Goal: Task Accomplishment & Management: Manage account settings

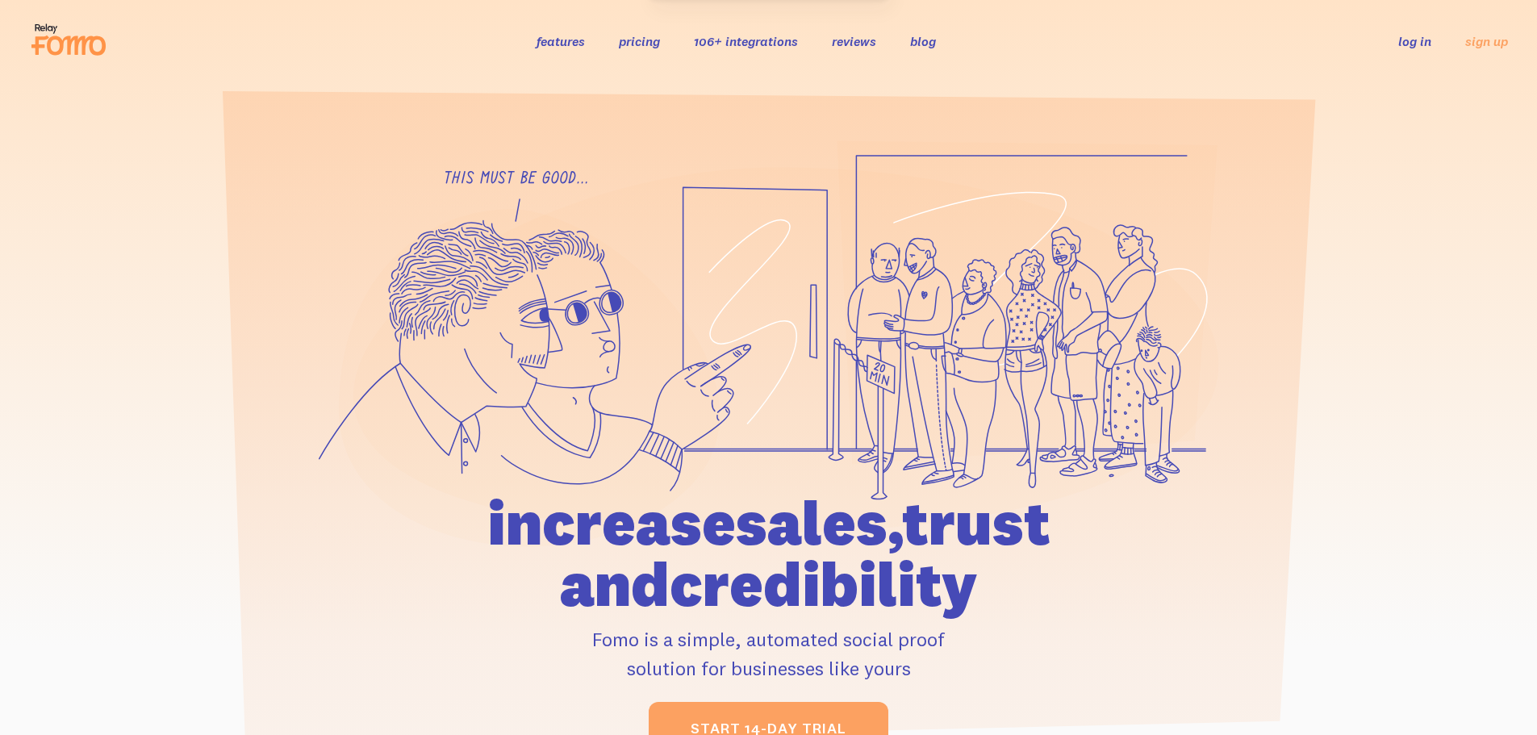
click at [1414, 43] on link "log in" at bounding box center [1414, 41] width 33 height 16
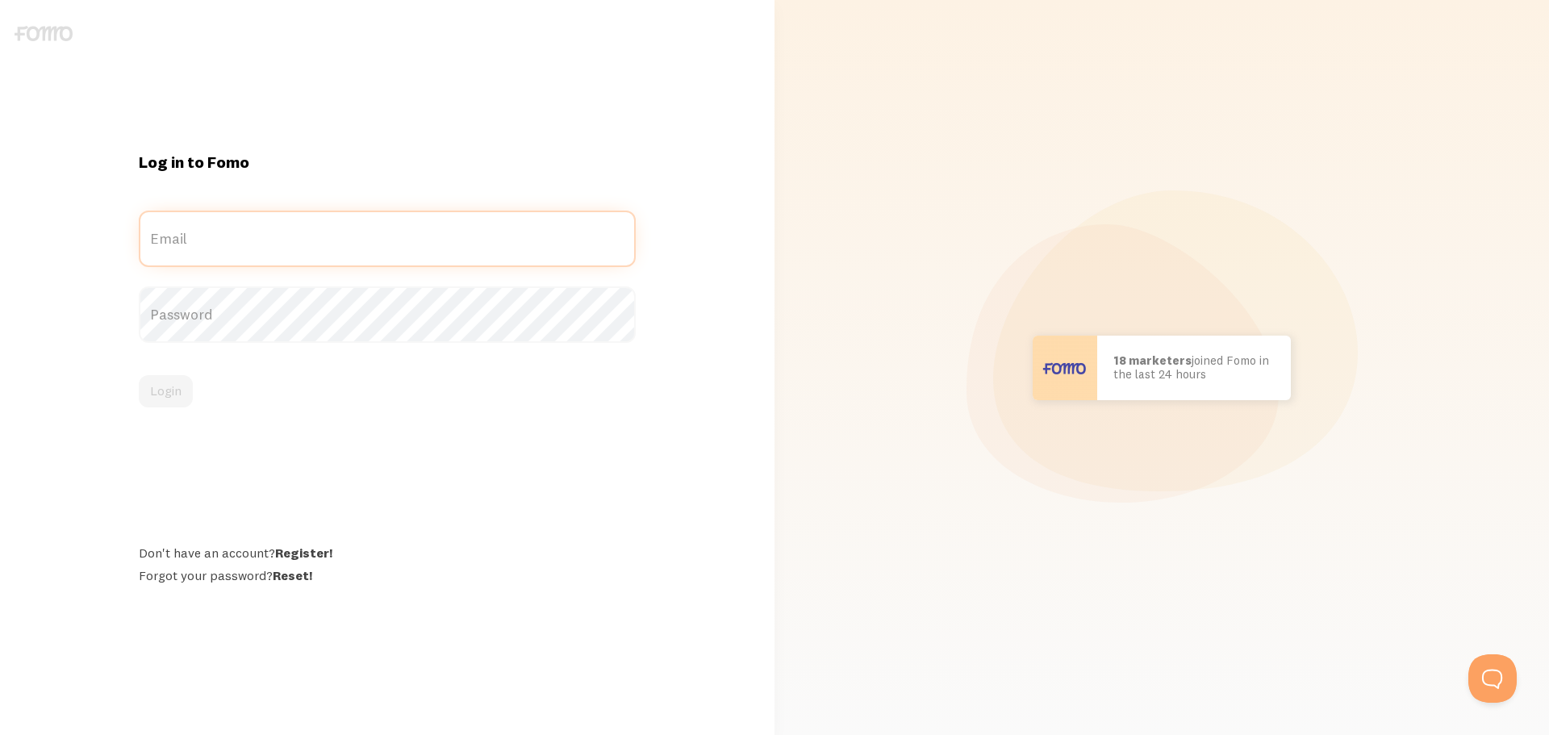
type input "Kristy.mccammon@gmail.com"
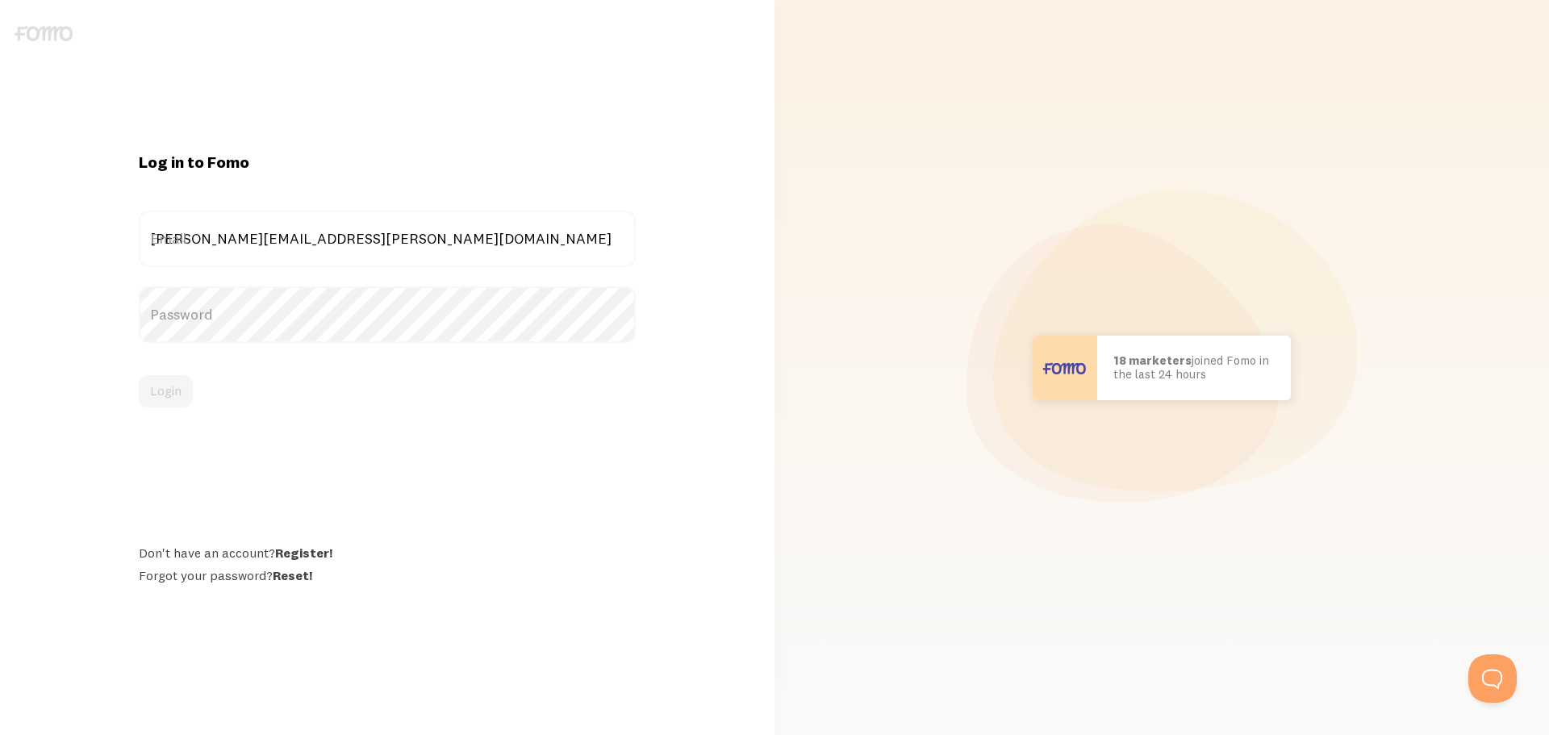
click at [165, 386] on div "Login" at bounding box center [387, 391] width 497 height 32
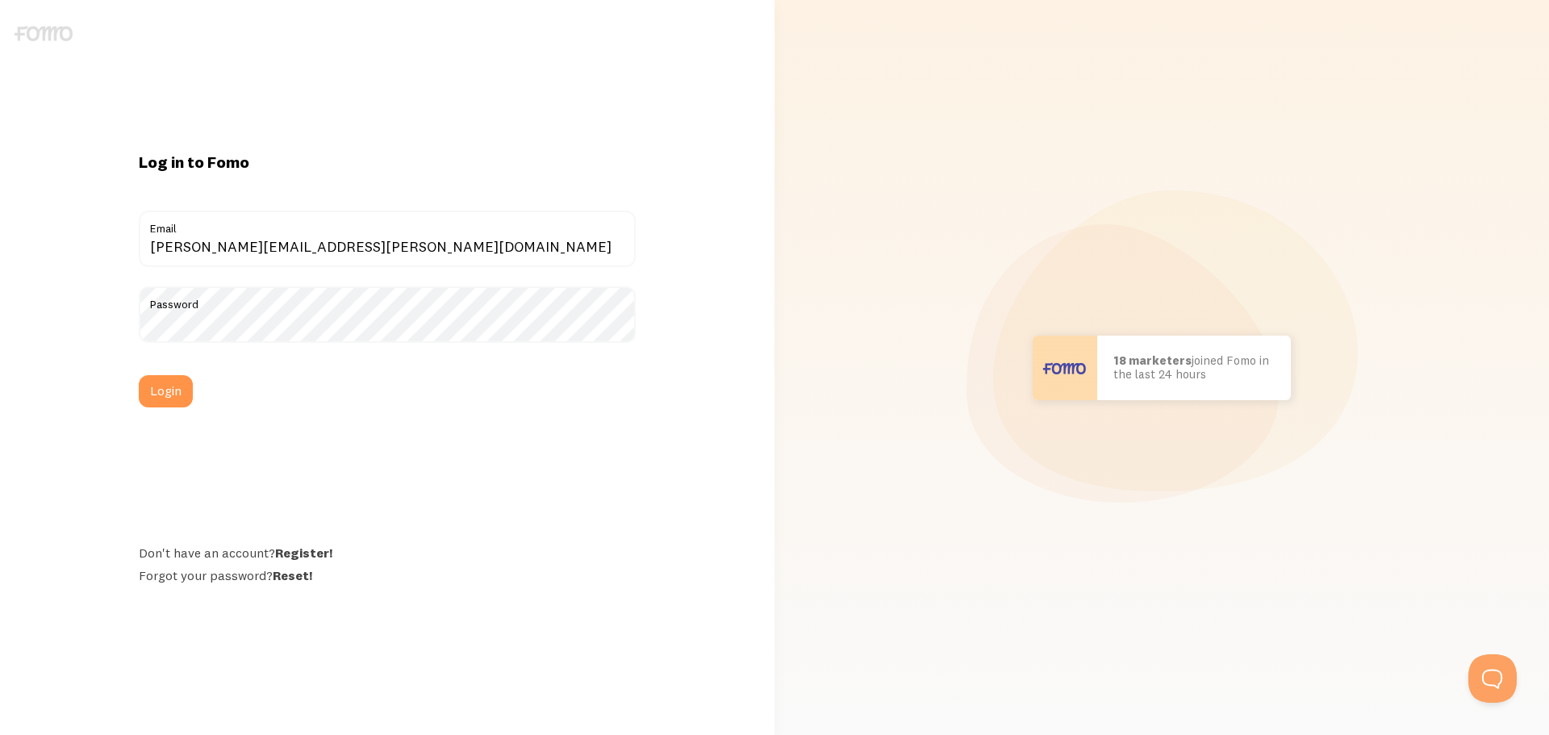
click at [165, 386] on button "Login" at bounding box center [166, 391] width 54 height 32
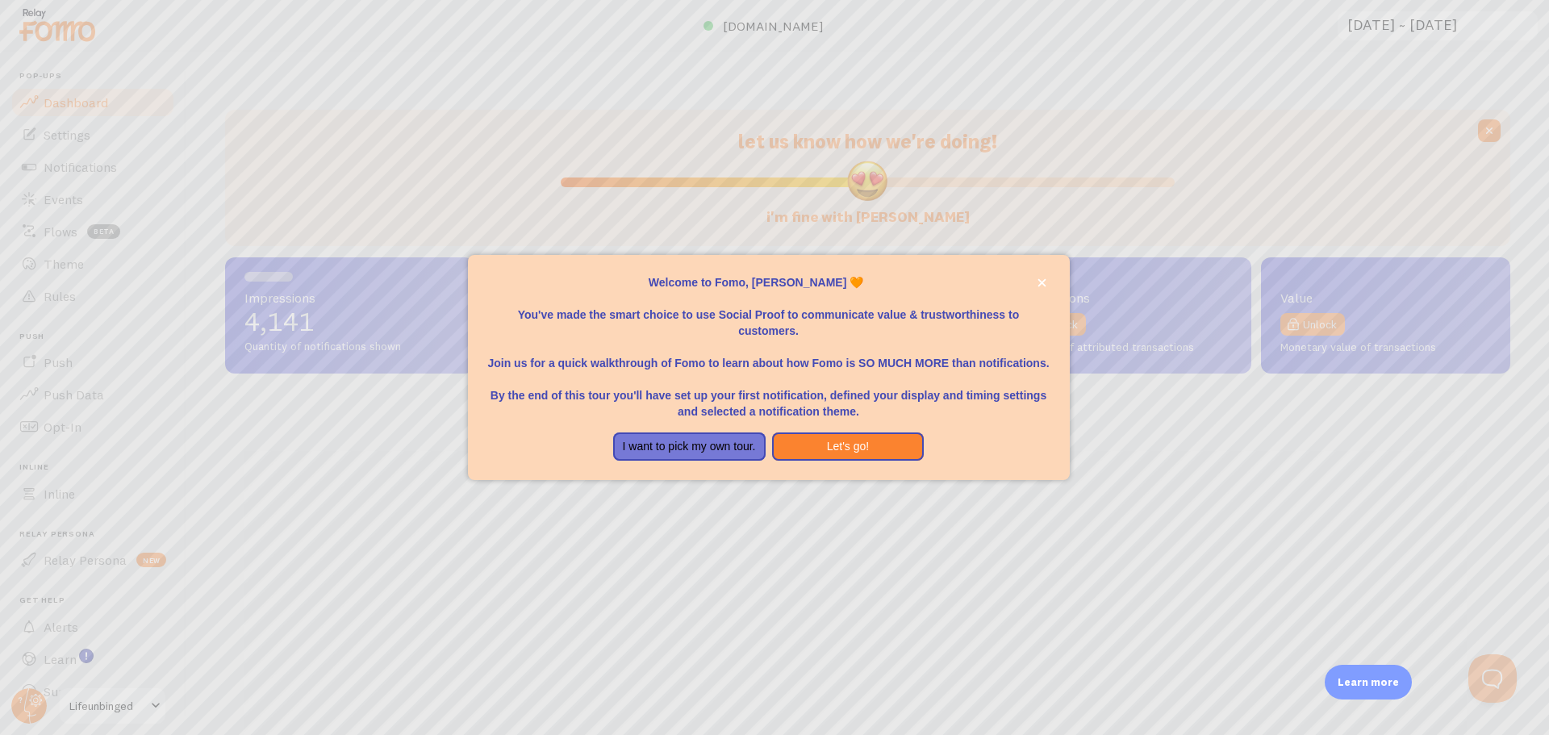
scroll to position [423, 1273]
click at [1039, 282] on icon "close," at bounding box center [1041, 282] width 9 height 9
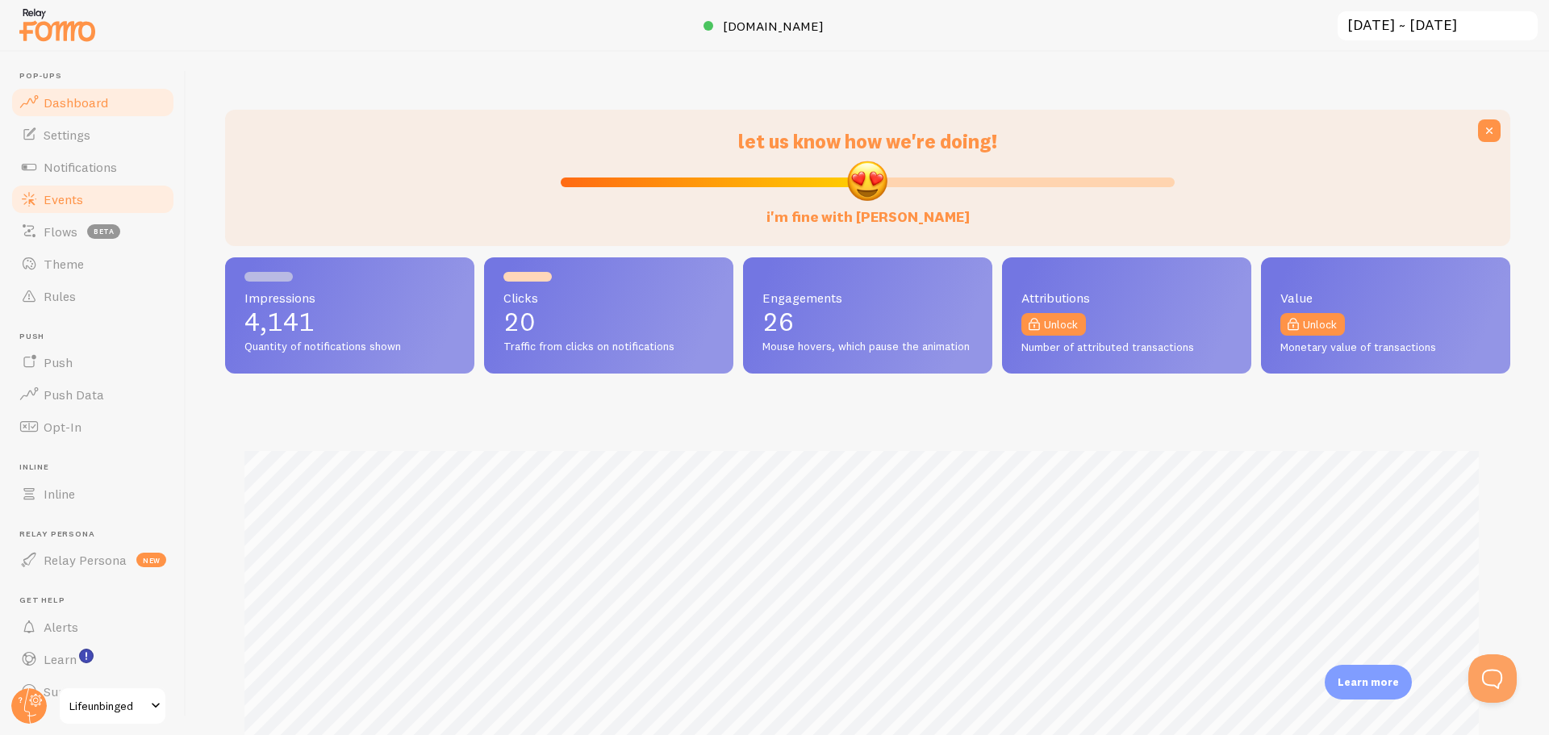
click at [55, 188] on link "Events" at bounding box center [93, 199] width 166 height 32
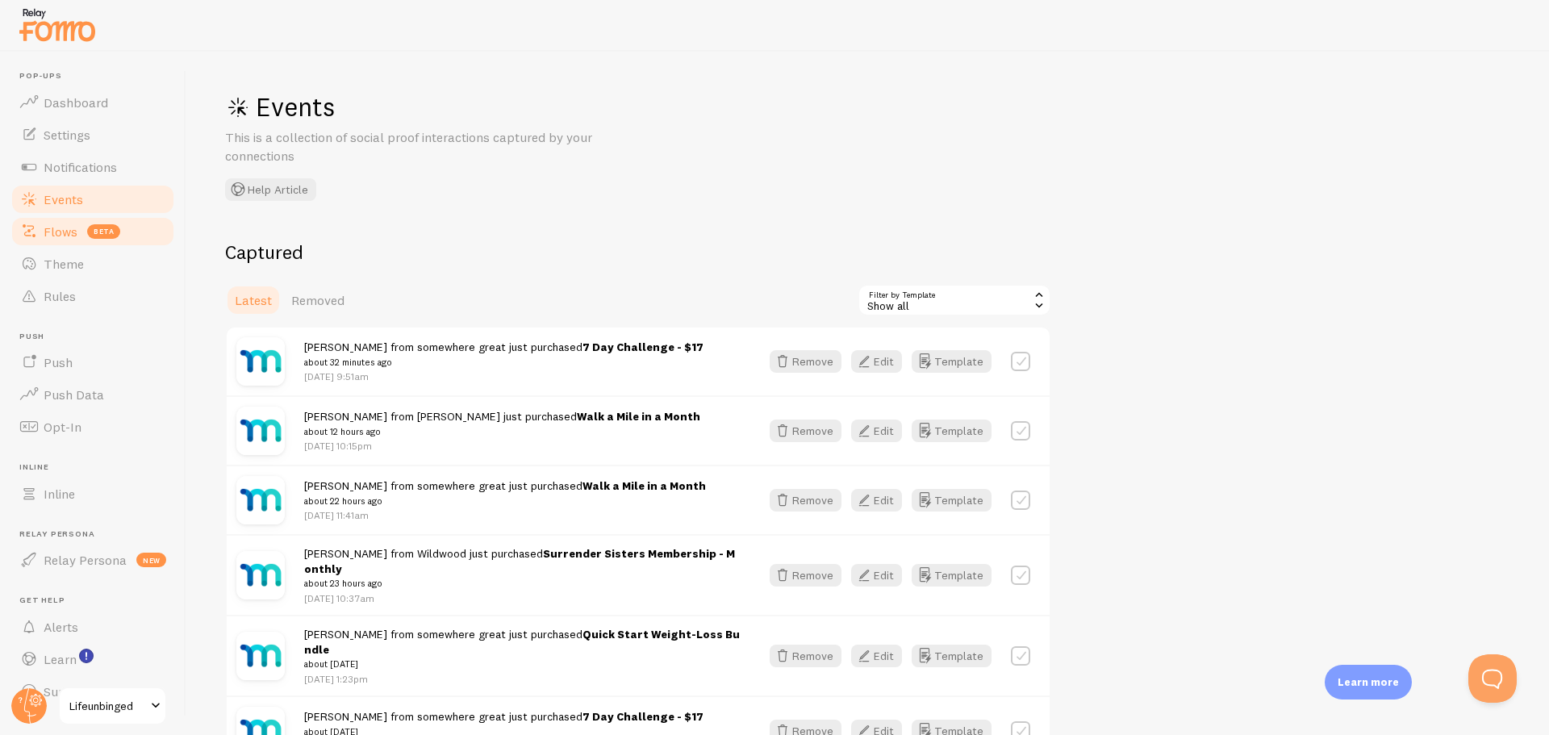
click at [54, 224] on span "Flows" at bounding box center [61, 231] width 34 height 16
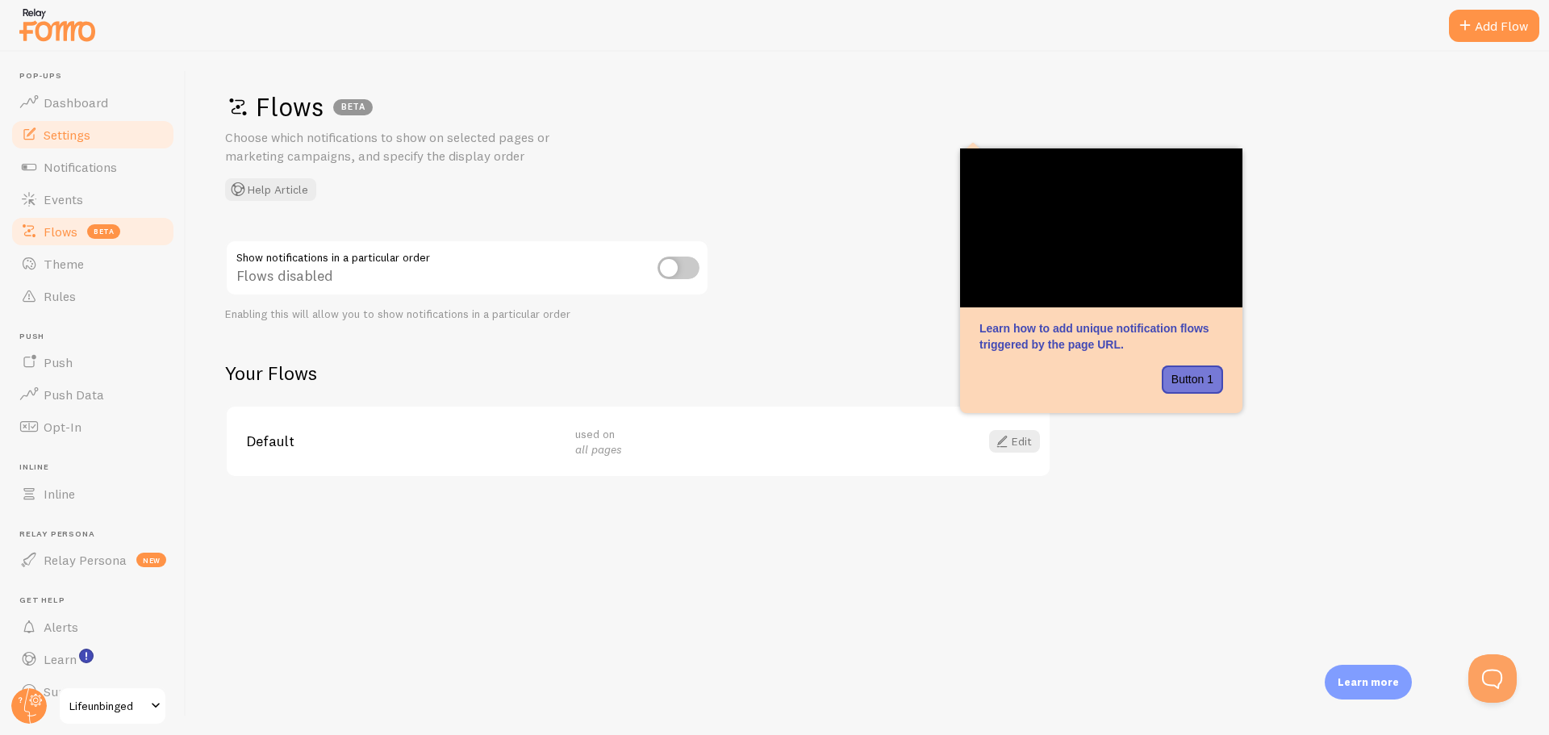
click at [66, 140] on span "Settings" at bounding box center [67, 135] width 47 height 16
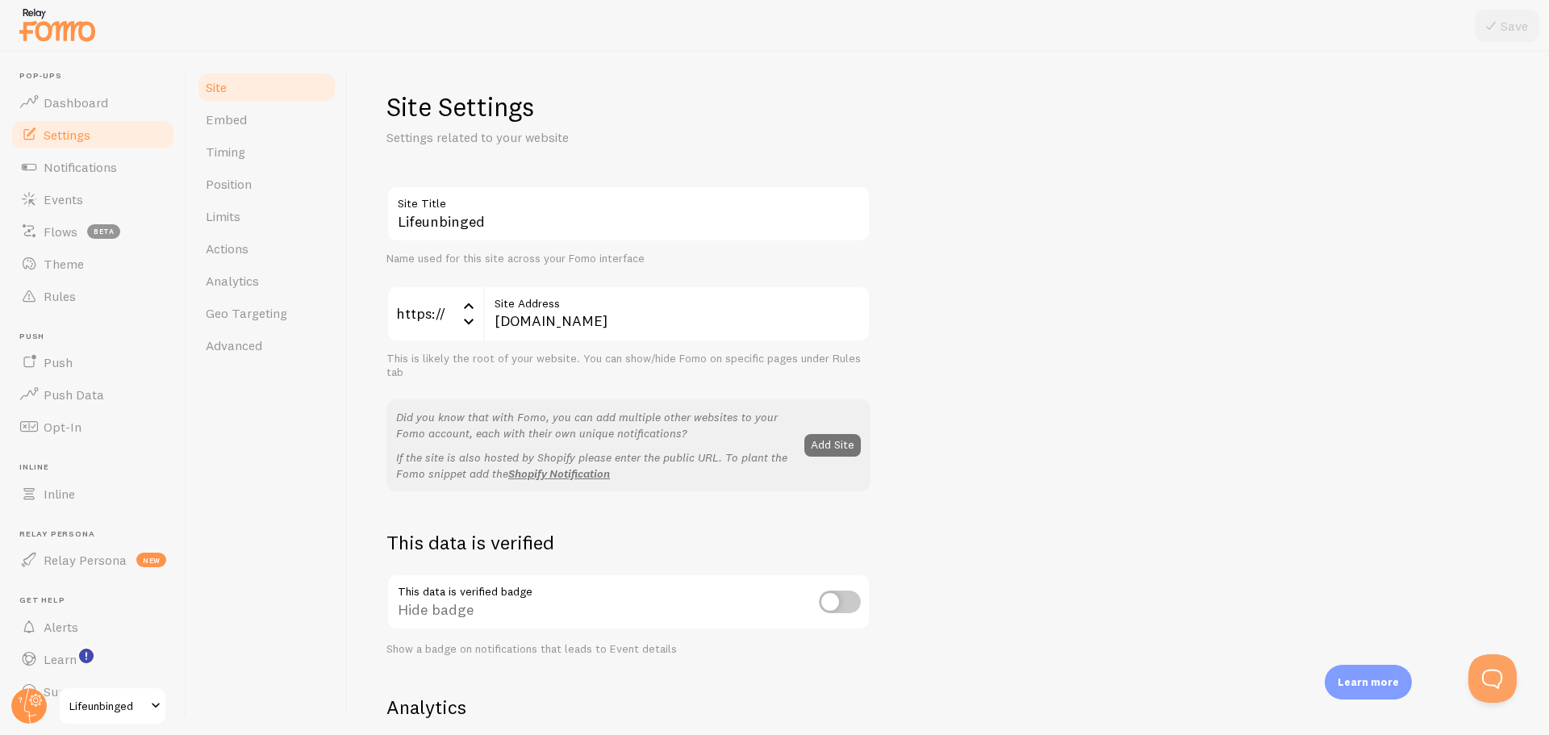
click at [320, 541] on div "Site Embed Timing Position Limits Actions Analytics Geo Targeting Advanced" at bounding box center [266, 393] width 161 height 683
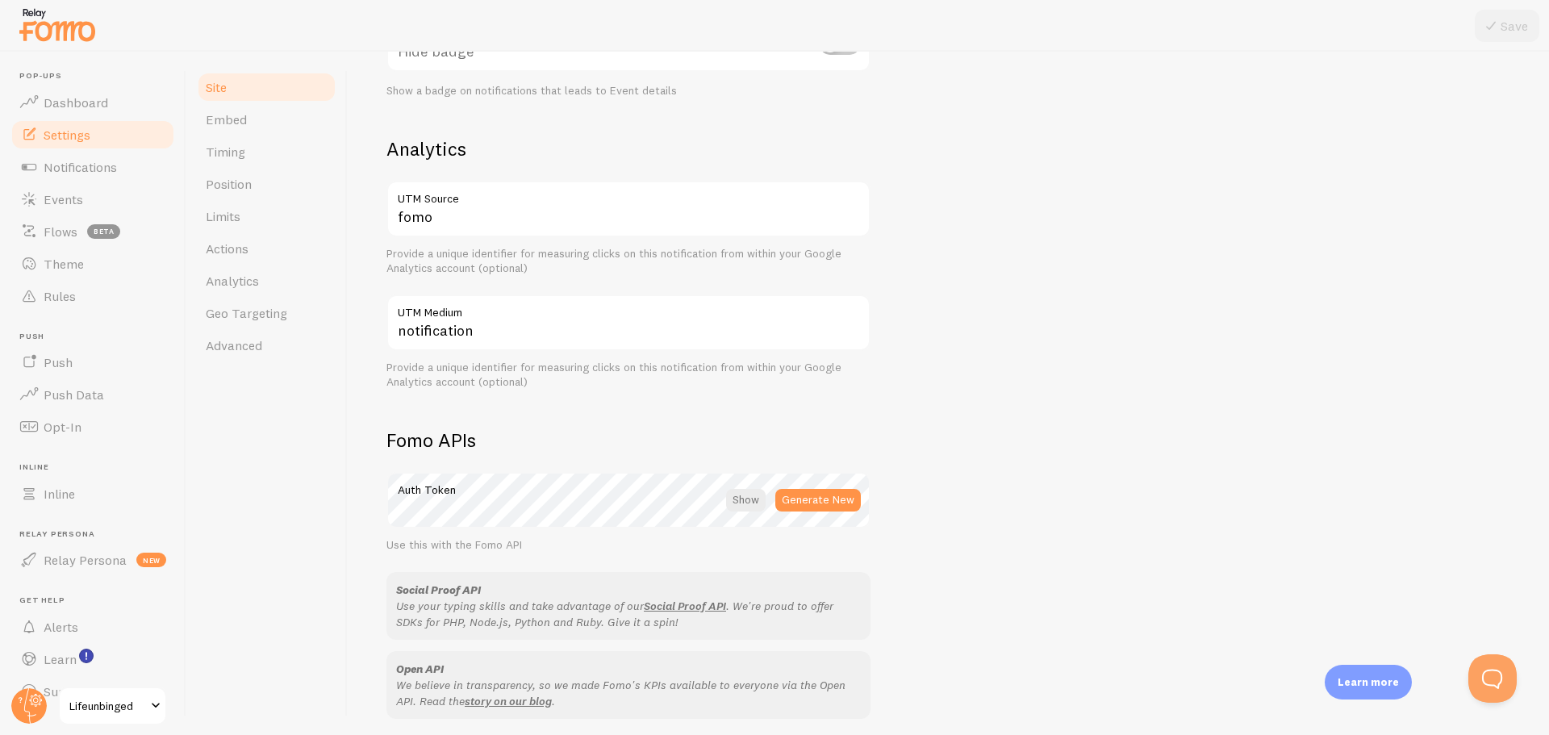
scroll to position [559, 0]
click at [272, 245] on link "Actions" at bounding box center [266, 248] width 141 height 32
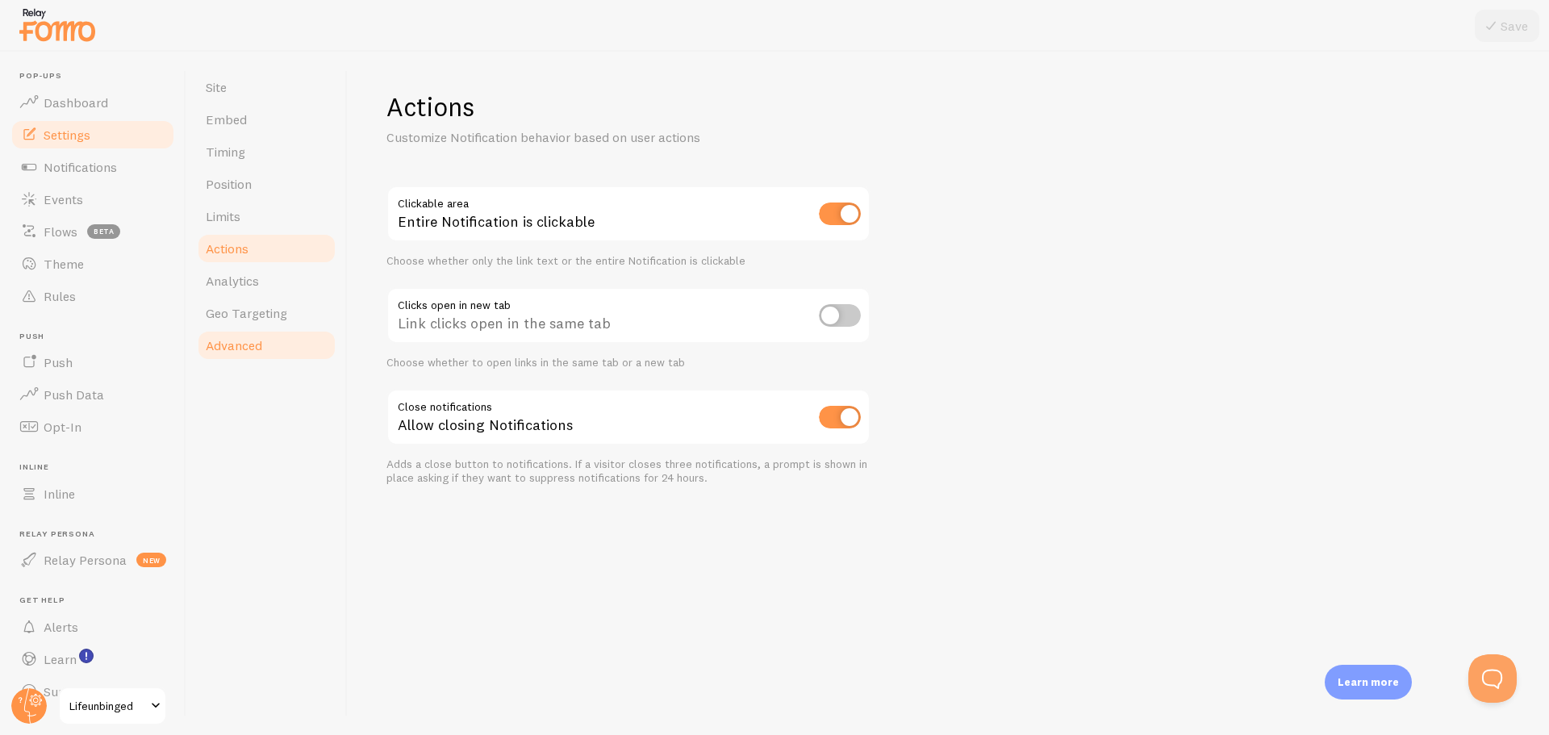
click at [281, 340] on link "Advanced" at bounding box center [266, 345] width 141 height 32
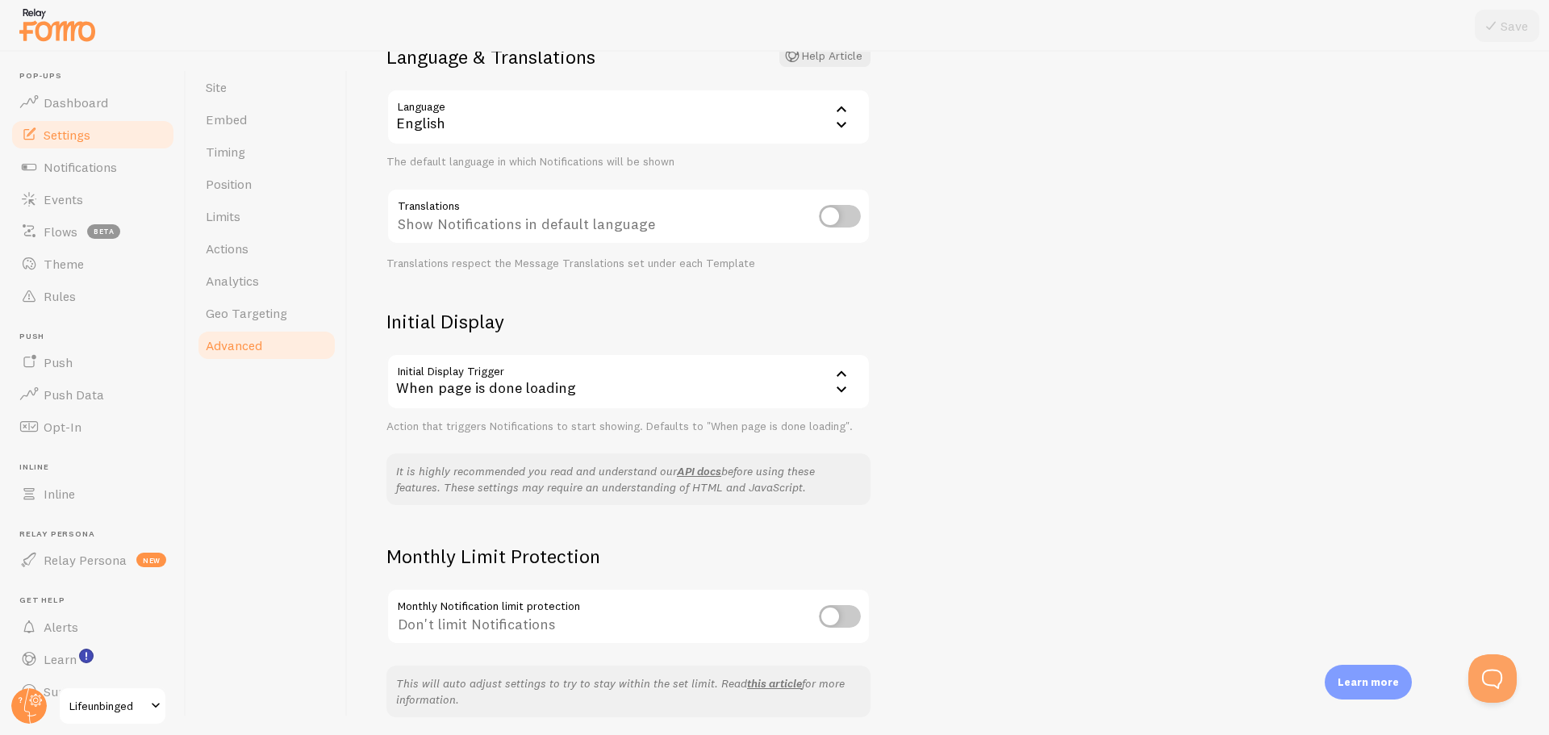
scroll to position [201, 0]
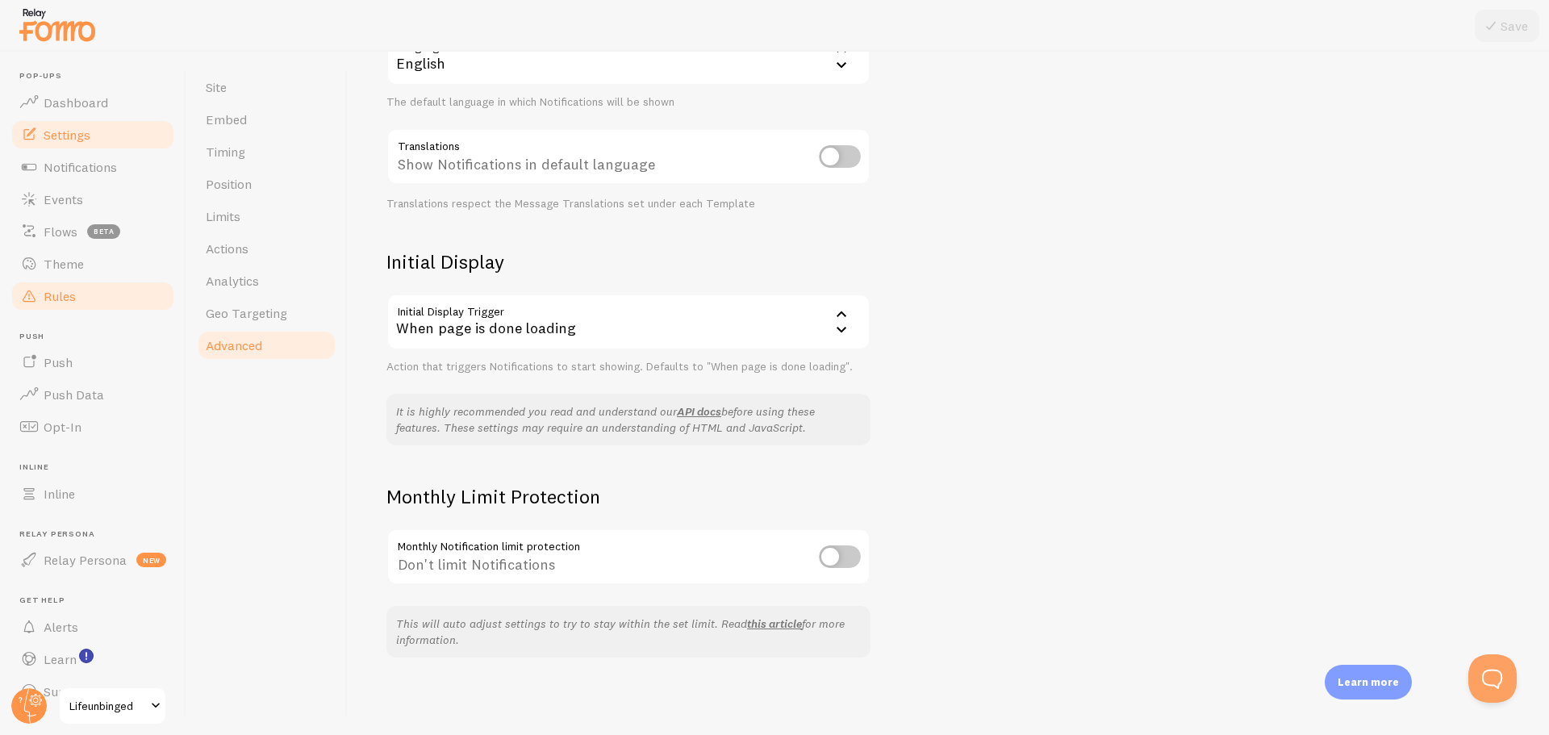
click at [99, 301] on link "Rules" at bounding box center [93, 296] width 166 height 32
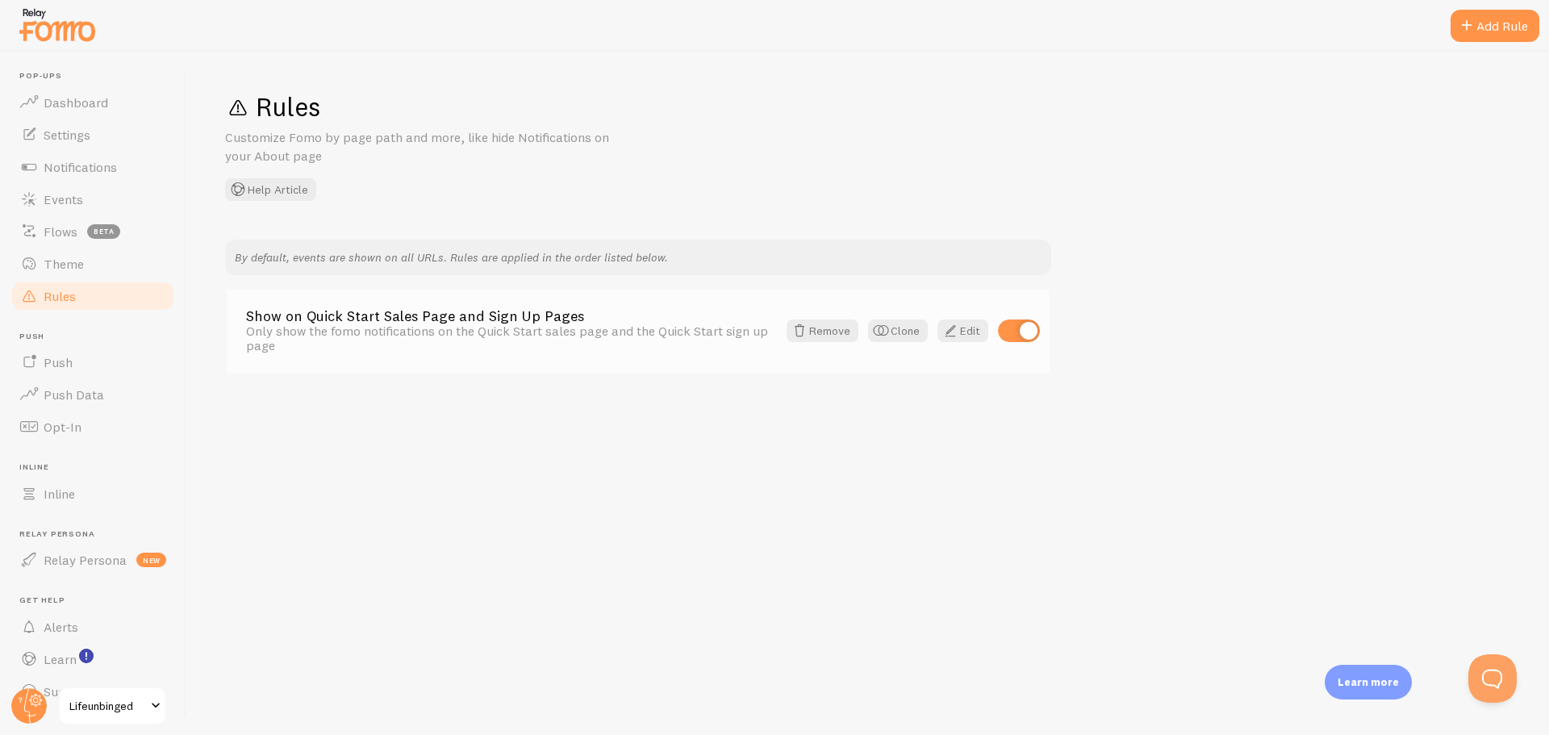
click at [962, 343] on div "Show on Quick Start Sales Page and Sign Up Pages Only show the fomo notificatio…" at bounding box center [638, 331] width 823 height 83
click at [966, 329] on link "Edit" at bounding box center [962, 330] width 51 height 23
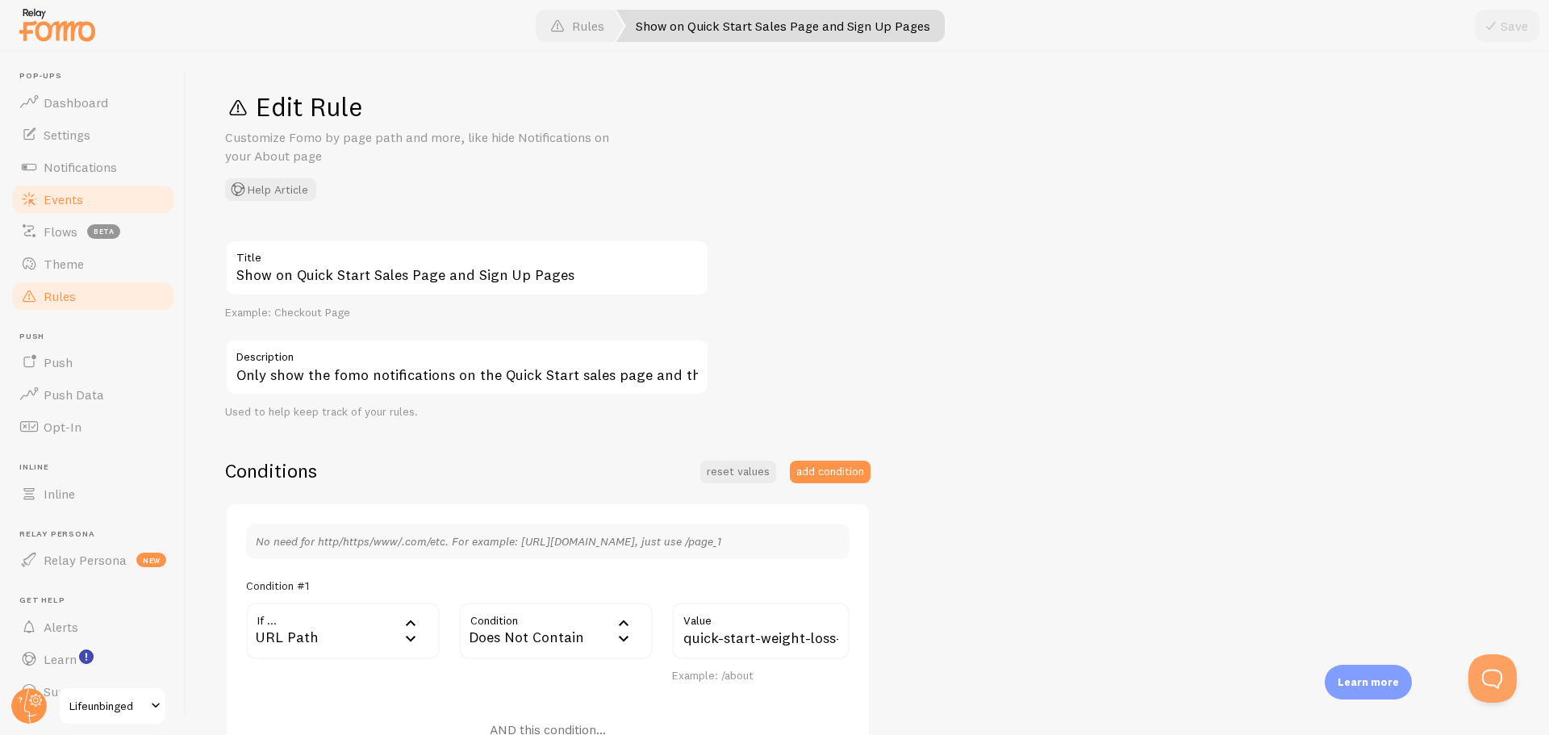
click at [65, 206] on link "Events" at bounding box center [93, 199] width 166 height 32
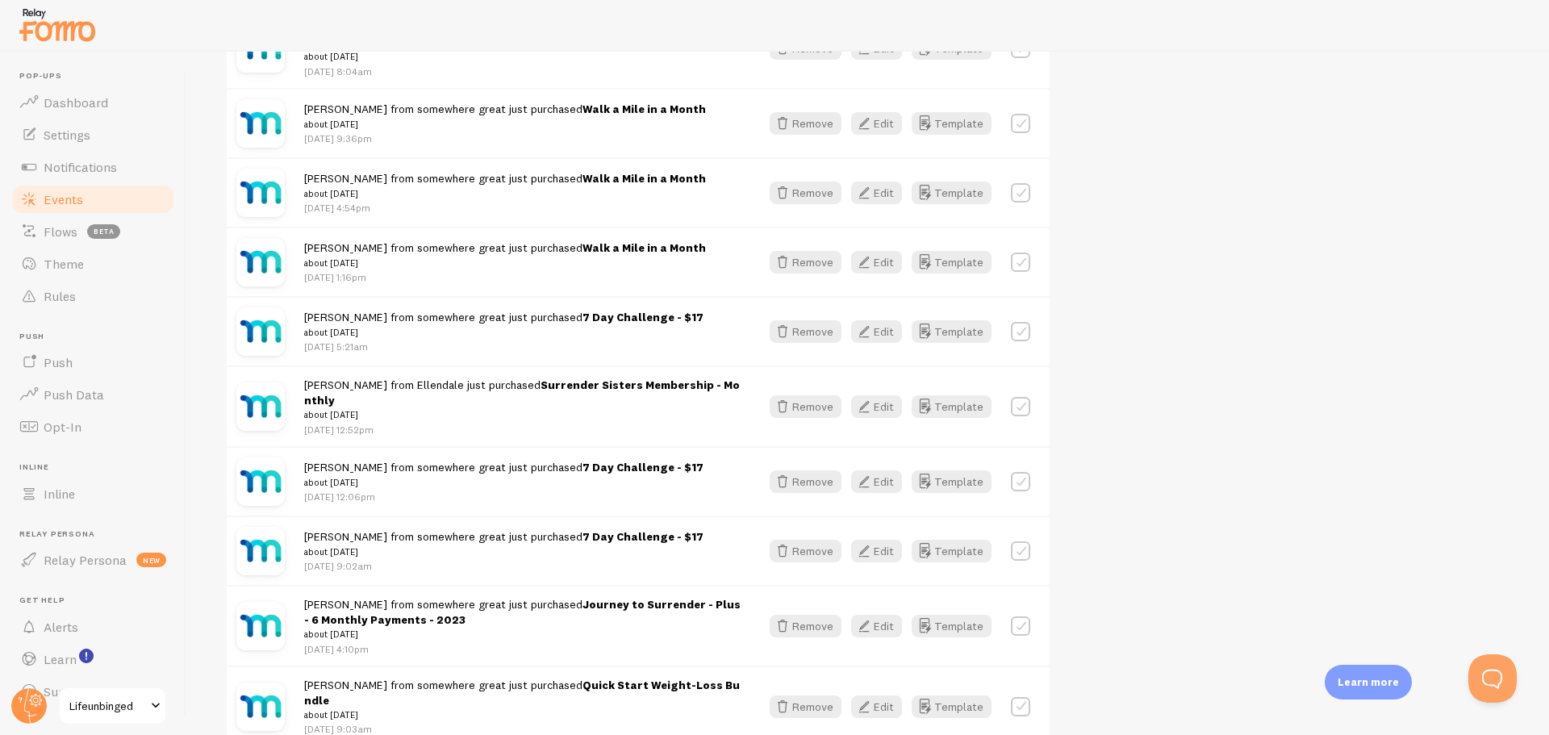
scroll to position [895, 0]
click at [895, 114] on button "Edit" at bounding box center [876, 125] width 51 height 23
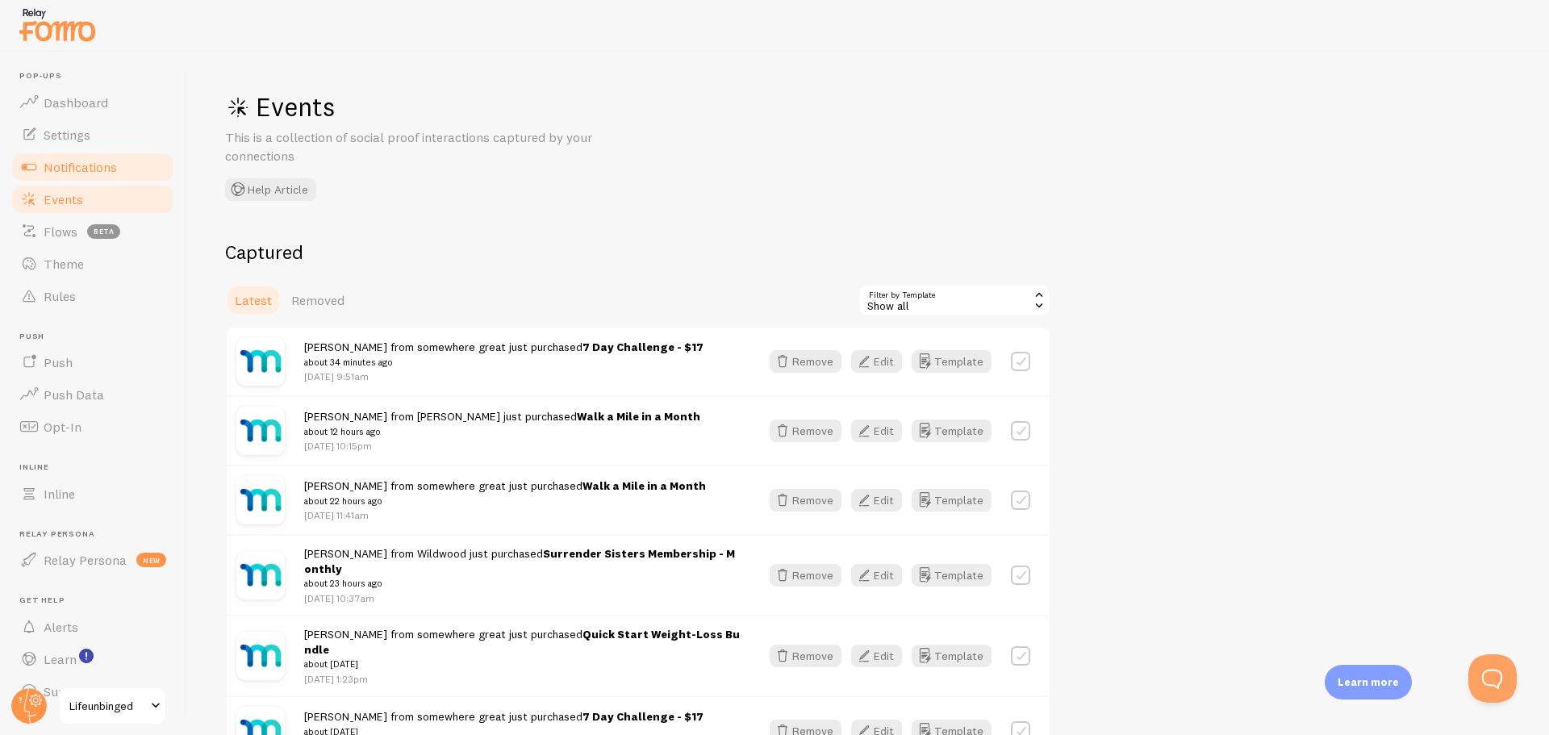
click at [87, 163] on span "Notifications" at bounding box center [80, 167] width 73 height 16
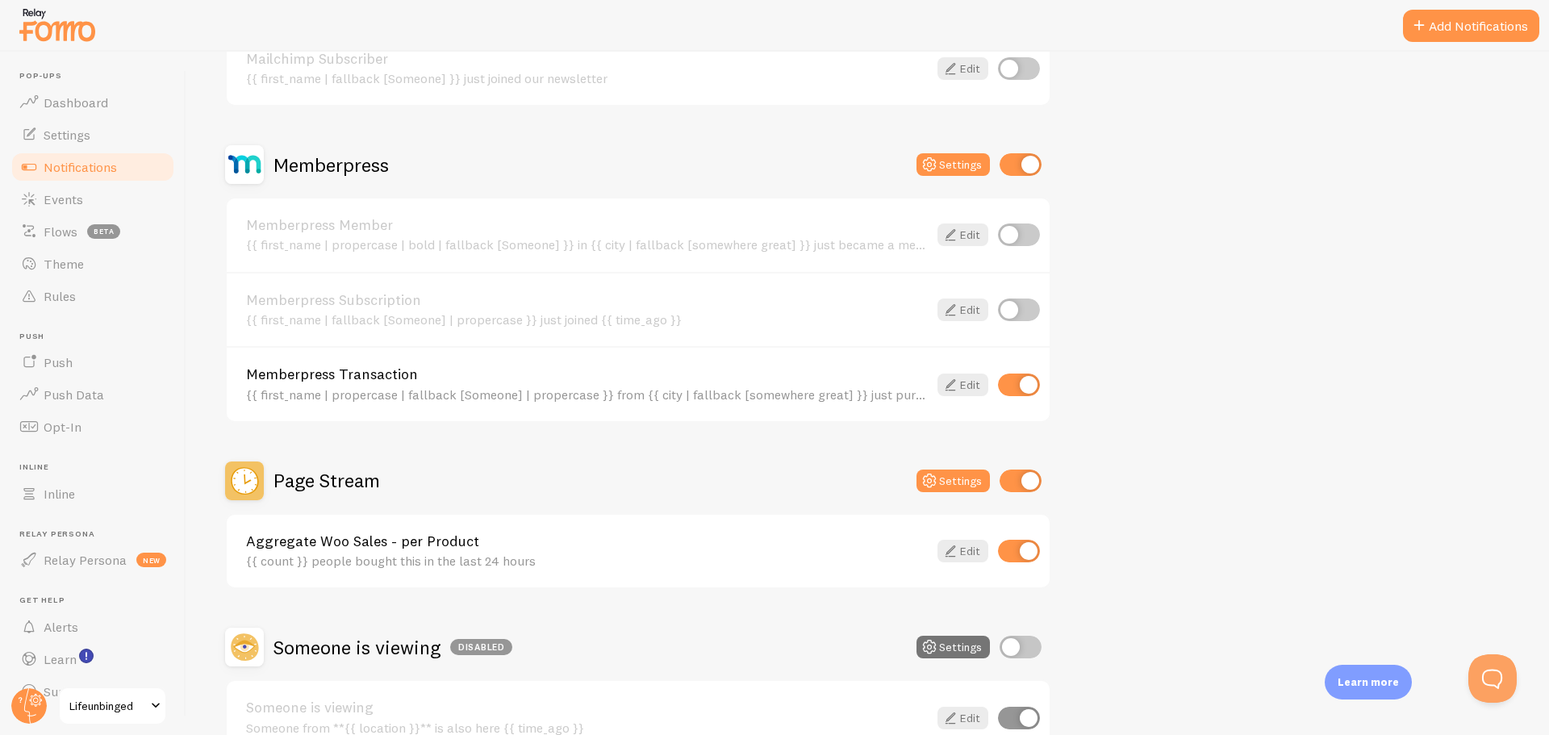
scroll to position [402, 0]
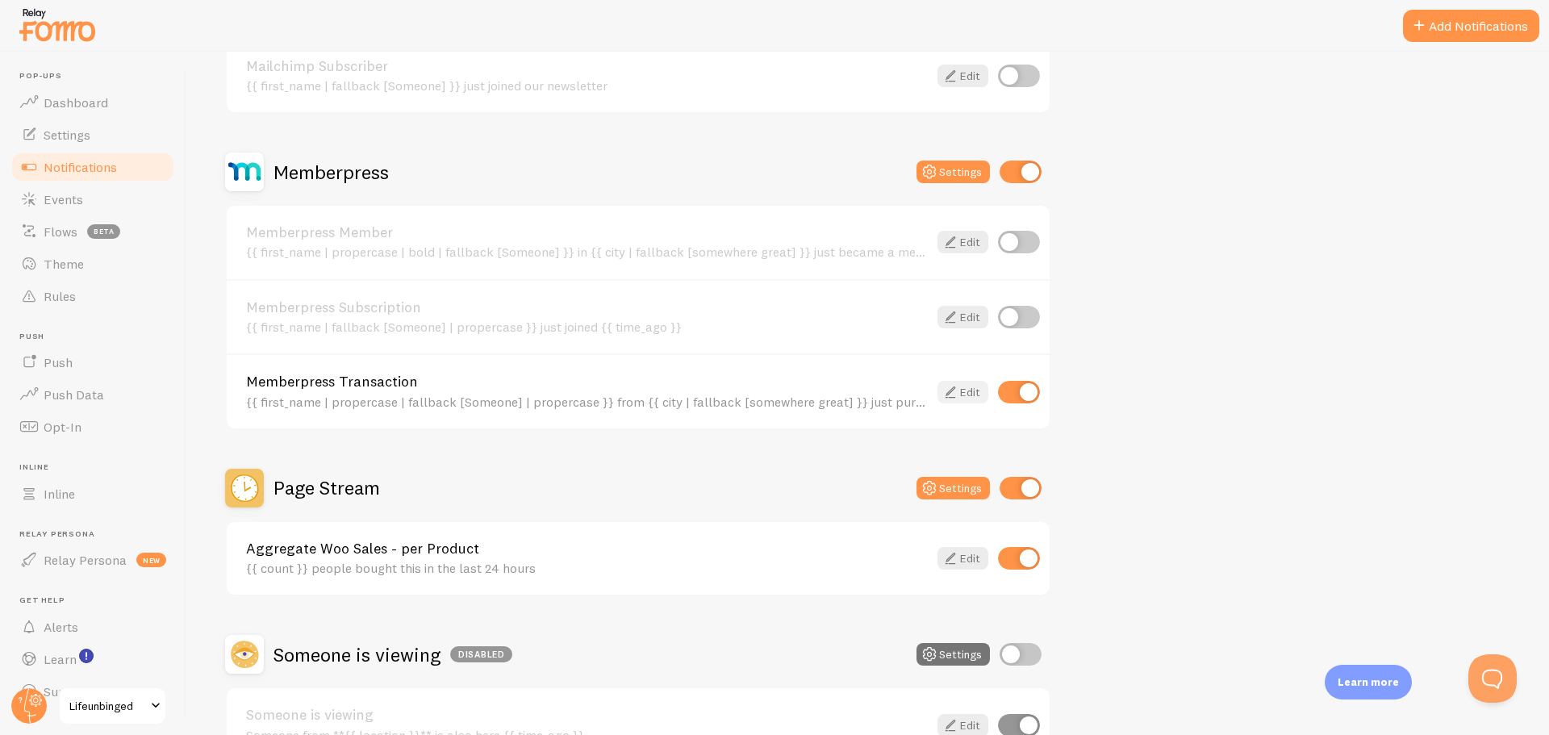
click at [962, 390] on link "Edit" at bounding box center [962, 392] width 51 height 23
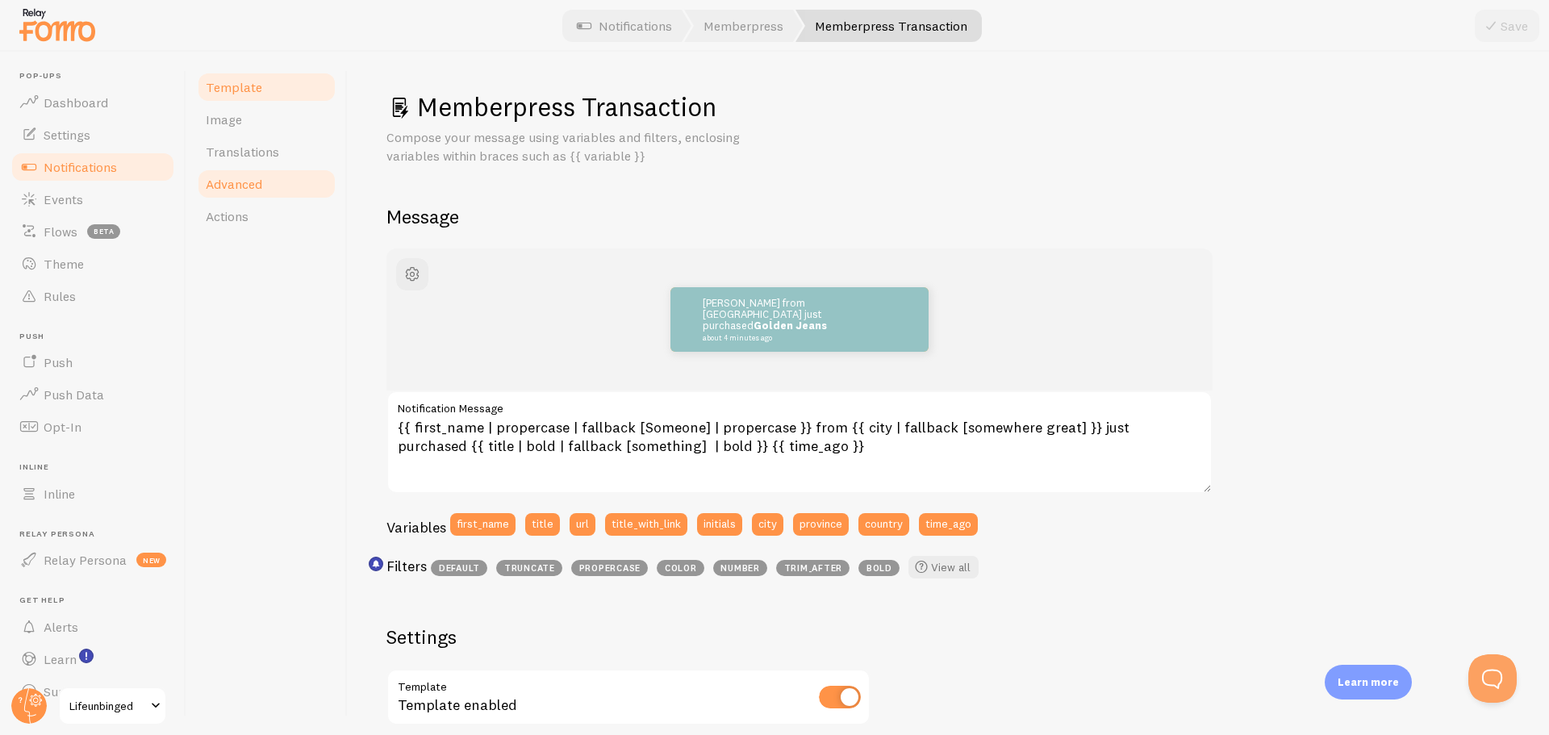
click at [244, 180] on span "Advanced" at bounding box center [234, 184] width 56 height 16
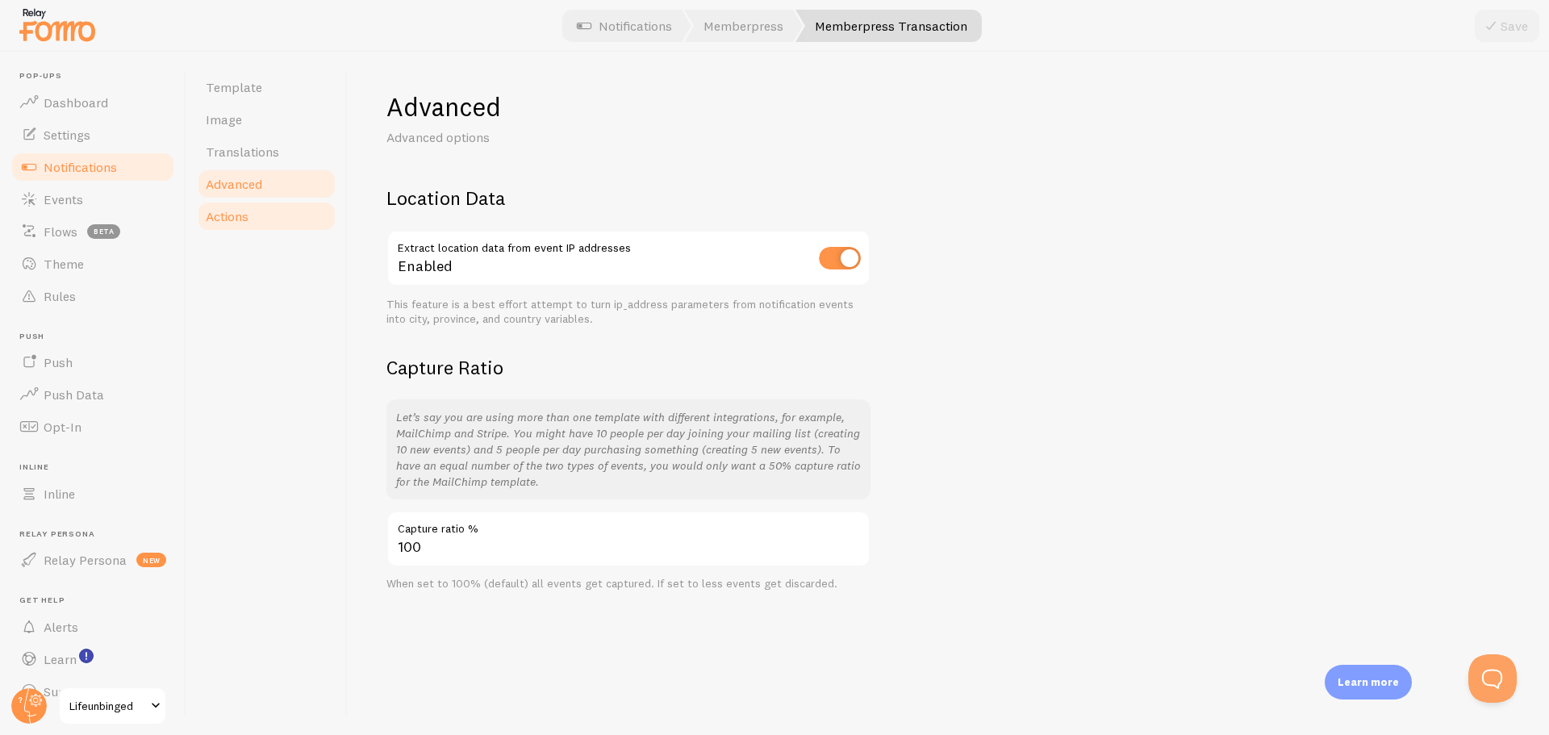
click at [244, 216] on span "Actions" at bounding box center [227, 216] width 43 height 16
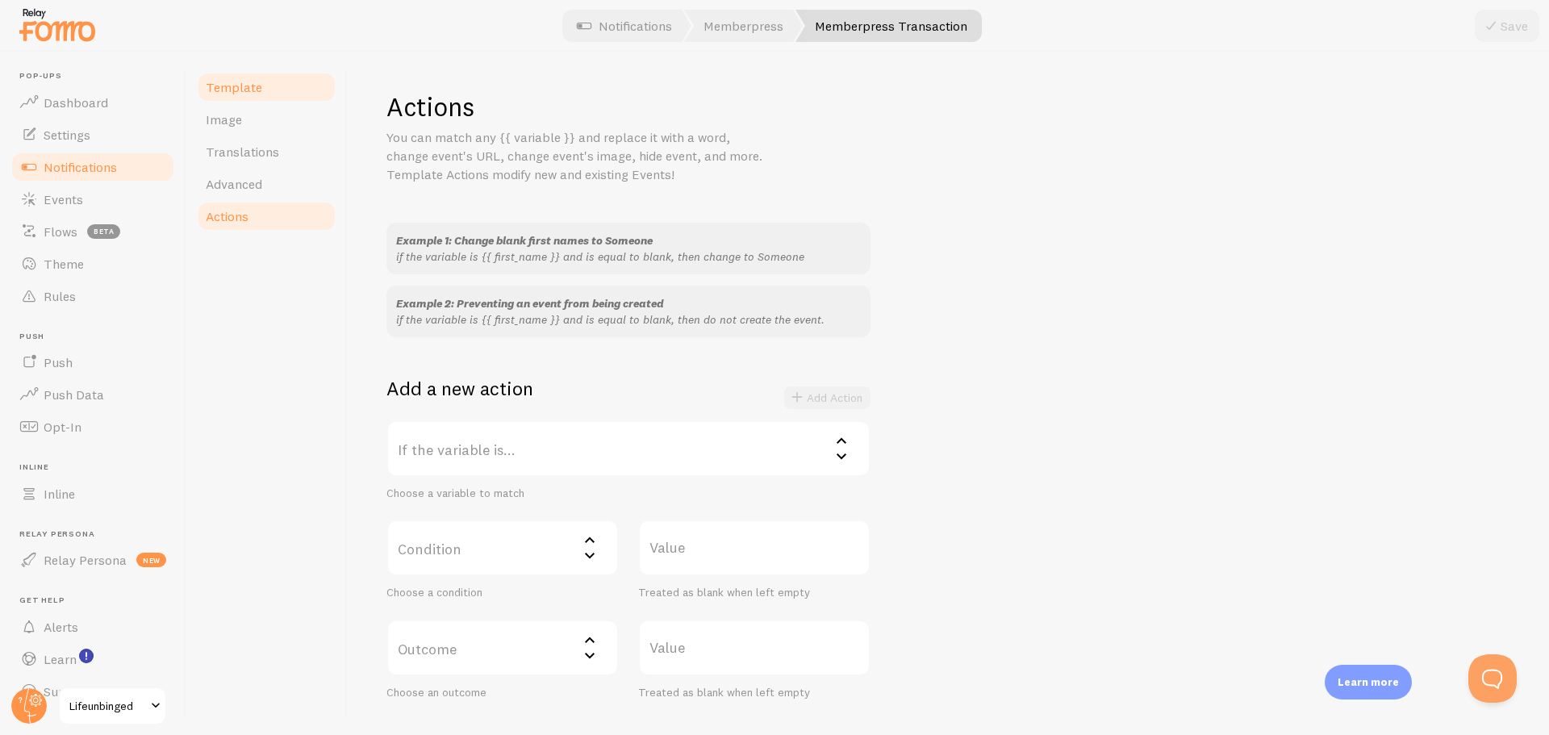
click at [252, 93] on span "Template" at bounding box center [234, 87] width 56 height 16
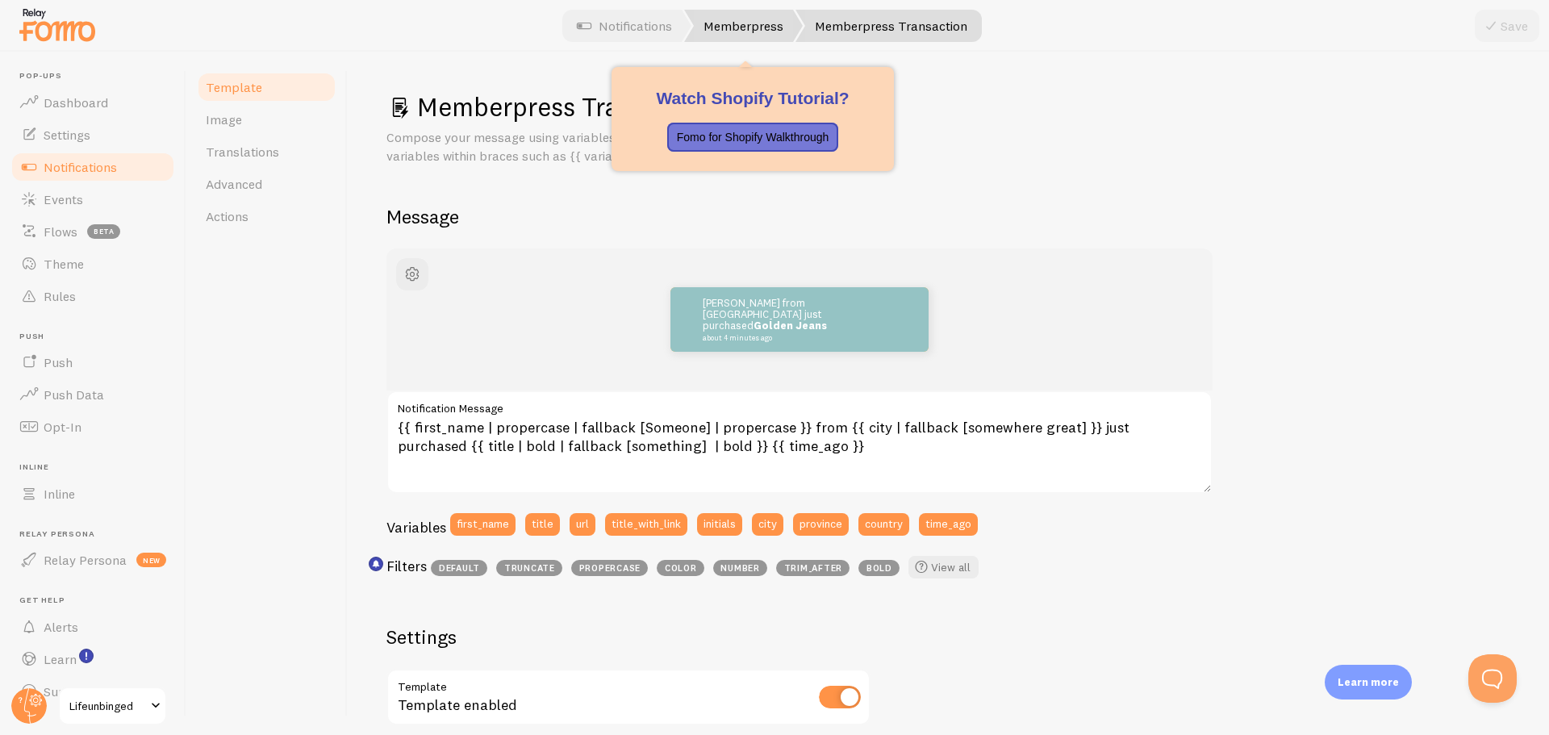
click at [751, 27] on link "Memberpress" at bounding box center [743, 26] width 119 height 32
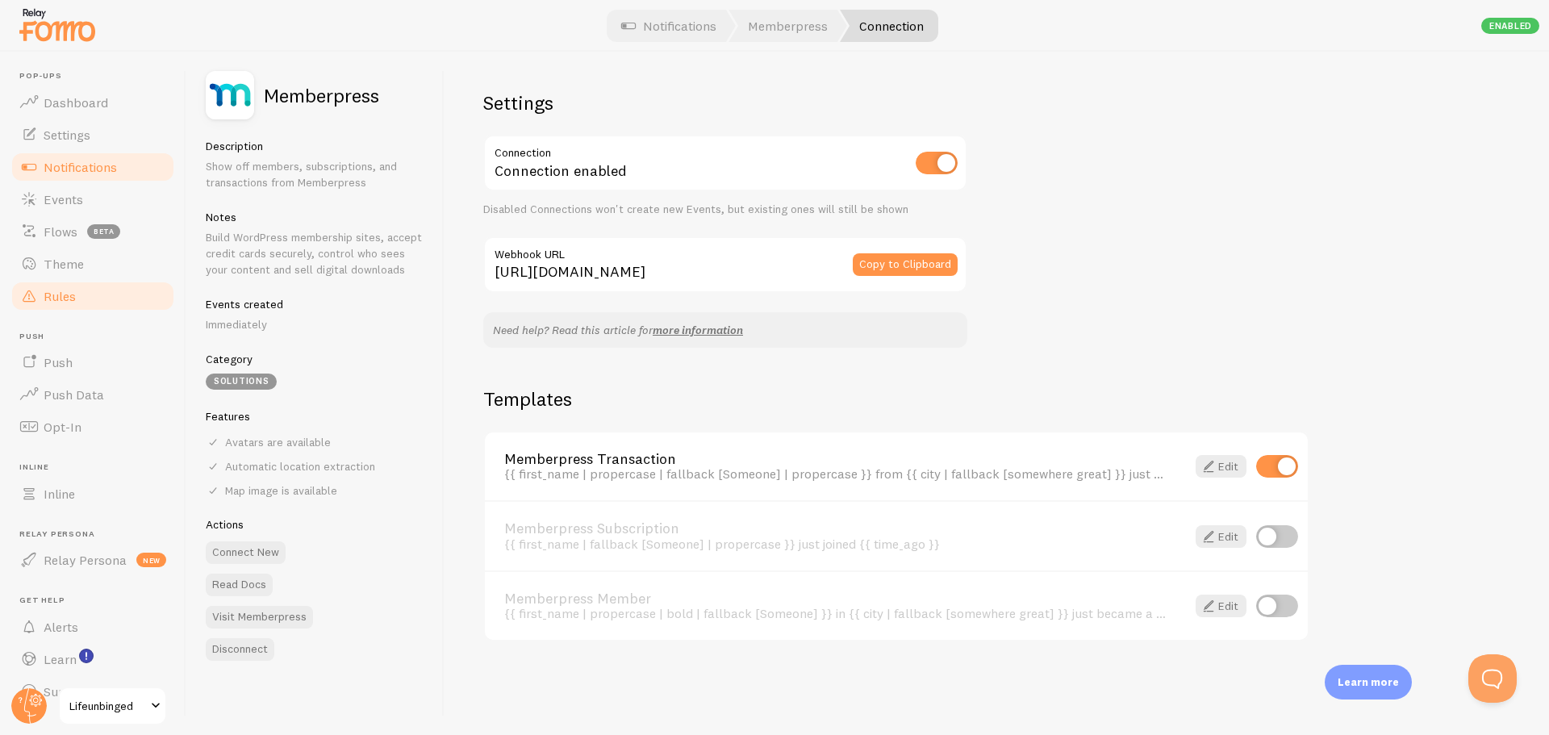
click at [86, 290] on link "Rules" at bounding box center [93, 296] width 166 height 32
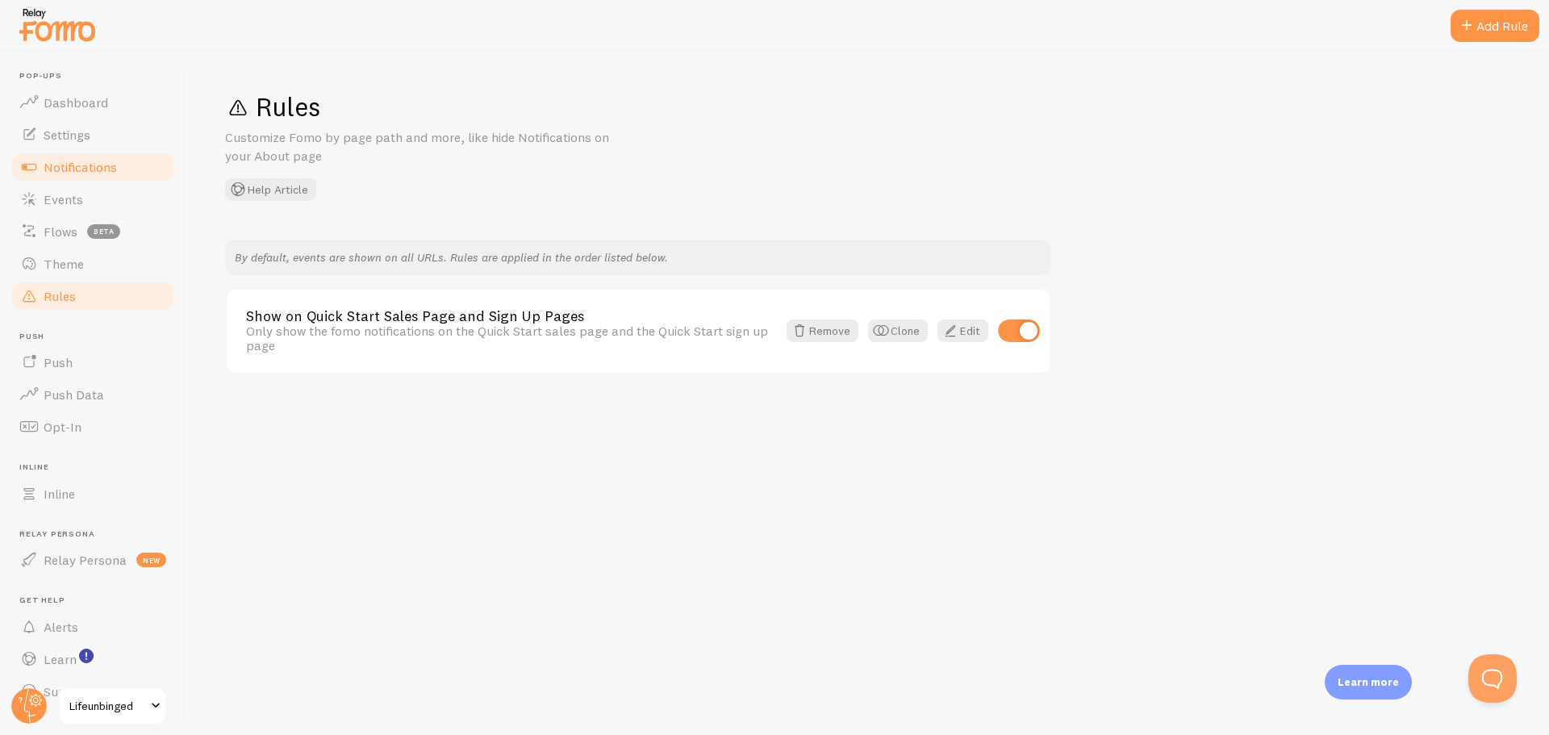
click at [91, 174] on link "Notifications" at bounding box center [93, 167] width 166 height 32
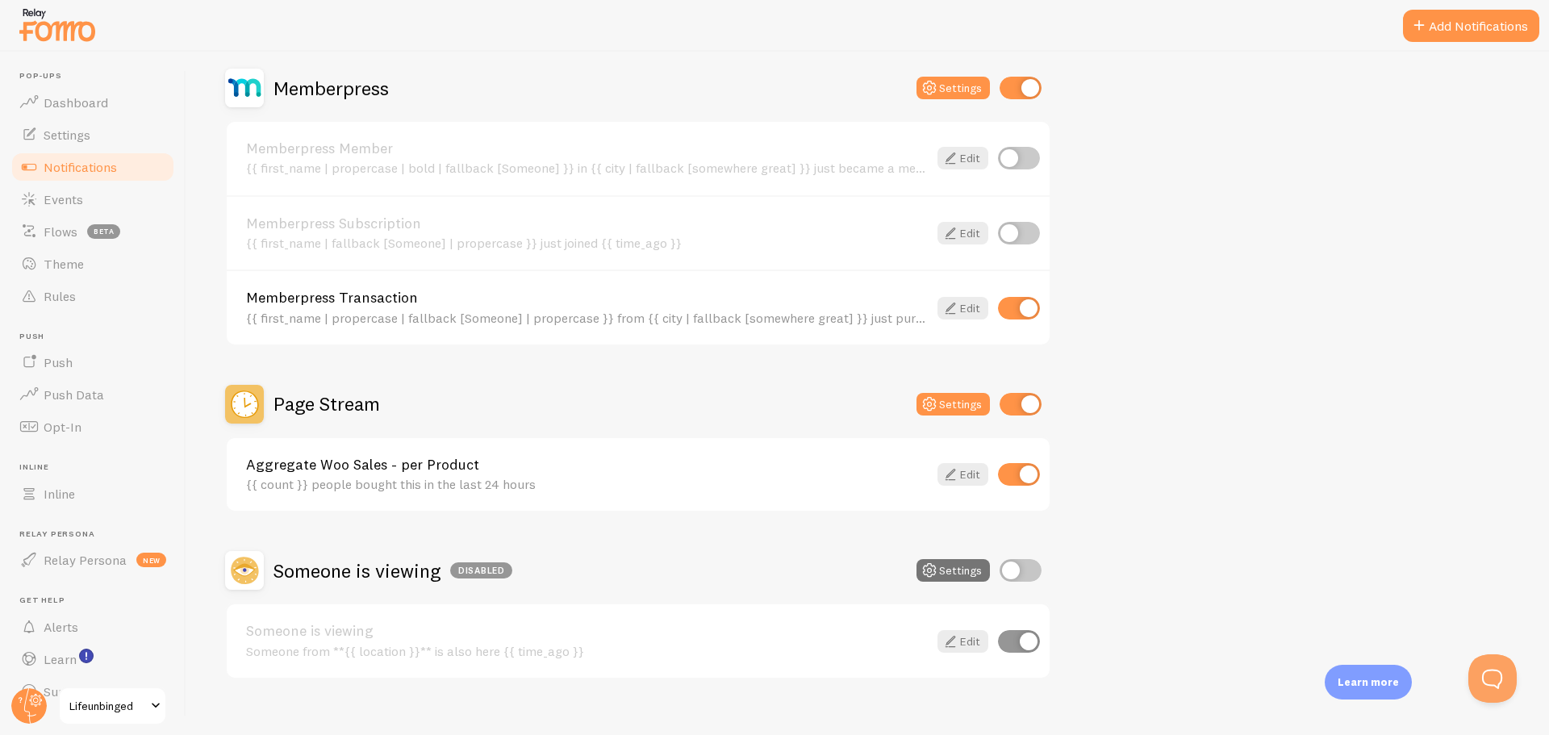
scroll to position [489, 0]
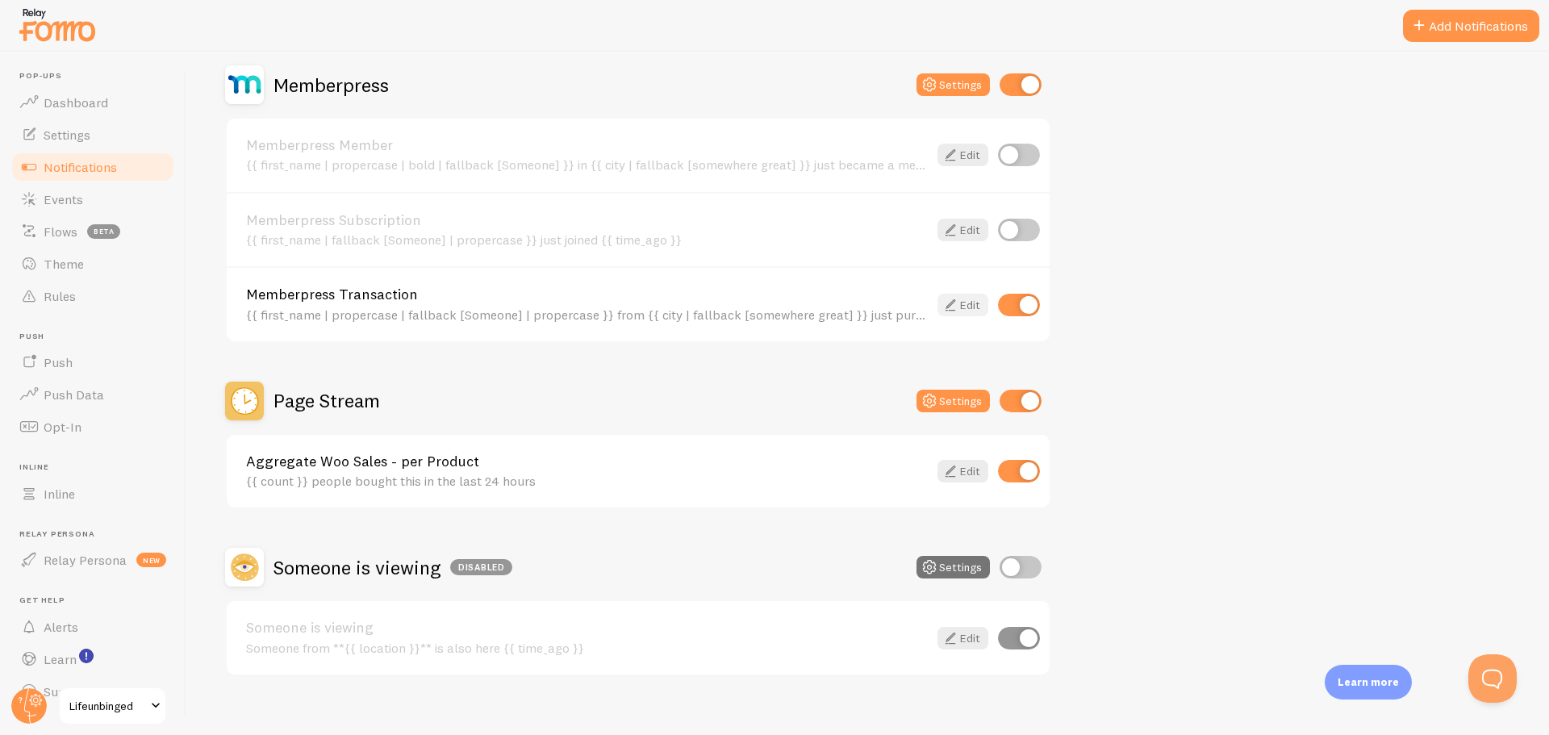
click at [962, 296] on link "Edit" at bounding box center [962, 305] width 51 height 23
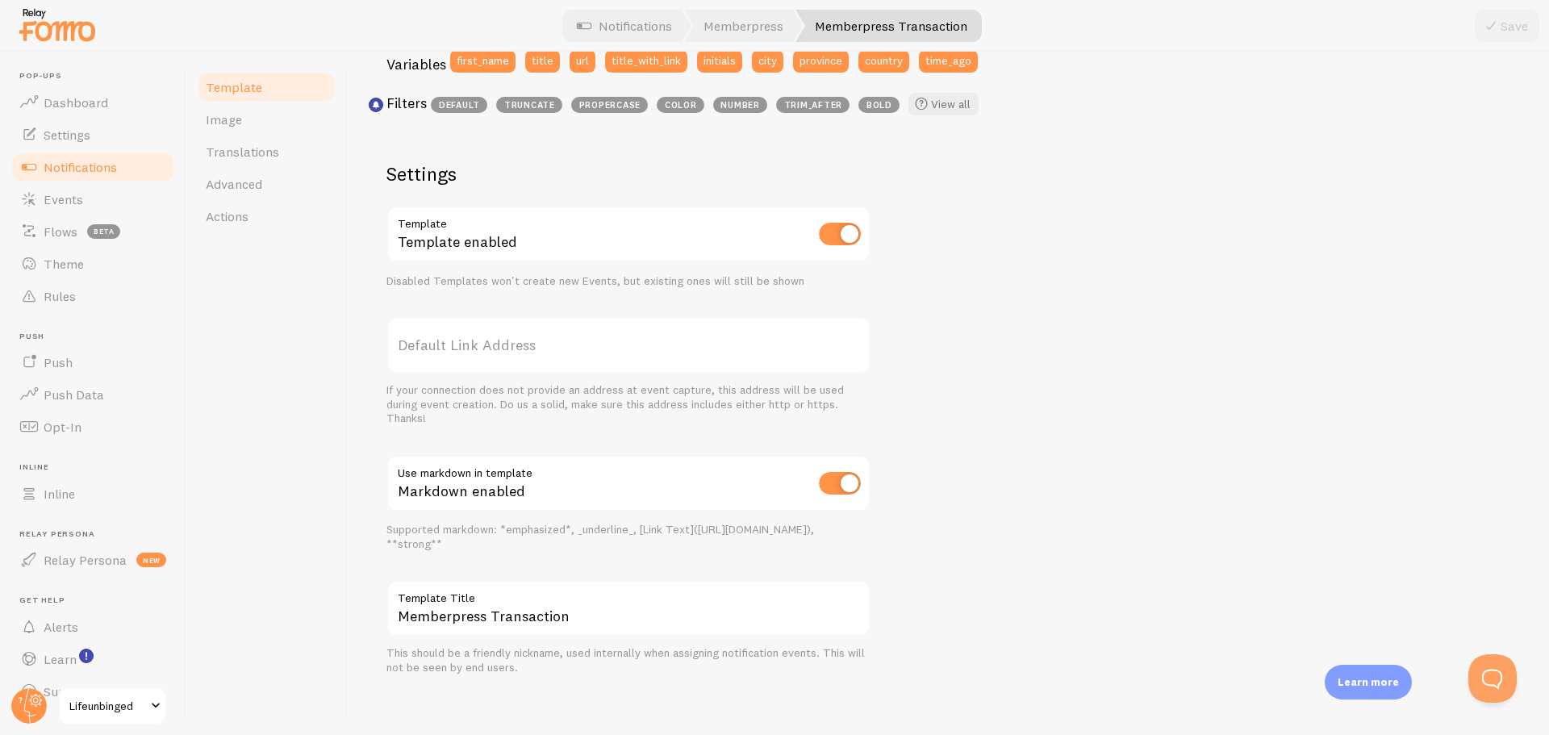
scroll to position [464, 0]
click at [101, 136] on link "Settings" at bounding box center [93, 135] width 166 height 32
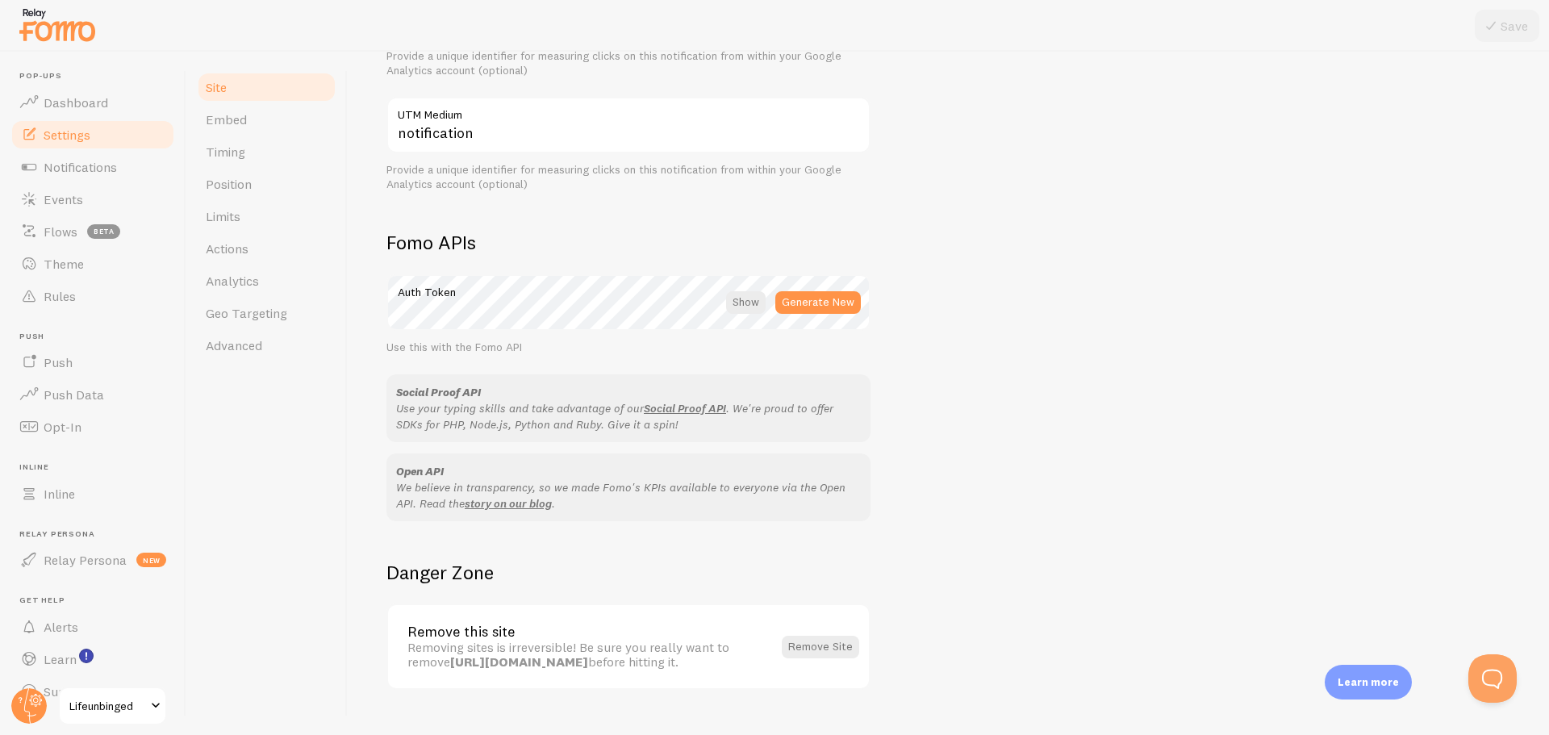
scroll to position [788, 0]
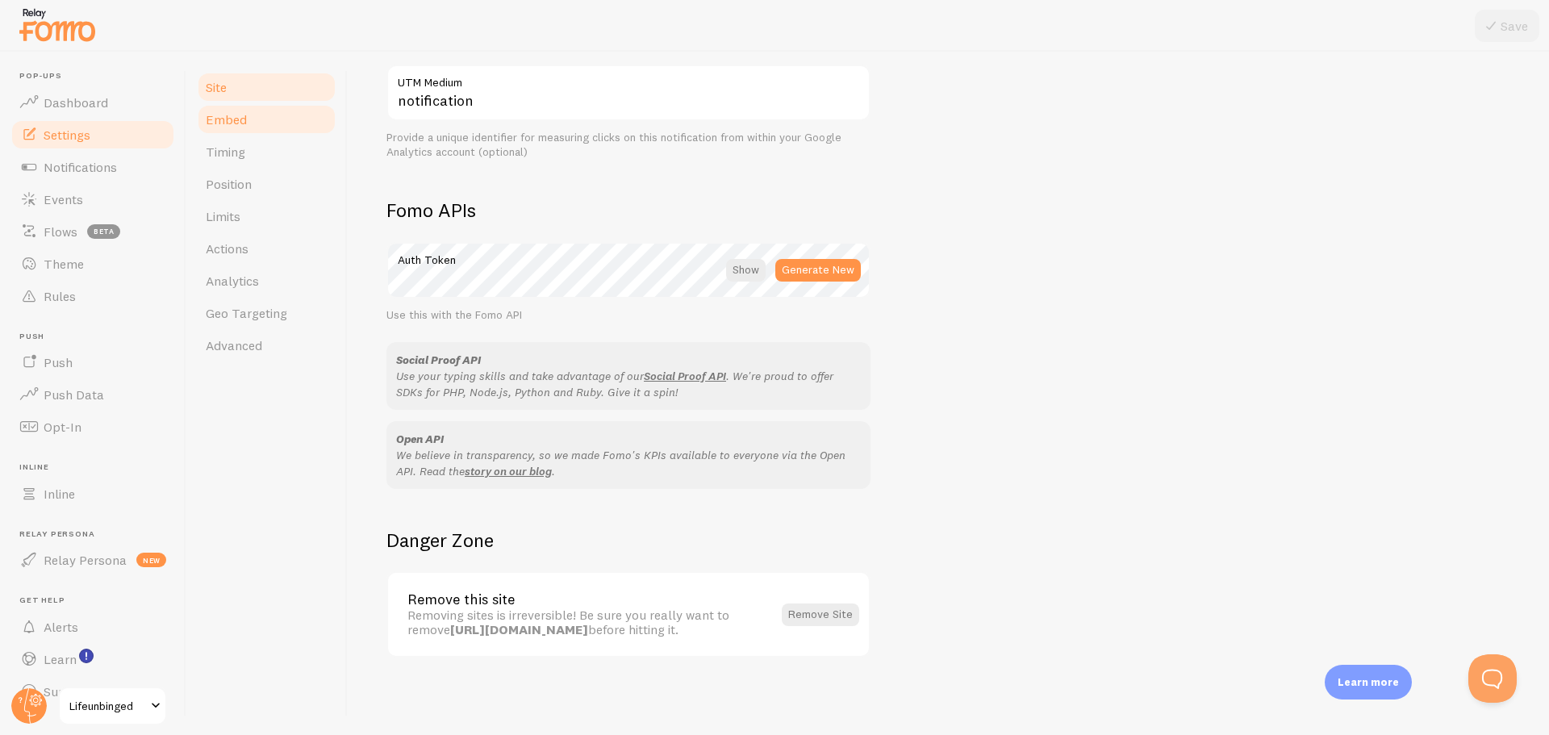
click at [246, 119] on link "Embed" at bounding box center [266, 119] width 141 height 32
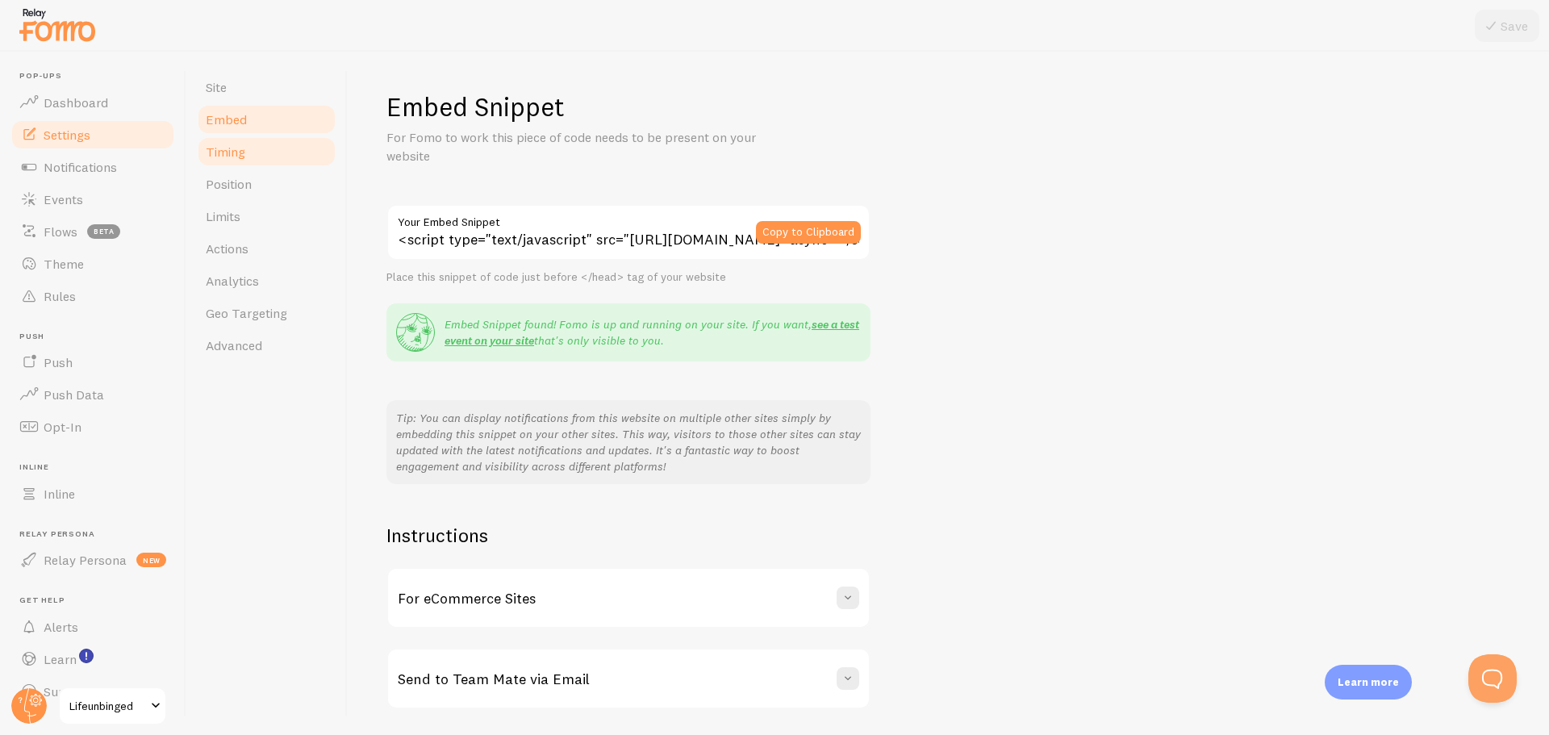
click at [232, 154] on span "Timing" at bounding box center [226, 152] width 40 height 16
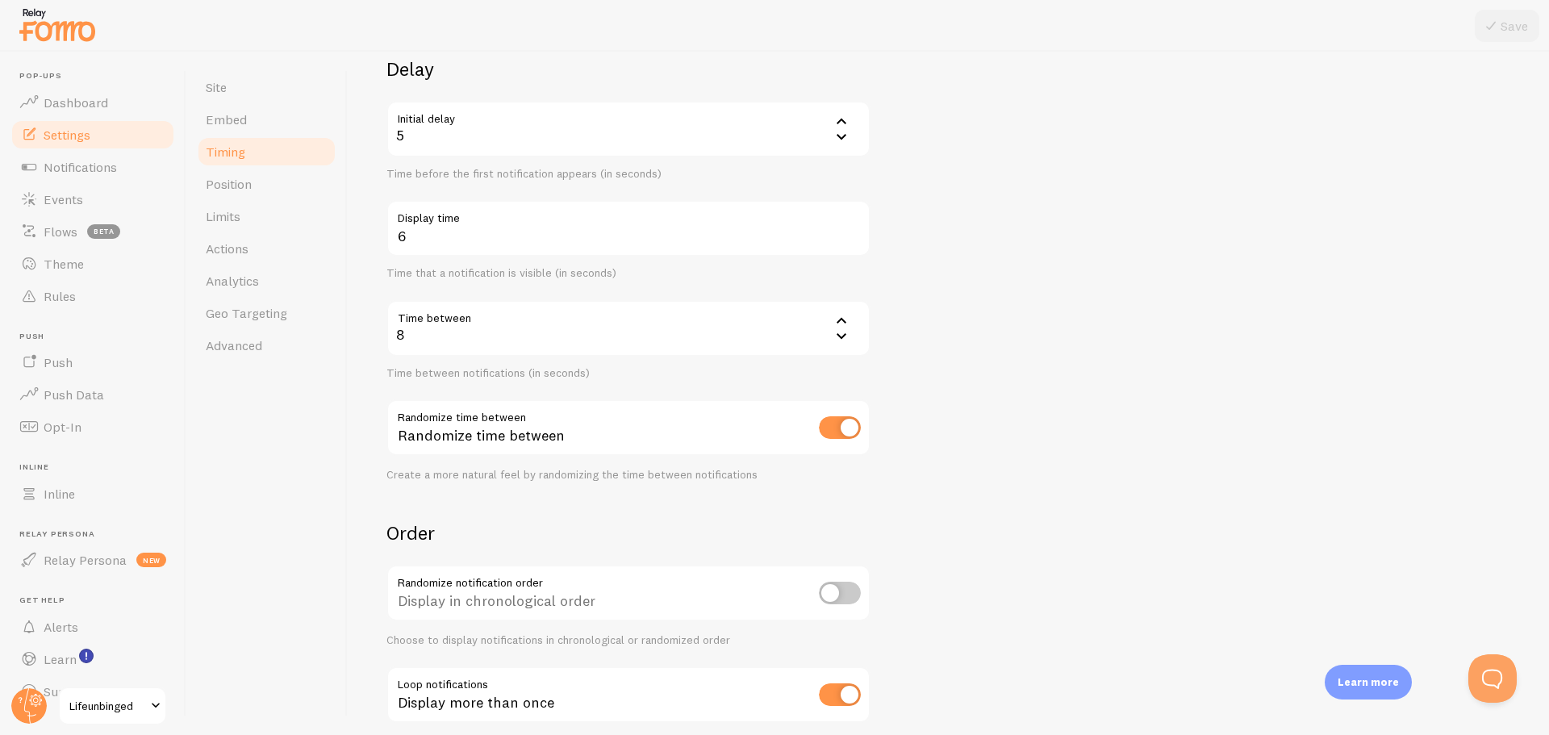
scroll to position [128, 0]
click at [252, 196] on link "Position" at bounding box center [266, 184] width 141 height 32
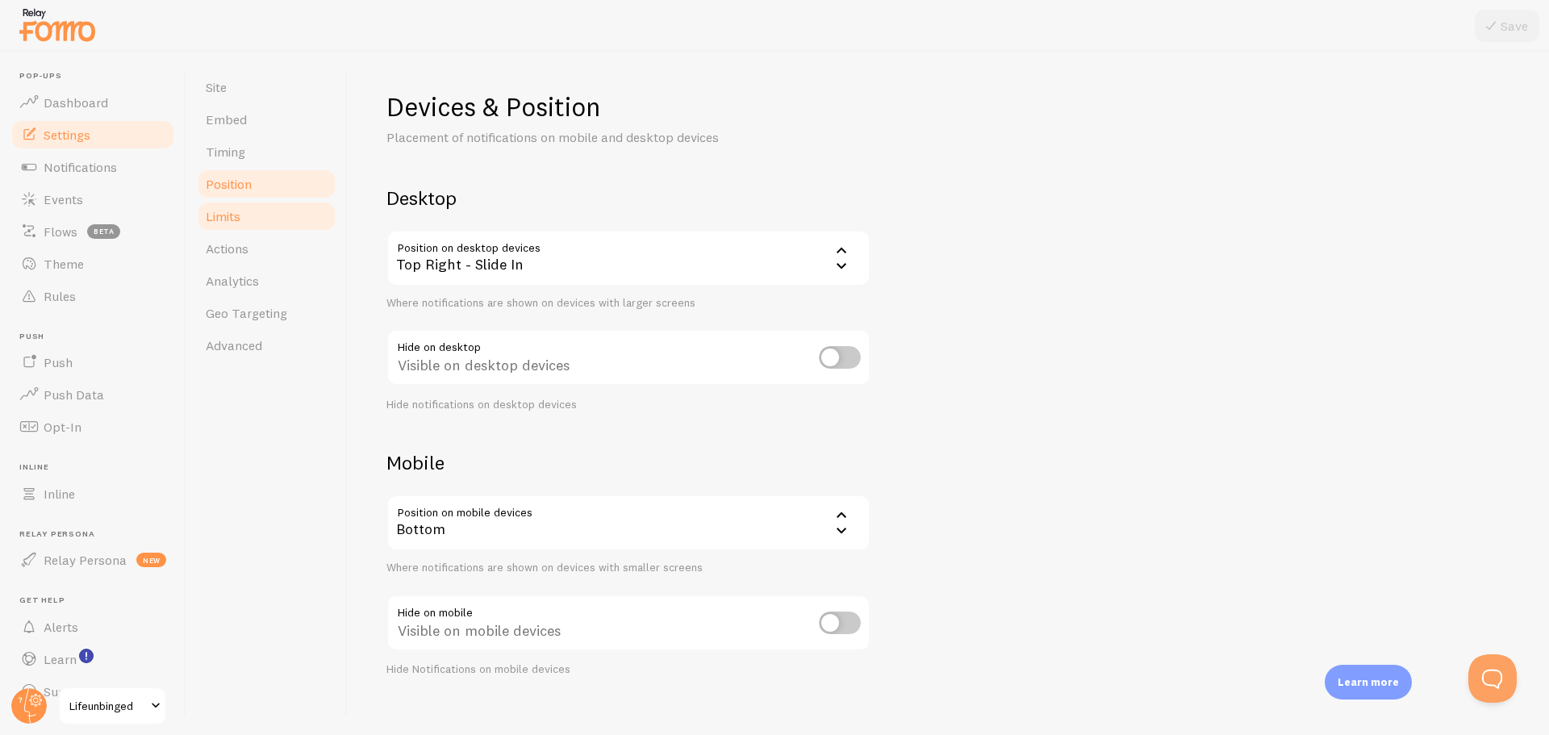
click at [245, 225] on link "Limits" at bounding box center [266, 216] width 141 height 32
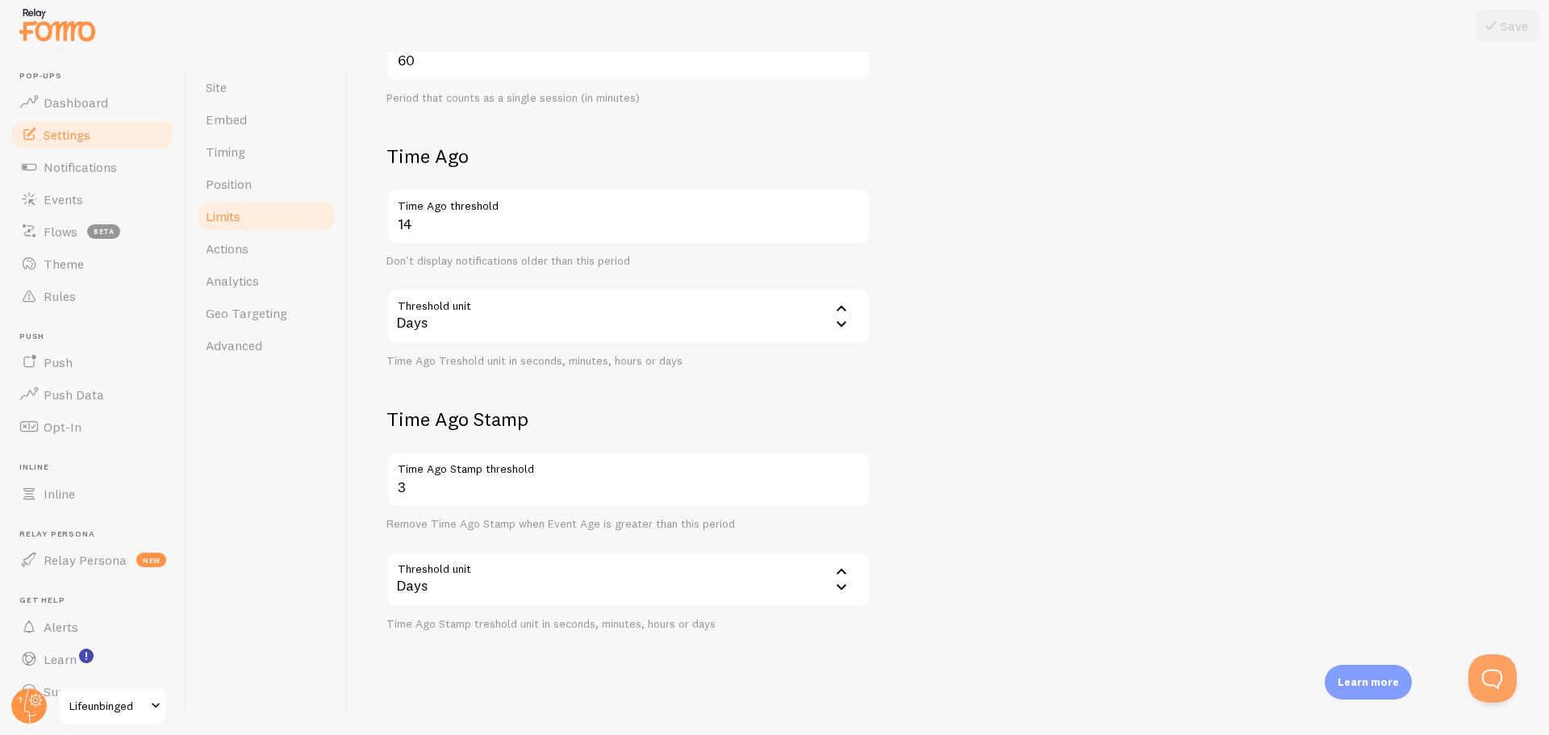
scroll to position [510, 0]
click at [232, 255] on span "Actions" at bounding box center [227, 248] width 43 height 16
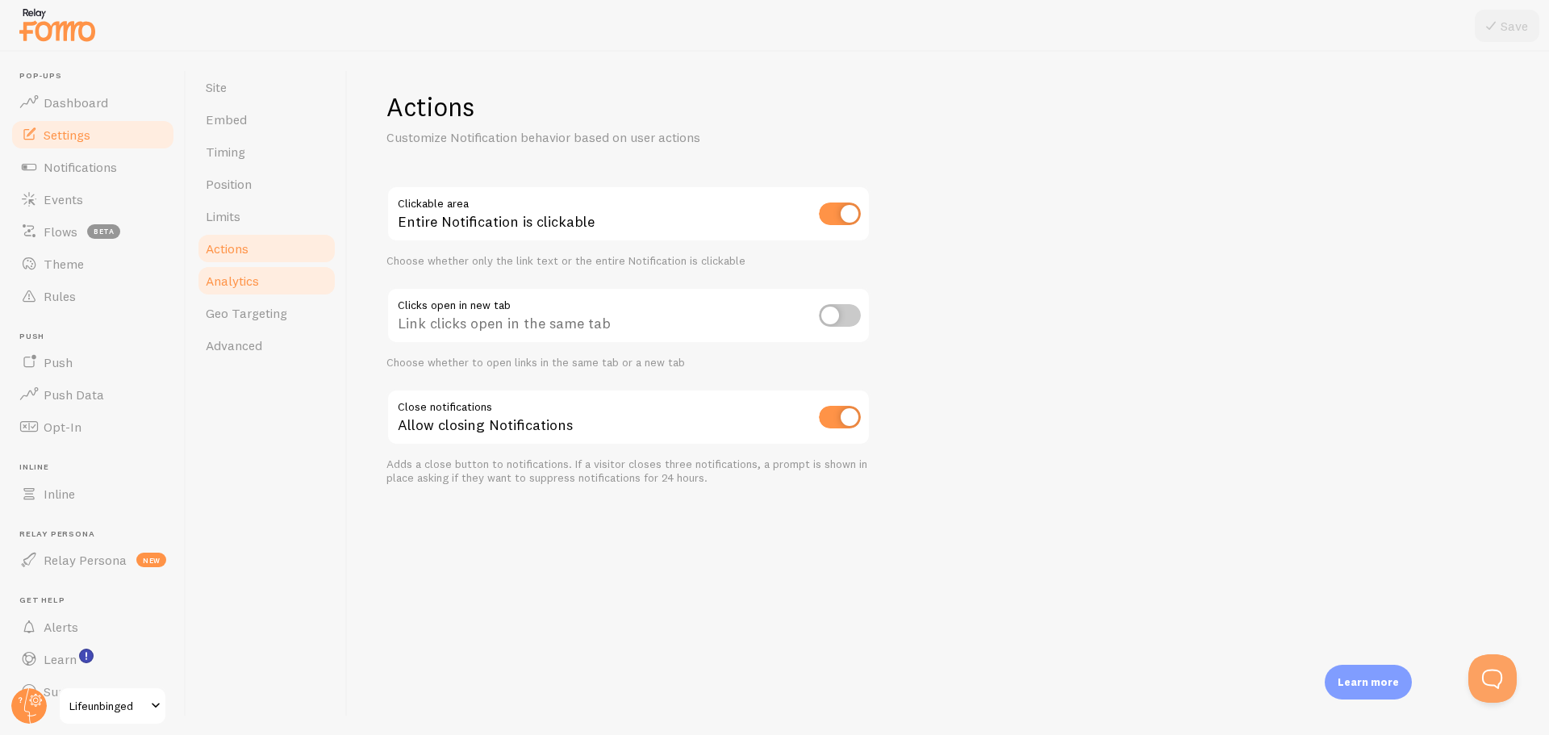
click at [234, 277] on span "Analytics" at bounding box center [232, 281] width 53 height 16
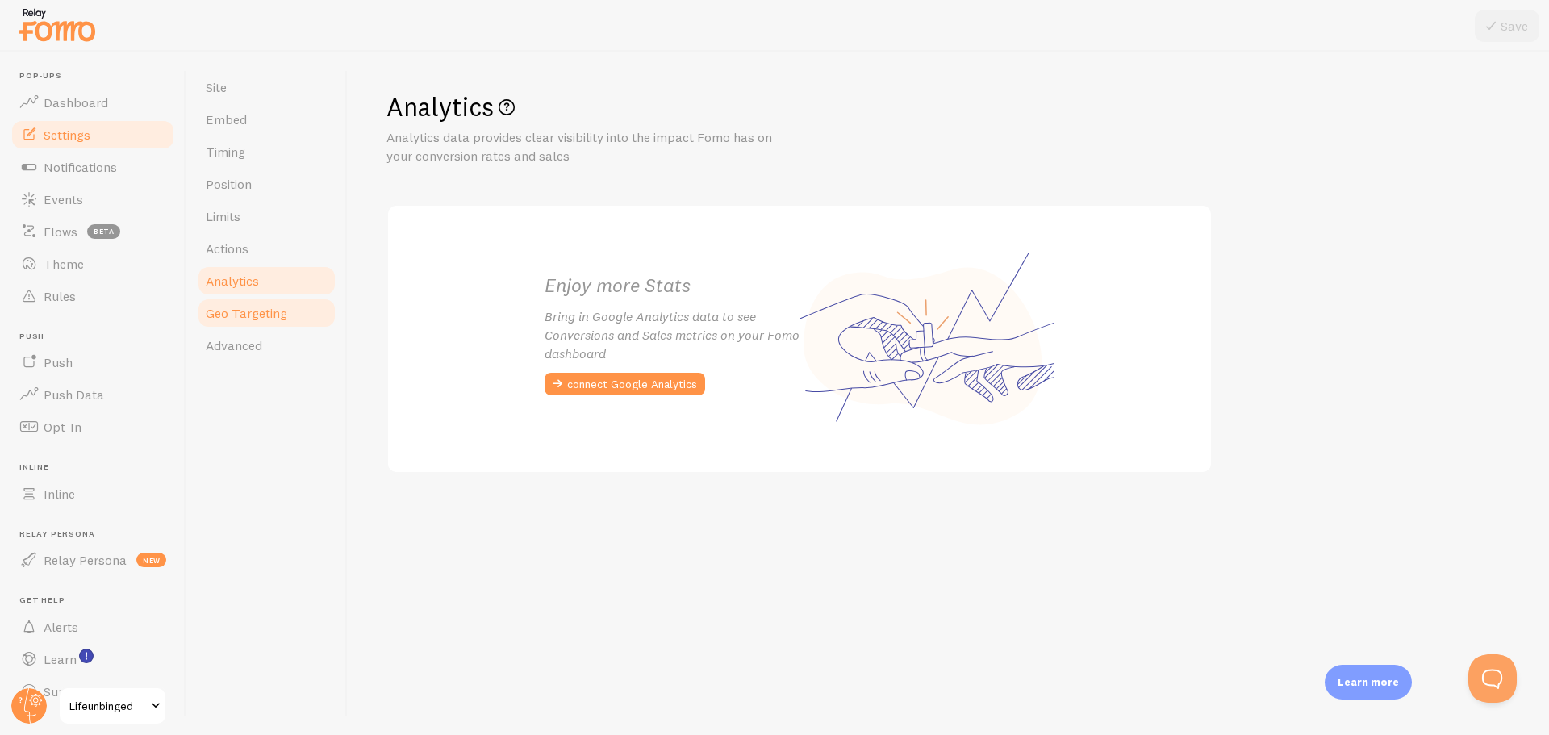
click at [234, 322] on link "Geo Targeting" at bounding box center [266, 313] width 141 height 32
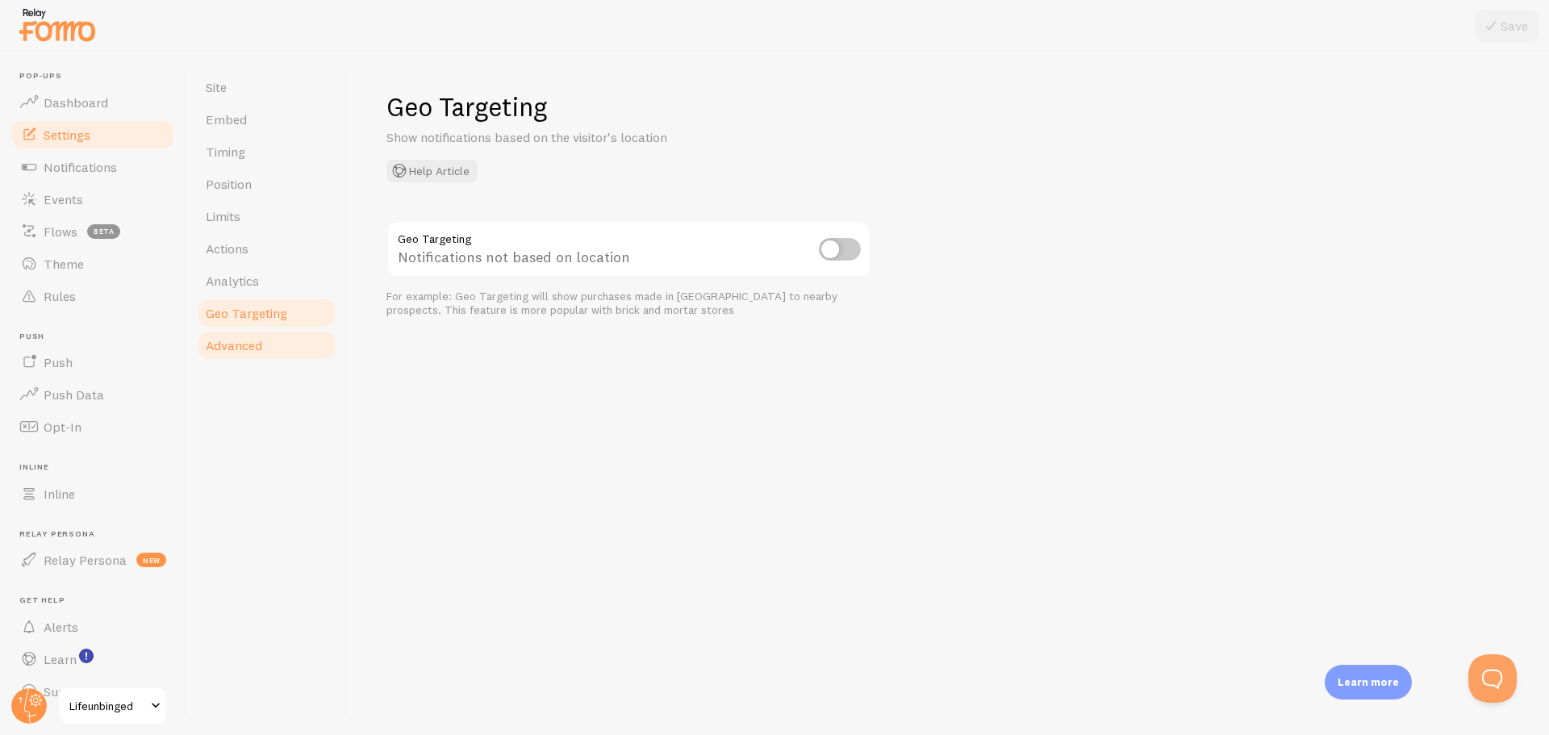
click at [234, 346] on span "Advanced" at bounding box center [234, 345] width 56 height 16
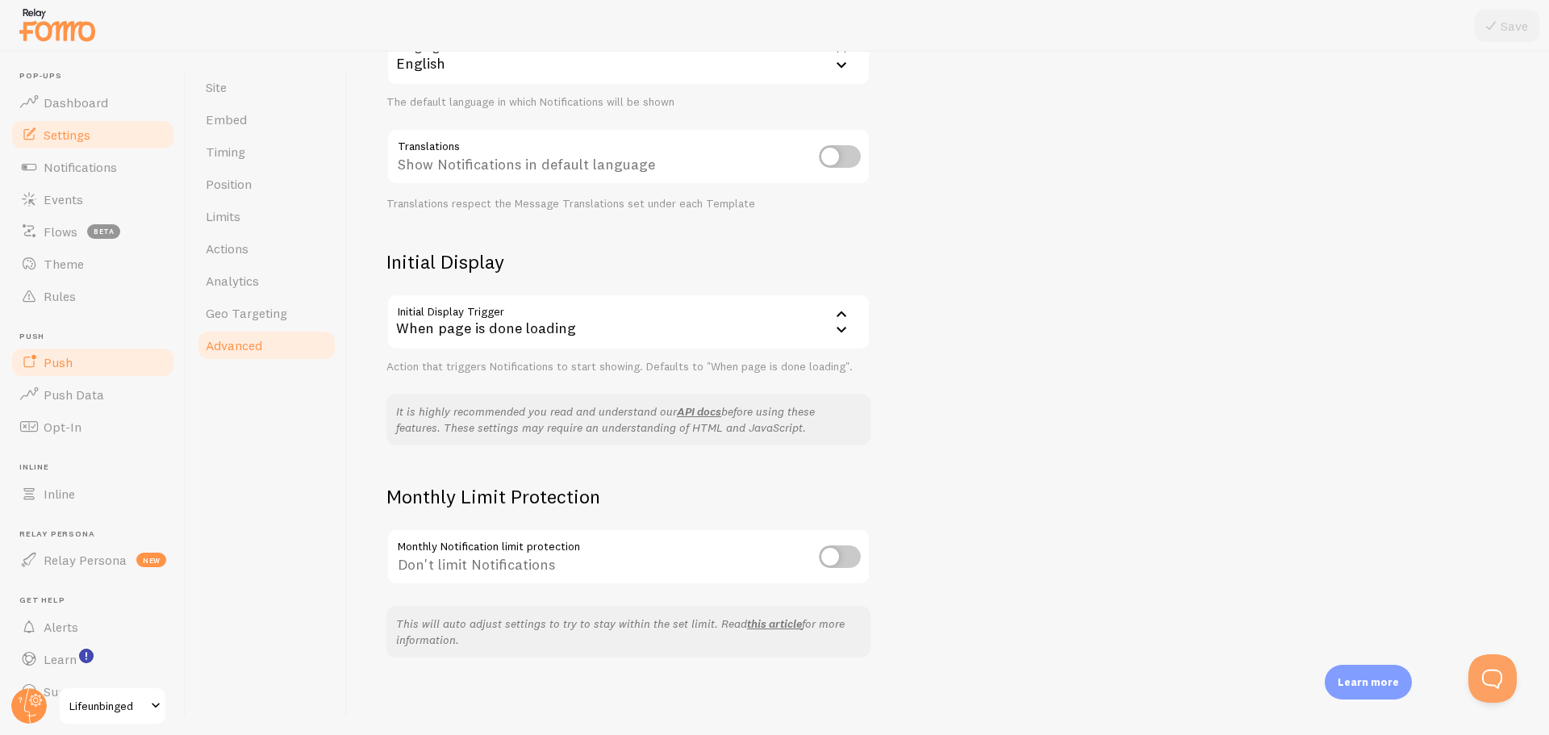
click at [111, 356] on link "Push" at bounding box center [93, 362] width 166 height 32
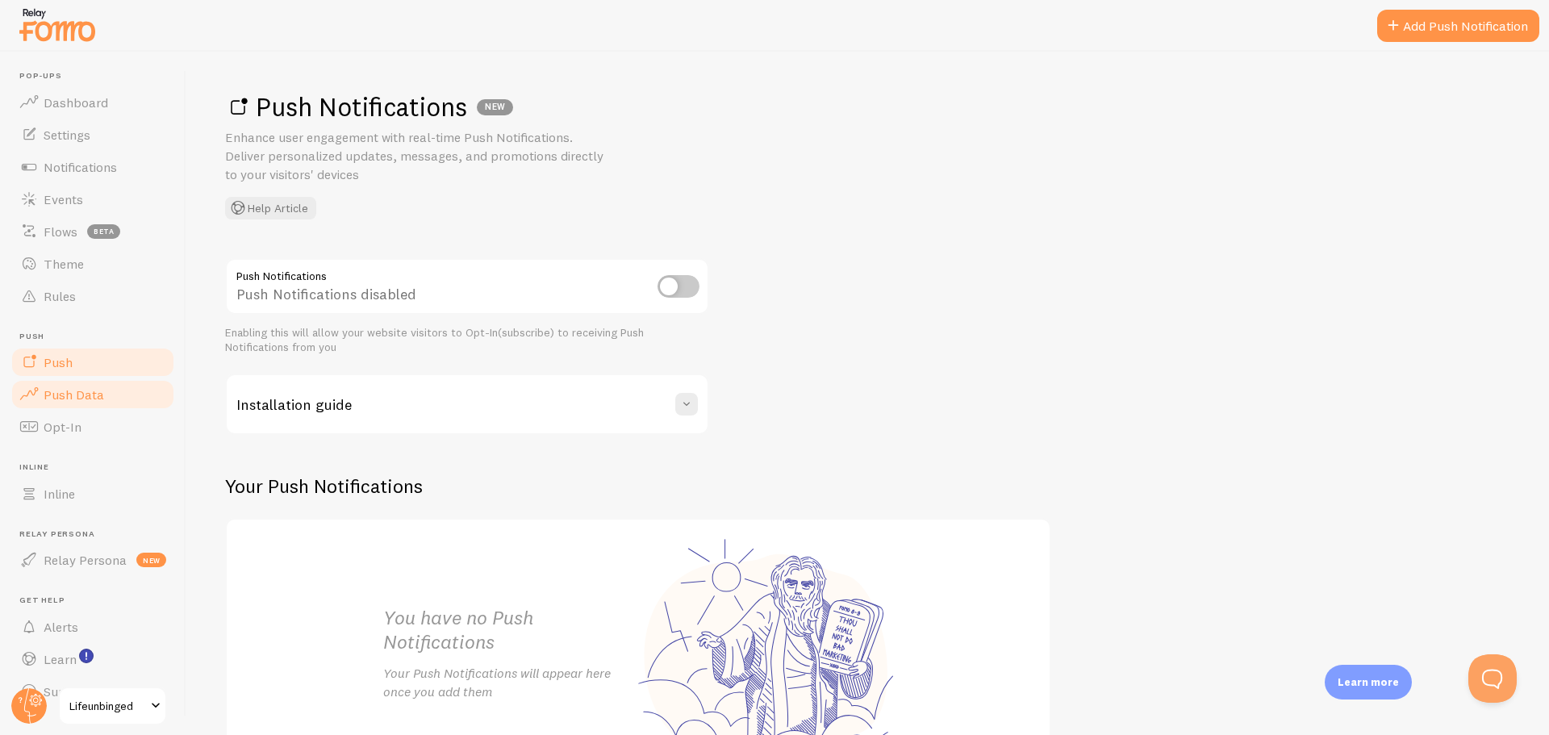
click at [104, 393] on link "Push Data" at bounding box center [93, 394] width 166 height 32
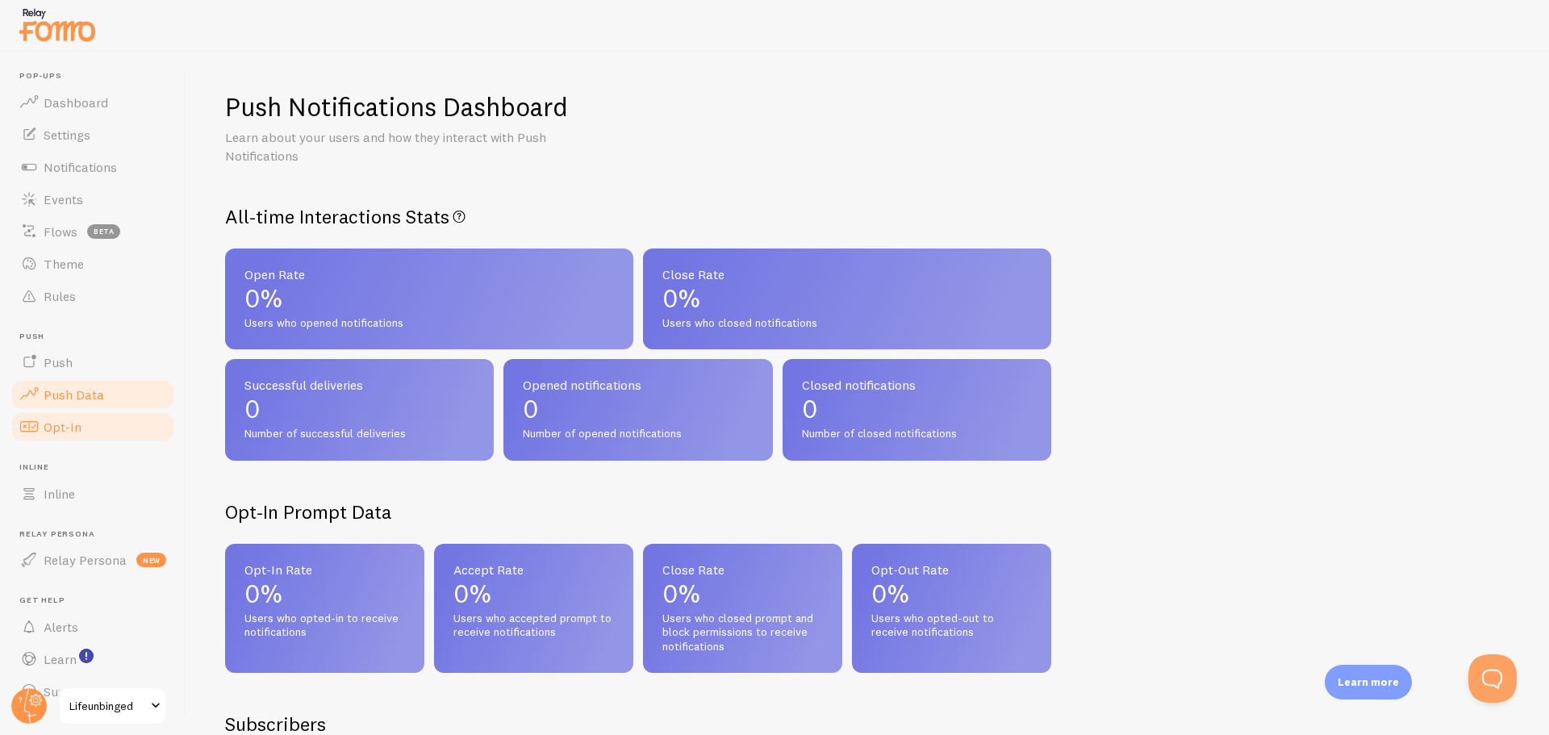
click at [102, 424] on link "Opt-In" at bounding box center [93, 427] width 166 height 32
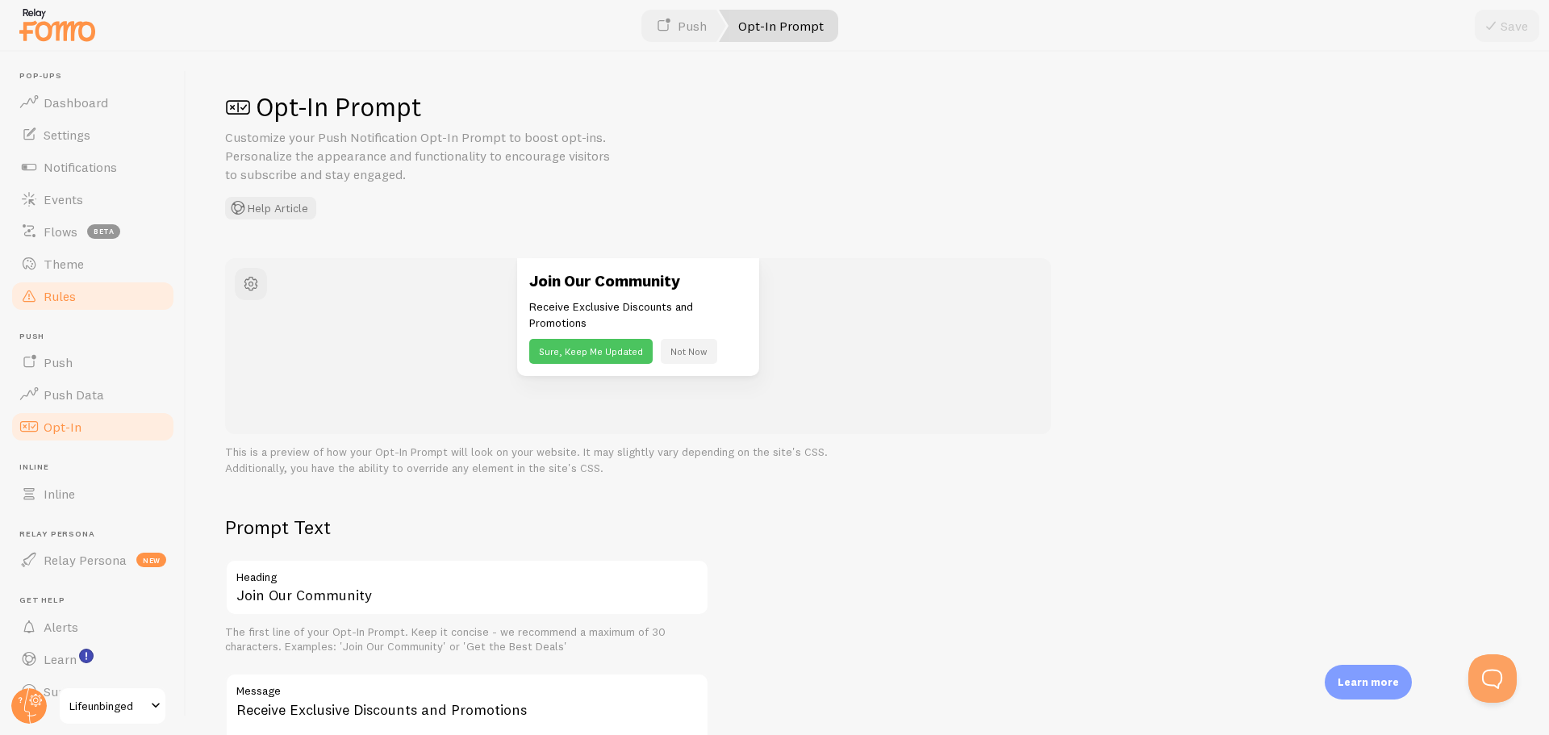
click at [98, 294] on link "Rules" at bounding box center [93, 296] width 166 height 32
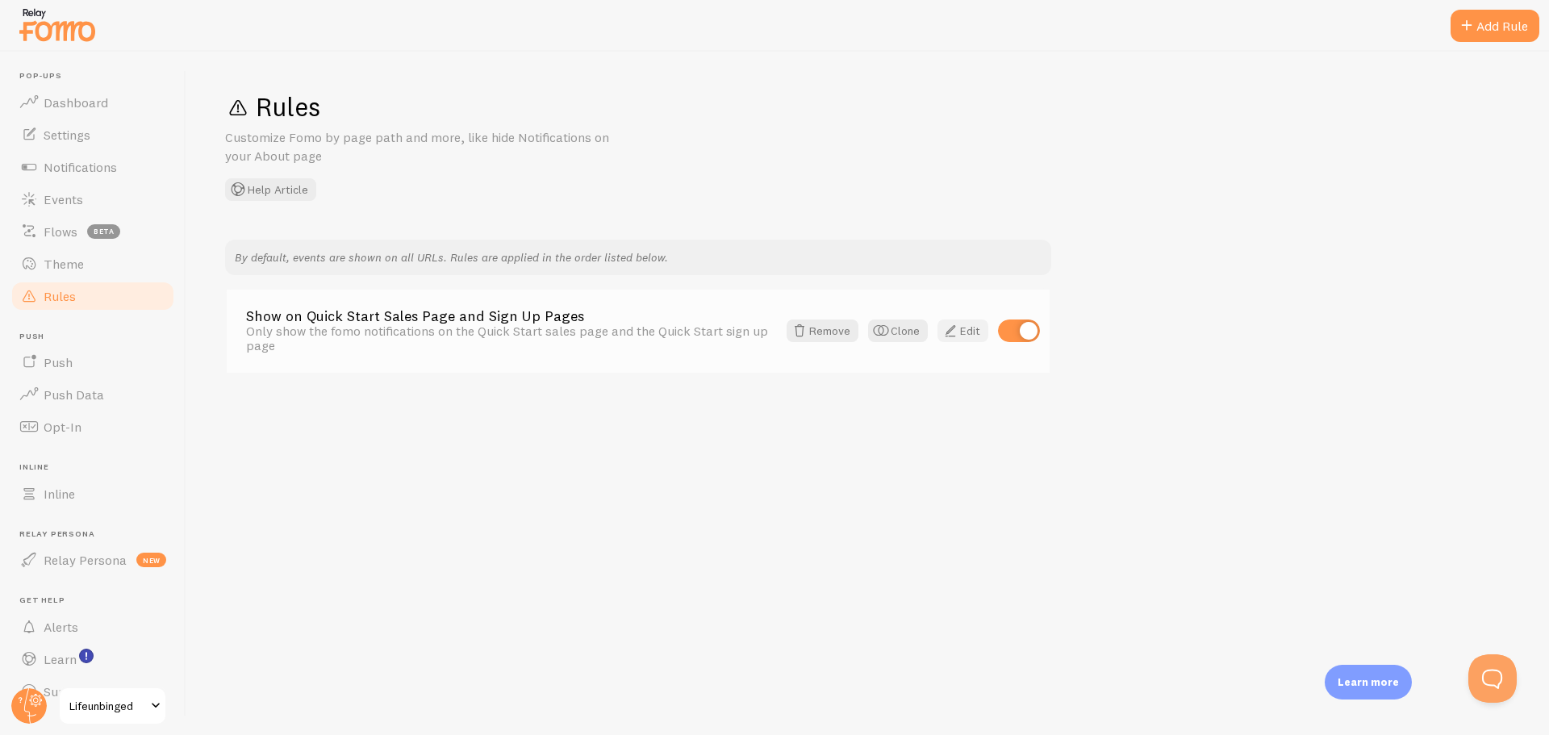
click at [954, 336] on span at bounding box center [950, 330] width 19 height 19
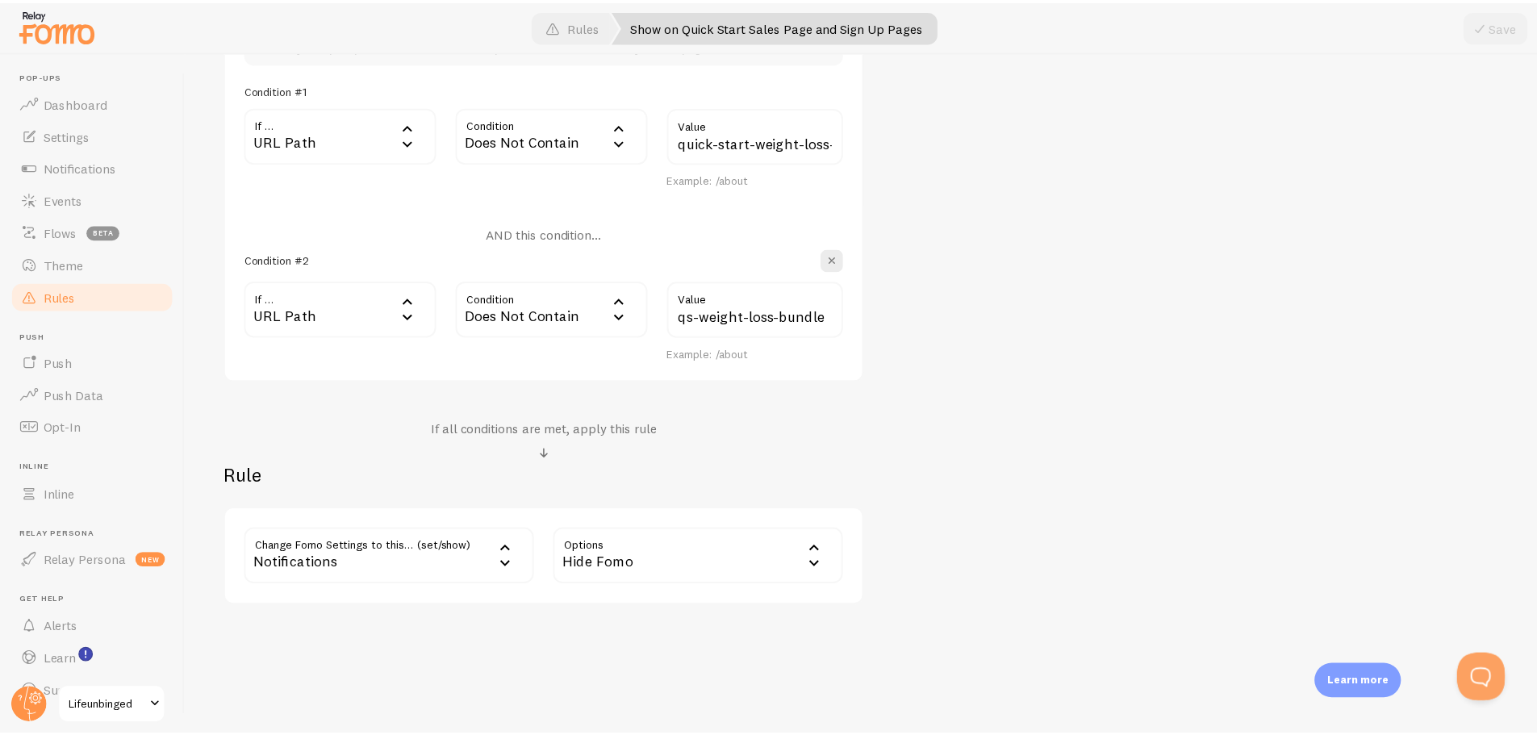
scroll to position [502, 0]
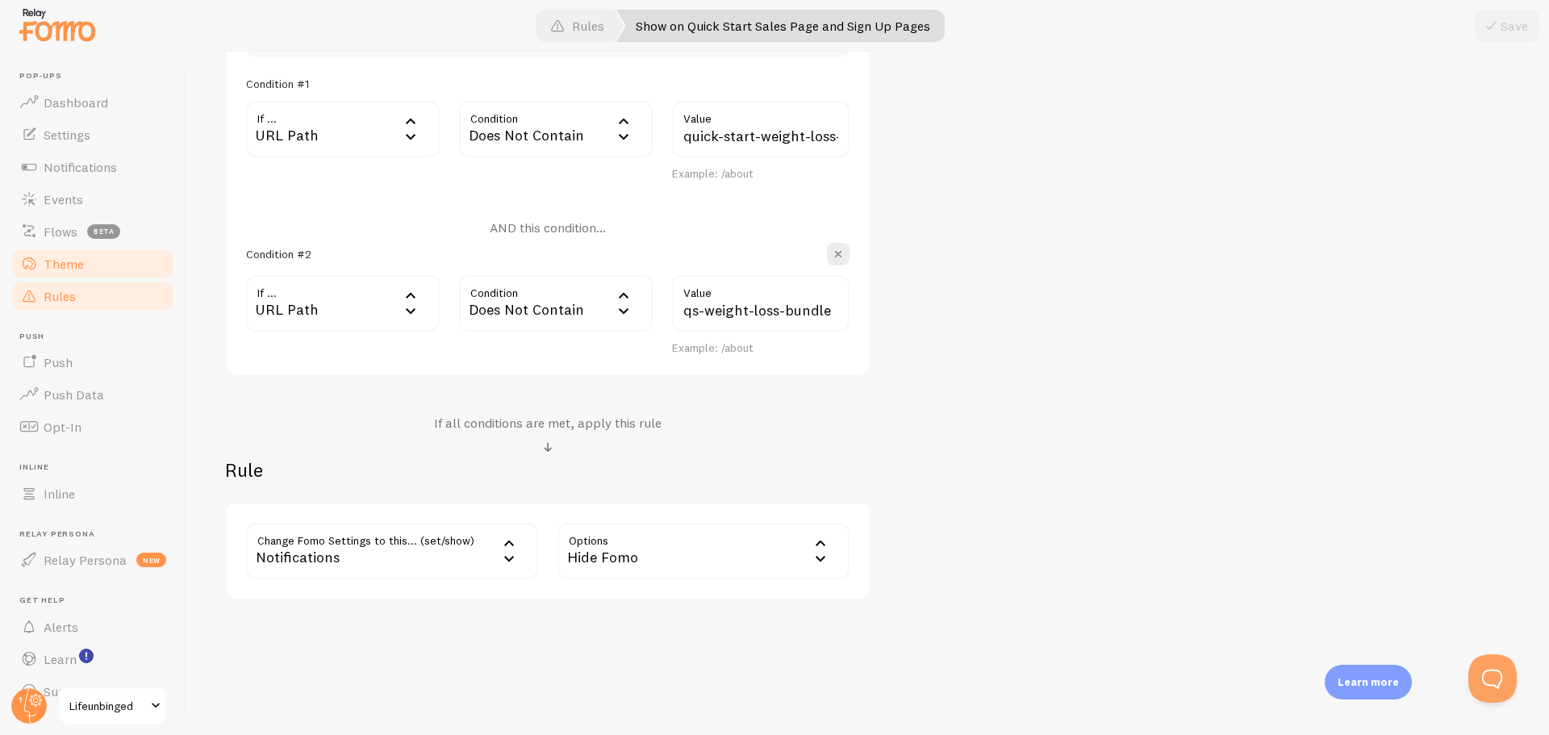
click at [98, 255] on link "Theme" at bounding box center [93, 264] width 166 height 32
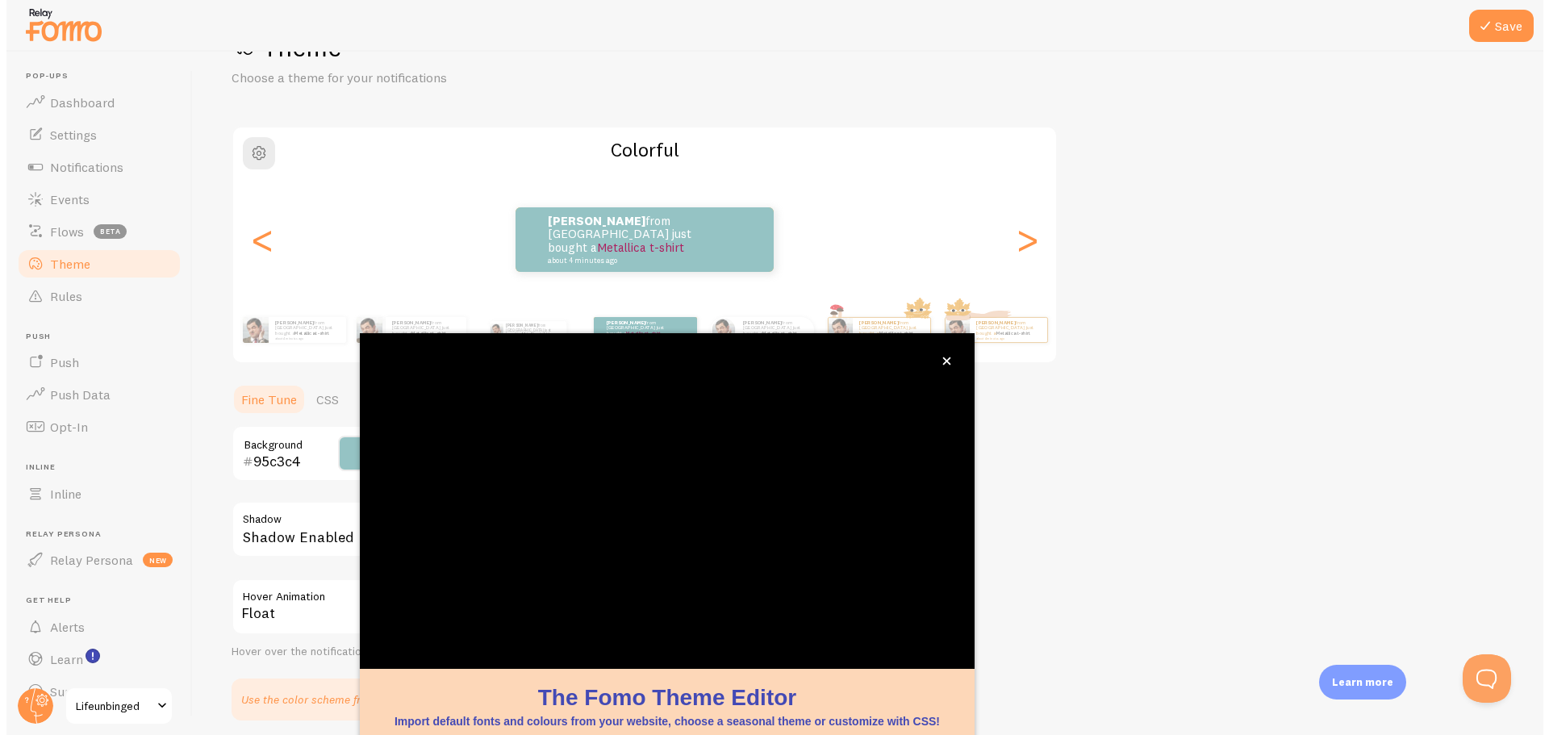
scroll to position [65, 0]
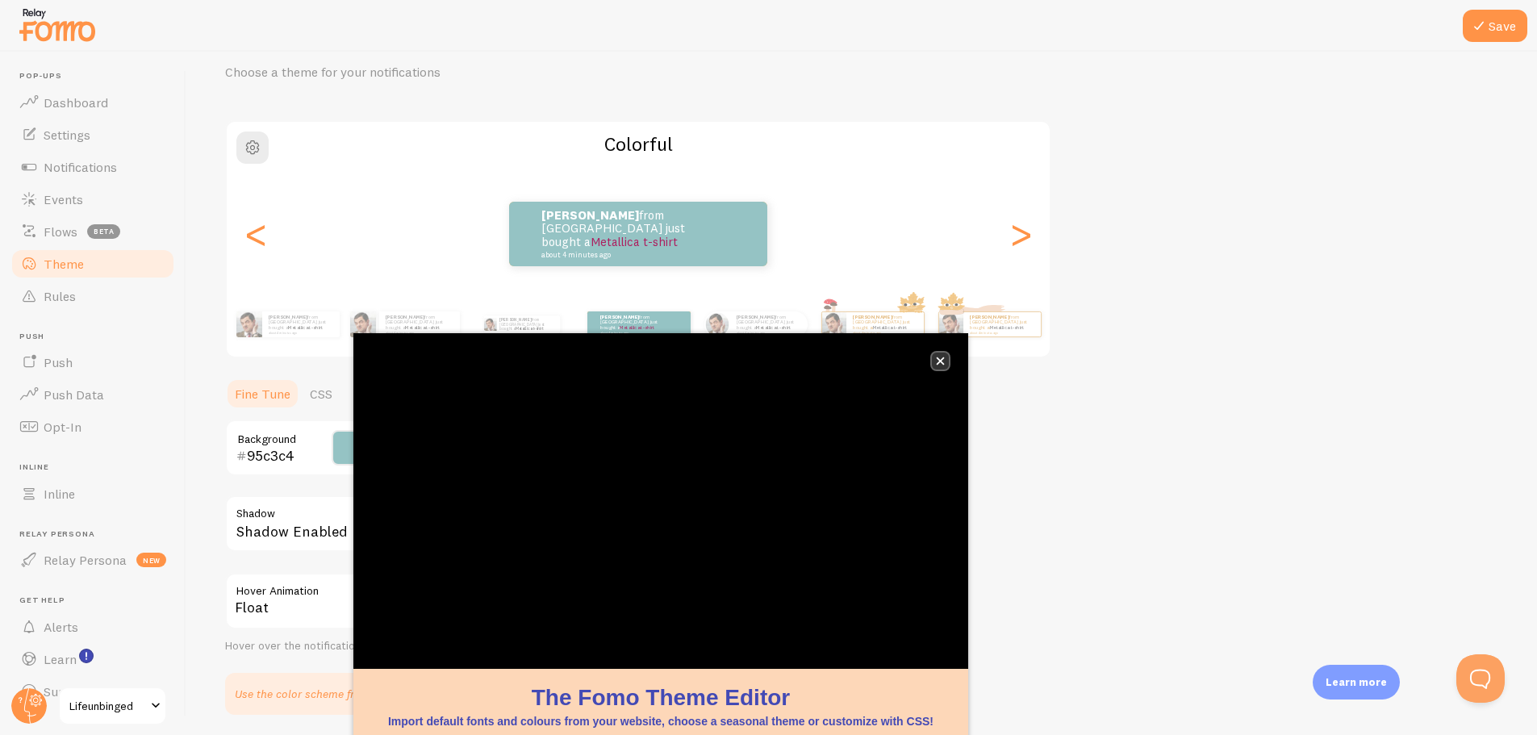
click at [936, 359] on icon "close," at bounding box center [940, 361] width 9 height 9
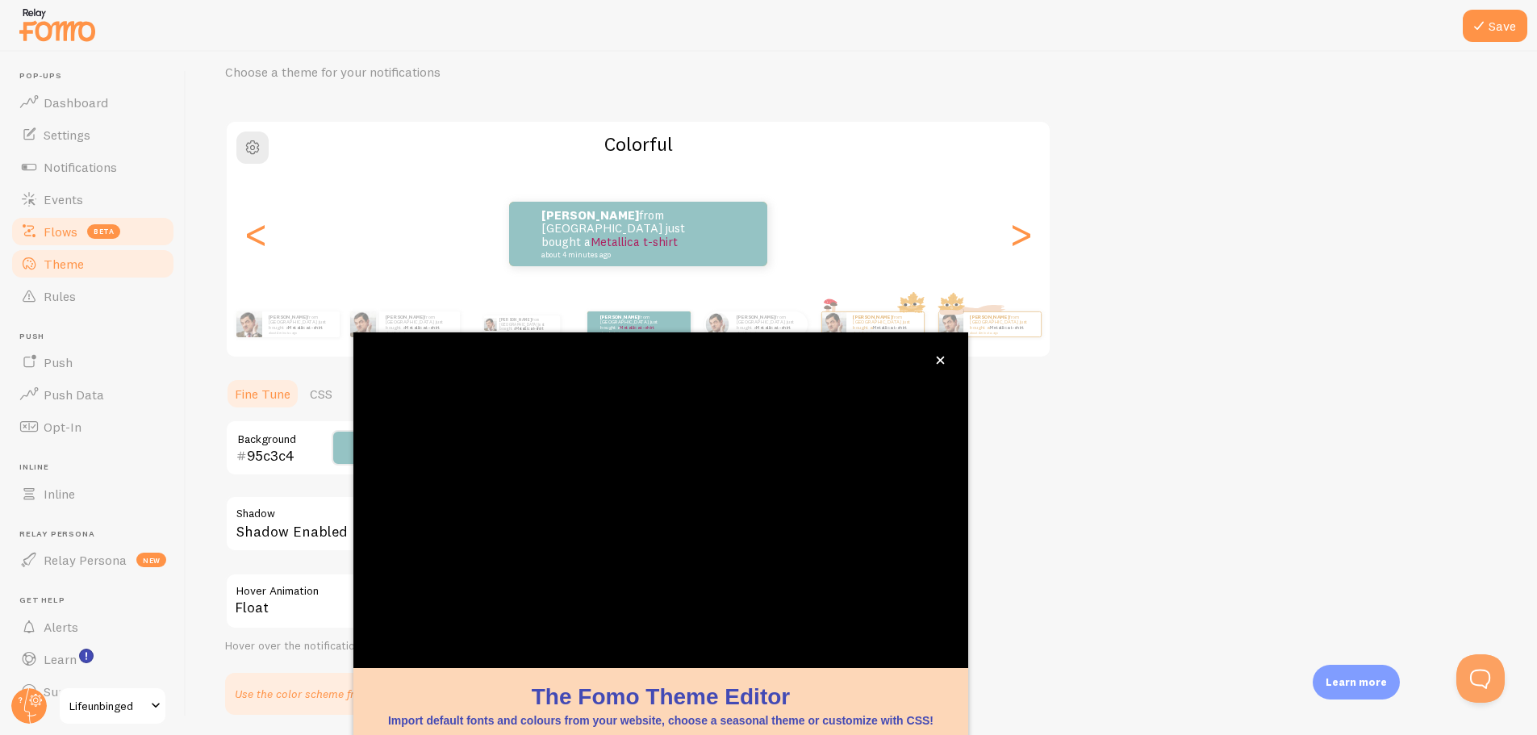
click at [59, 236] on span "Flows" at bounding box center [61, 231] width 34 height 16
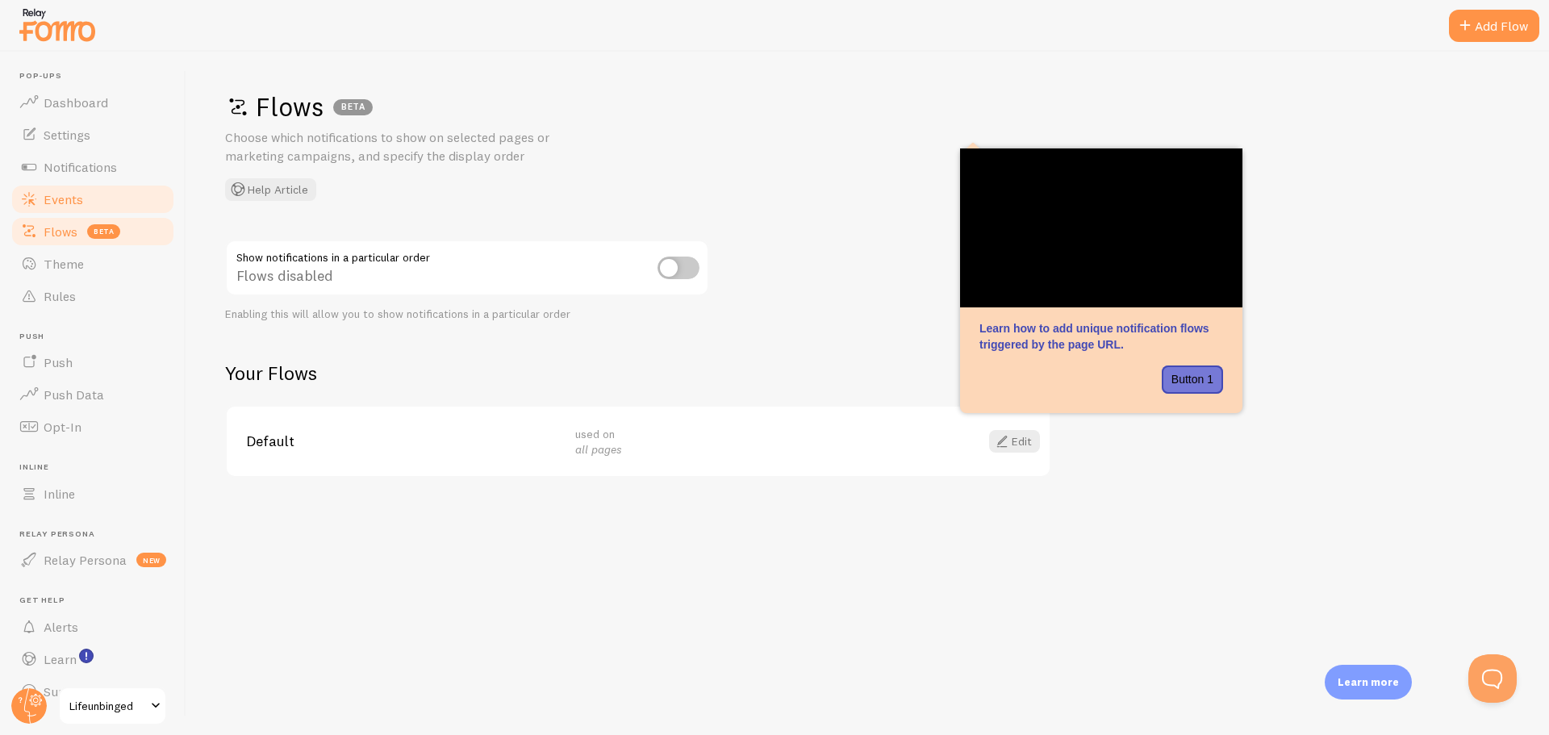
click at [60, 202] on span "Events" at bounding box center [64, 199] width 40 height 16
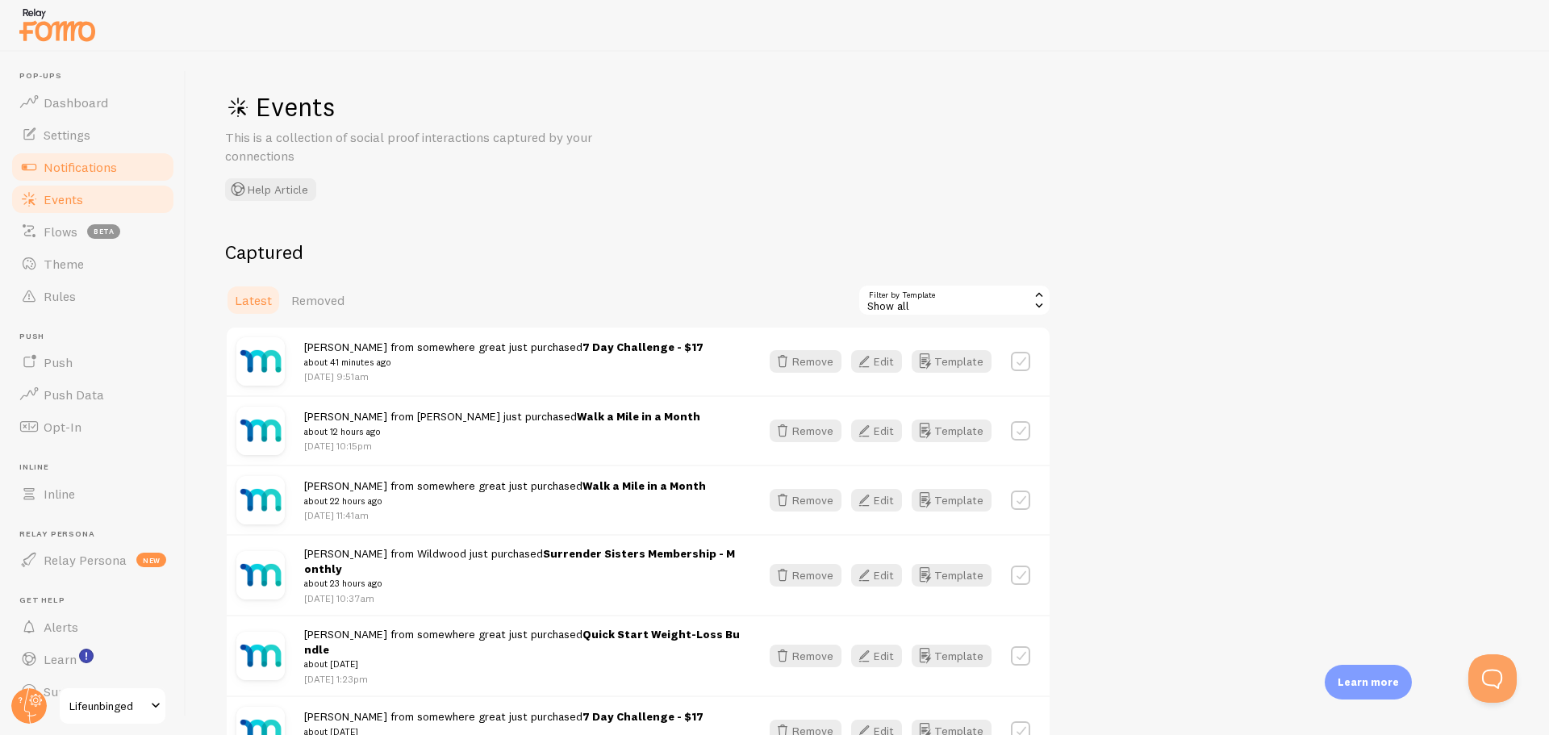
click at [74, 169] on span "Notifications" at bounding box center [80, 167] width 73 height 16
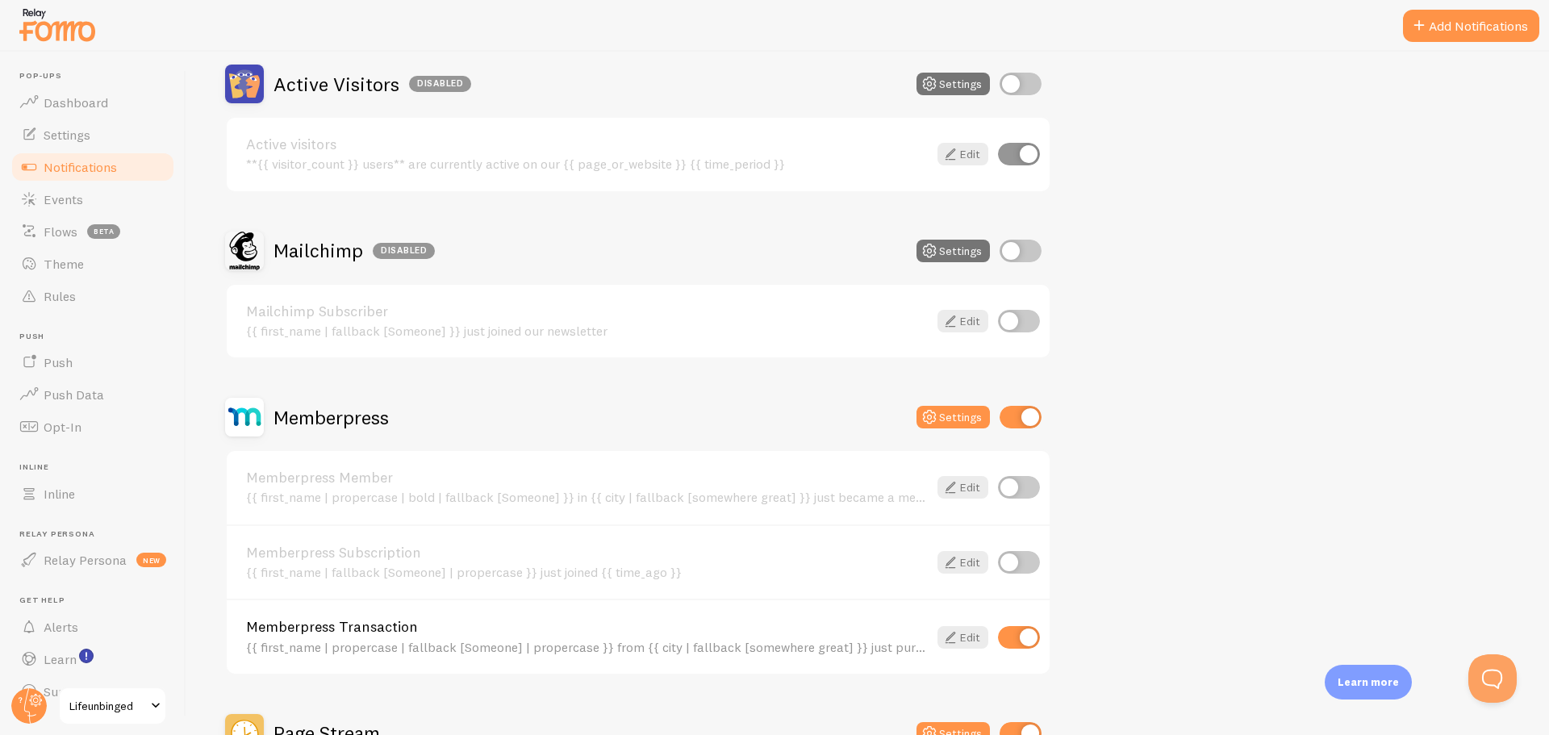
scroll to position [157, 0]
click at [954, 416] on button "Settings" at bounding box center [952, 416] width 73 height 23
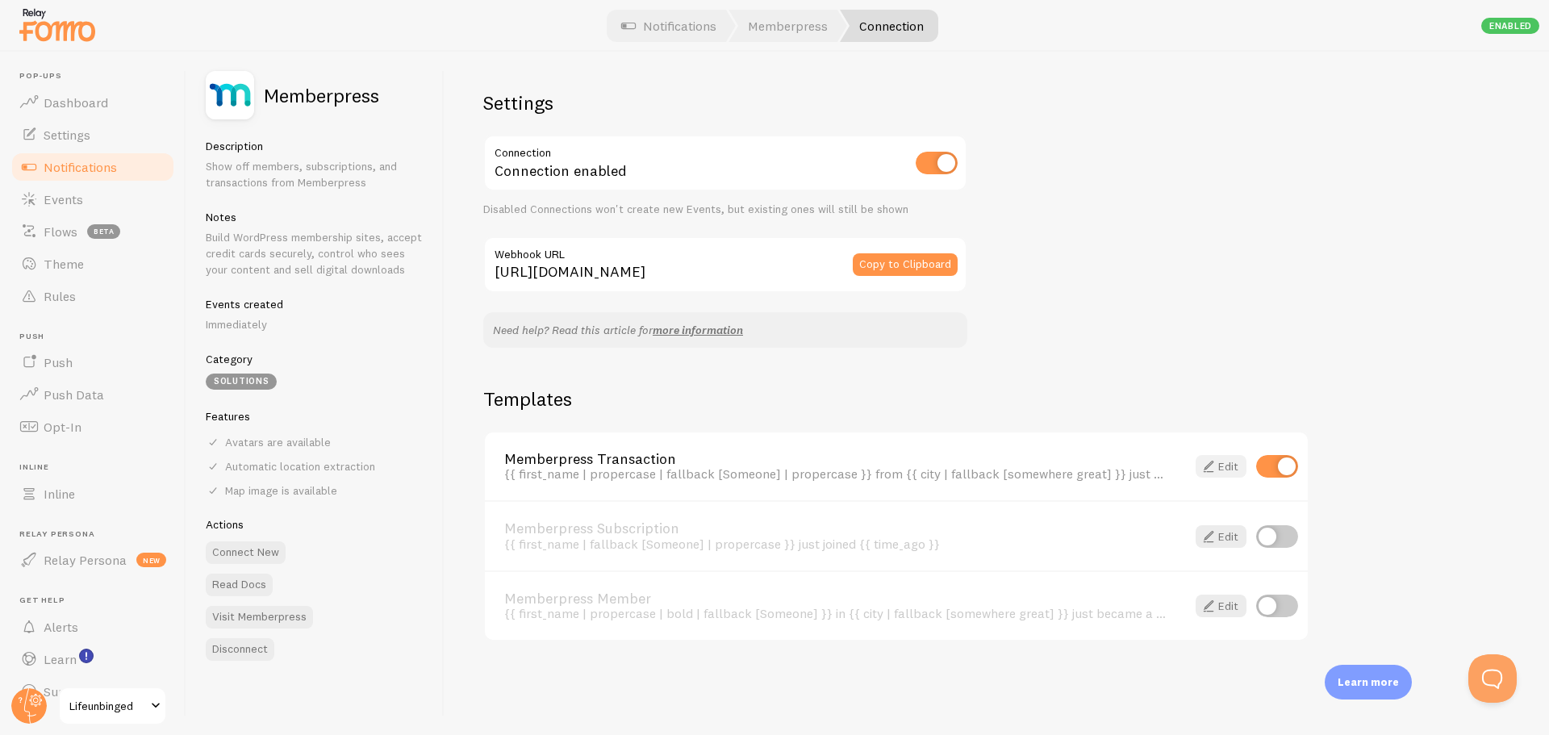
click at [1220, 468] on link "Edit" at bounding box center [1220, 466] width 51 height 23
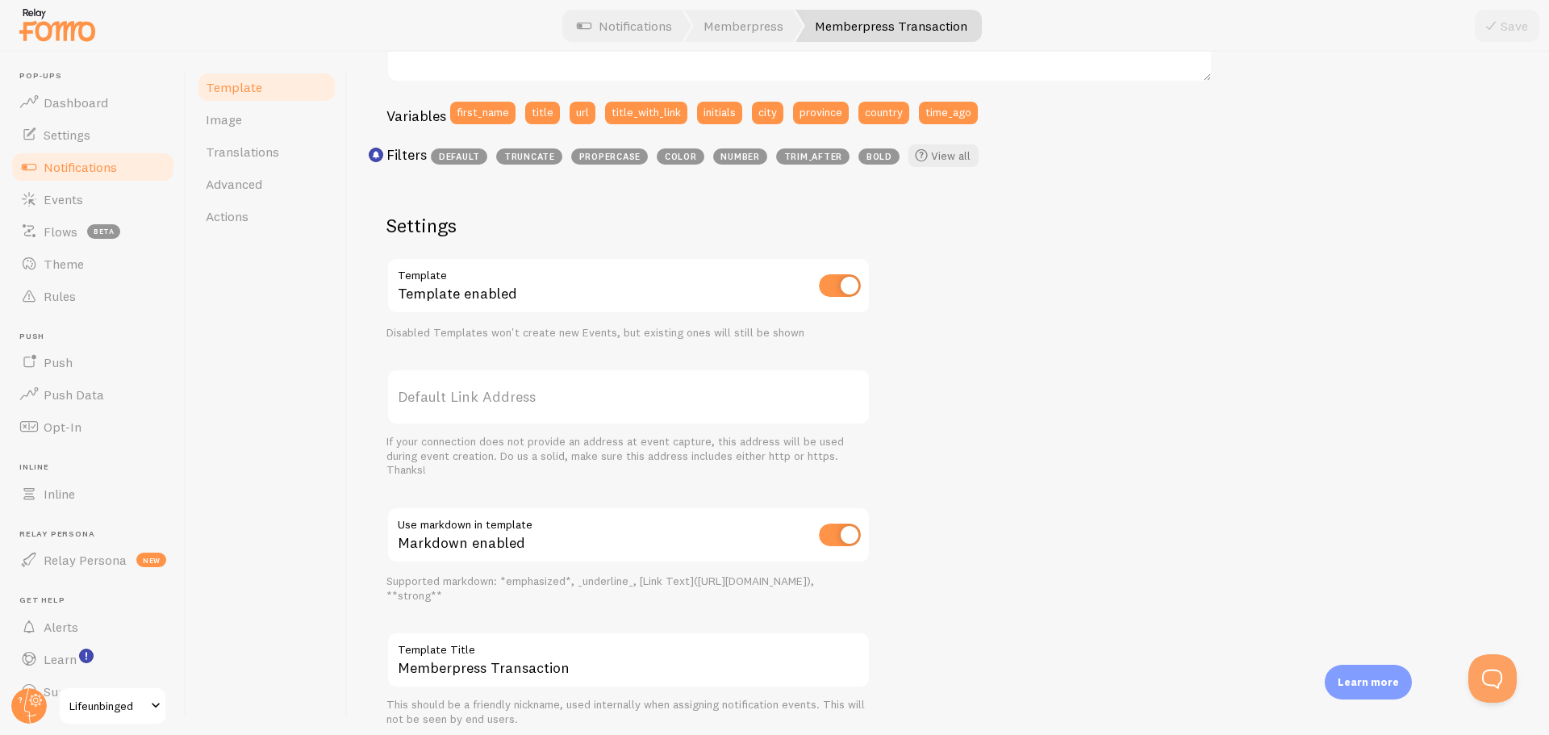
scroll to position [470, 0]
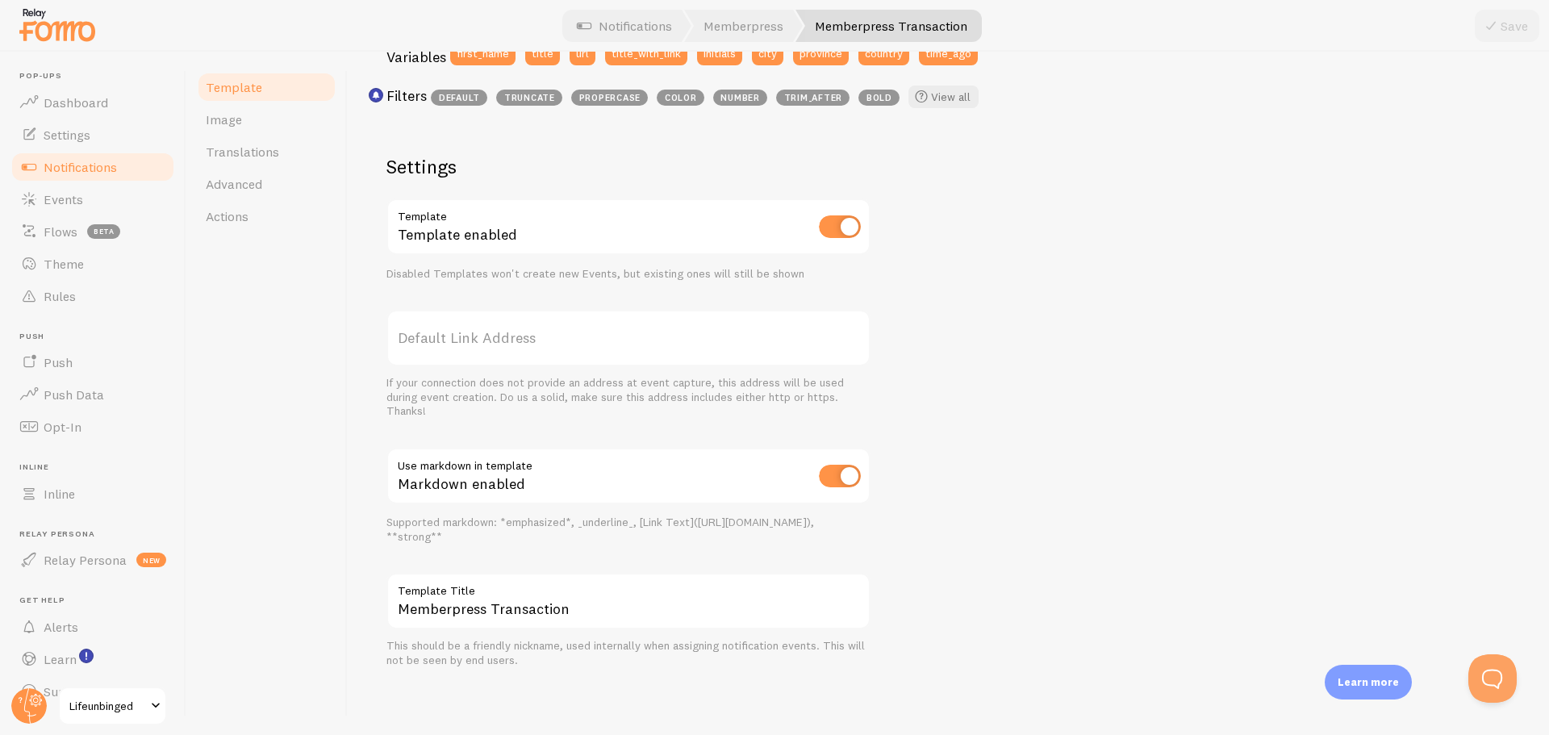
click at [1348, 678] on p "Learn more" at bounding box center [1367, 681] width 61 height 15
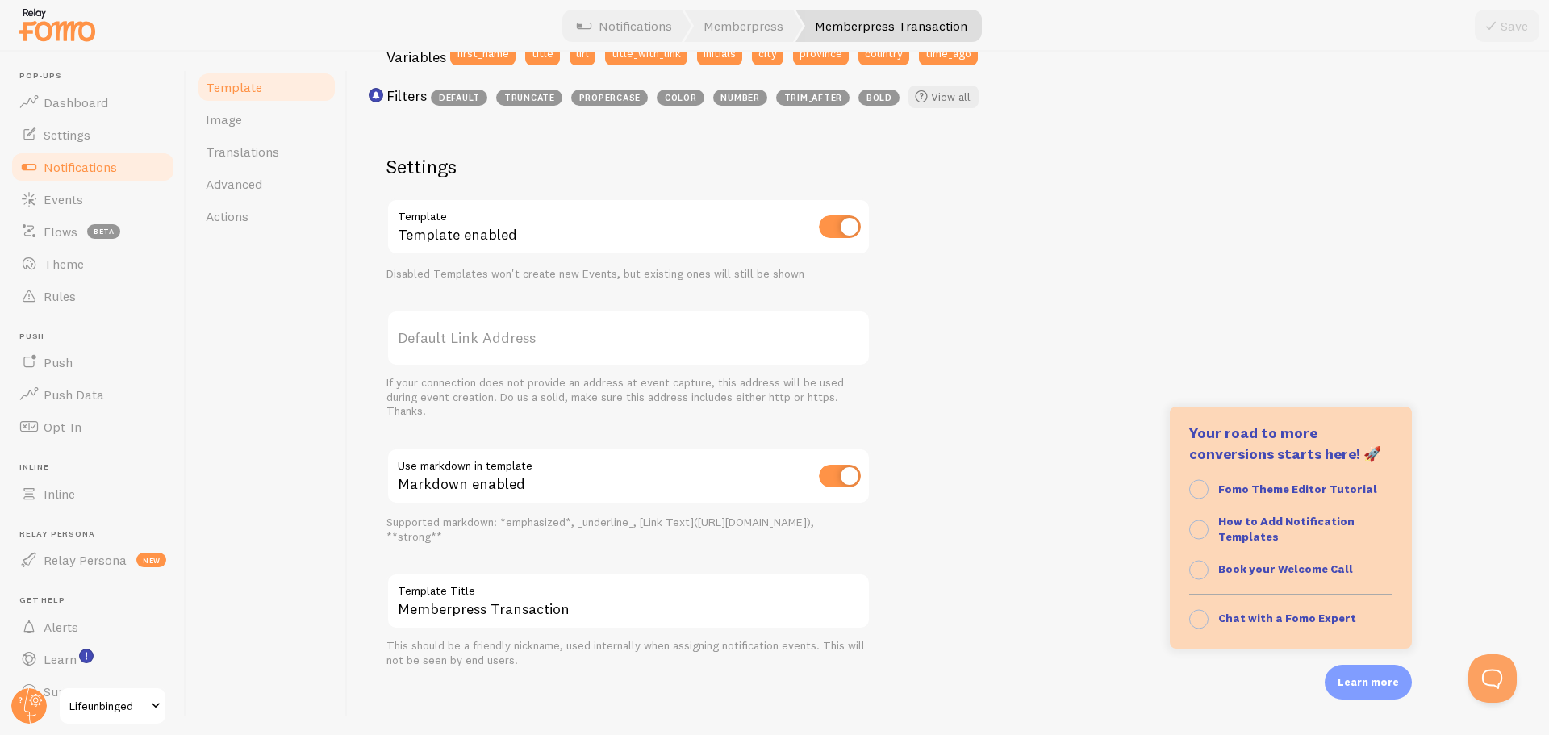
scroll to position [165, 0]
click at [1047, 449] on div "[PERSON_NAME] from [GEOGRAPHIC_DATA] just purchased Golden Jeans about 4 minute…" at bounding box center [948, 223] width 1124 height 890
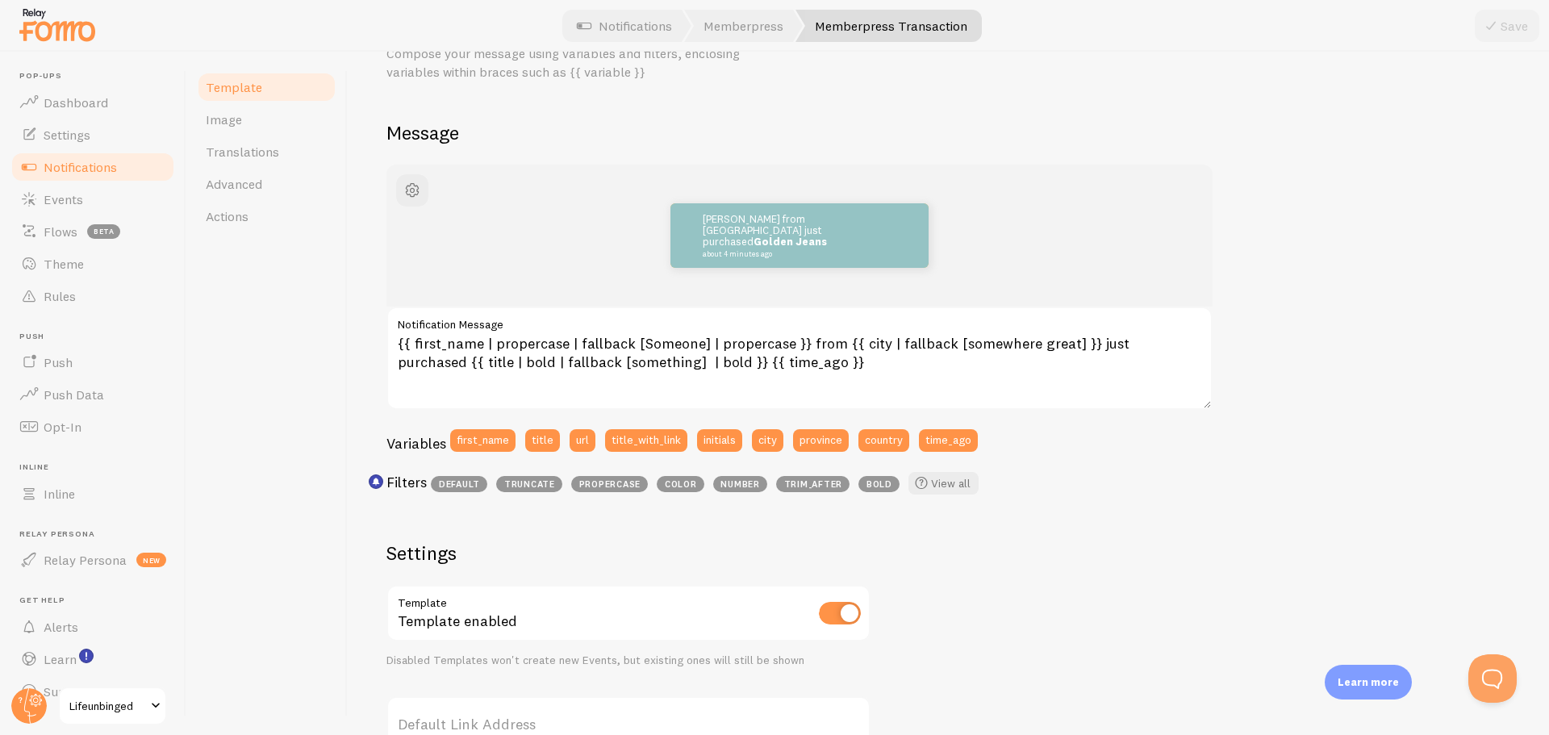
scroll to position [0, 0]
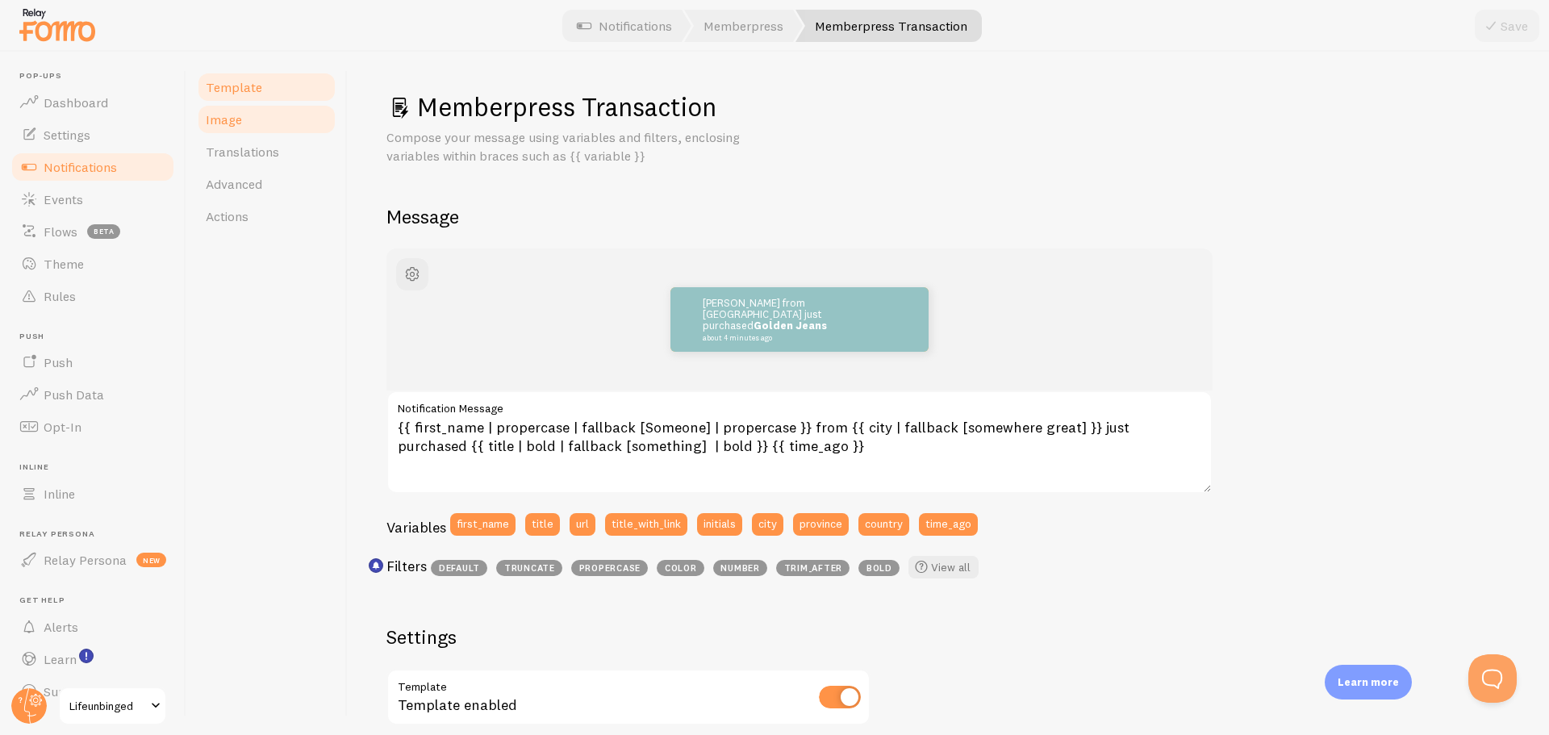
click at [282, 122] on link "Image" at bounding box center [266, 119] width 141 height 32
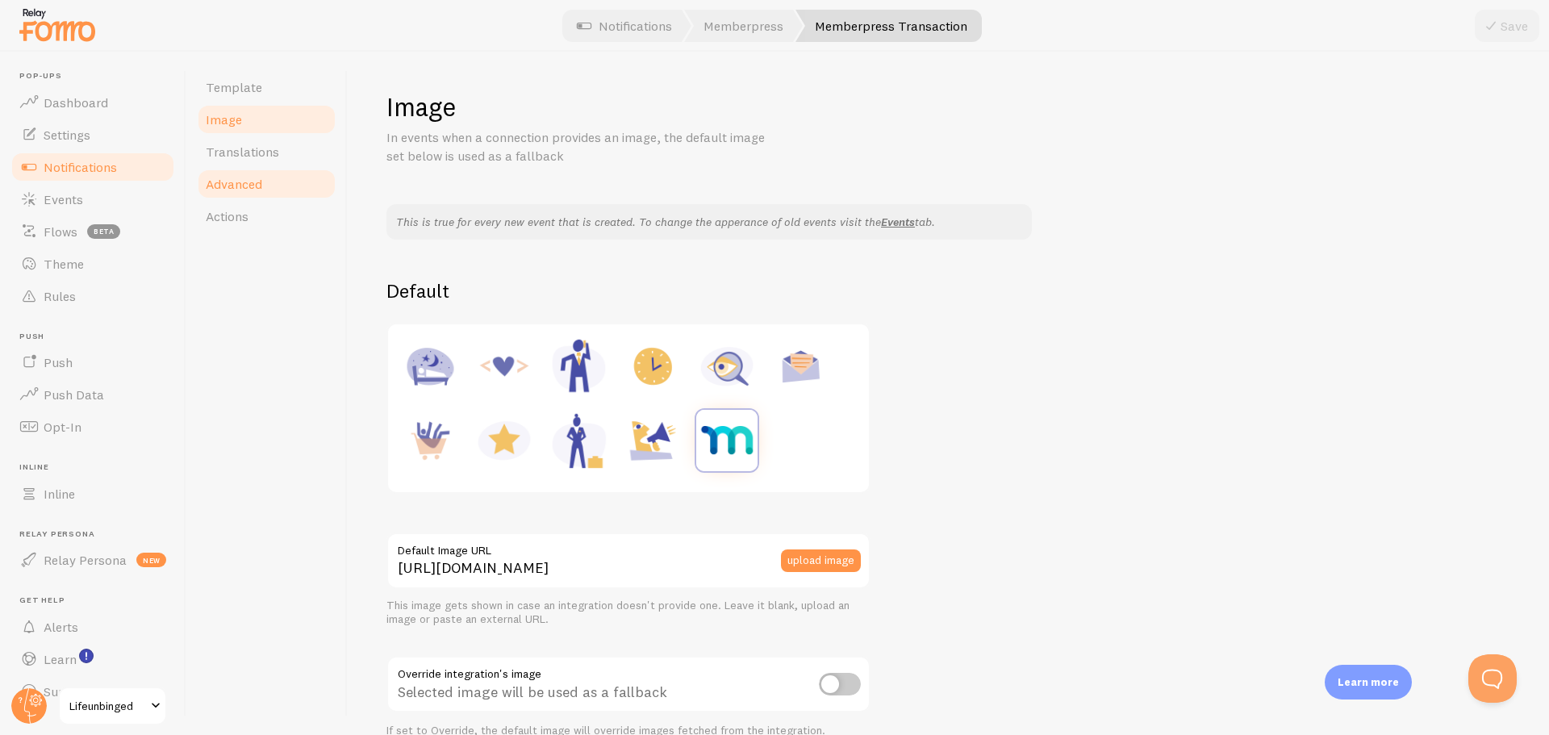
click at [282, 190] on link "Advanced" at bounding box center [266, 184] width 141 height 32
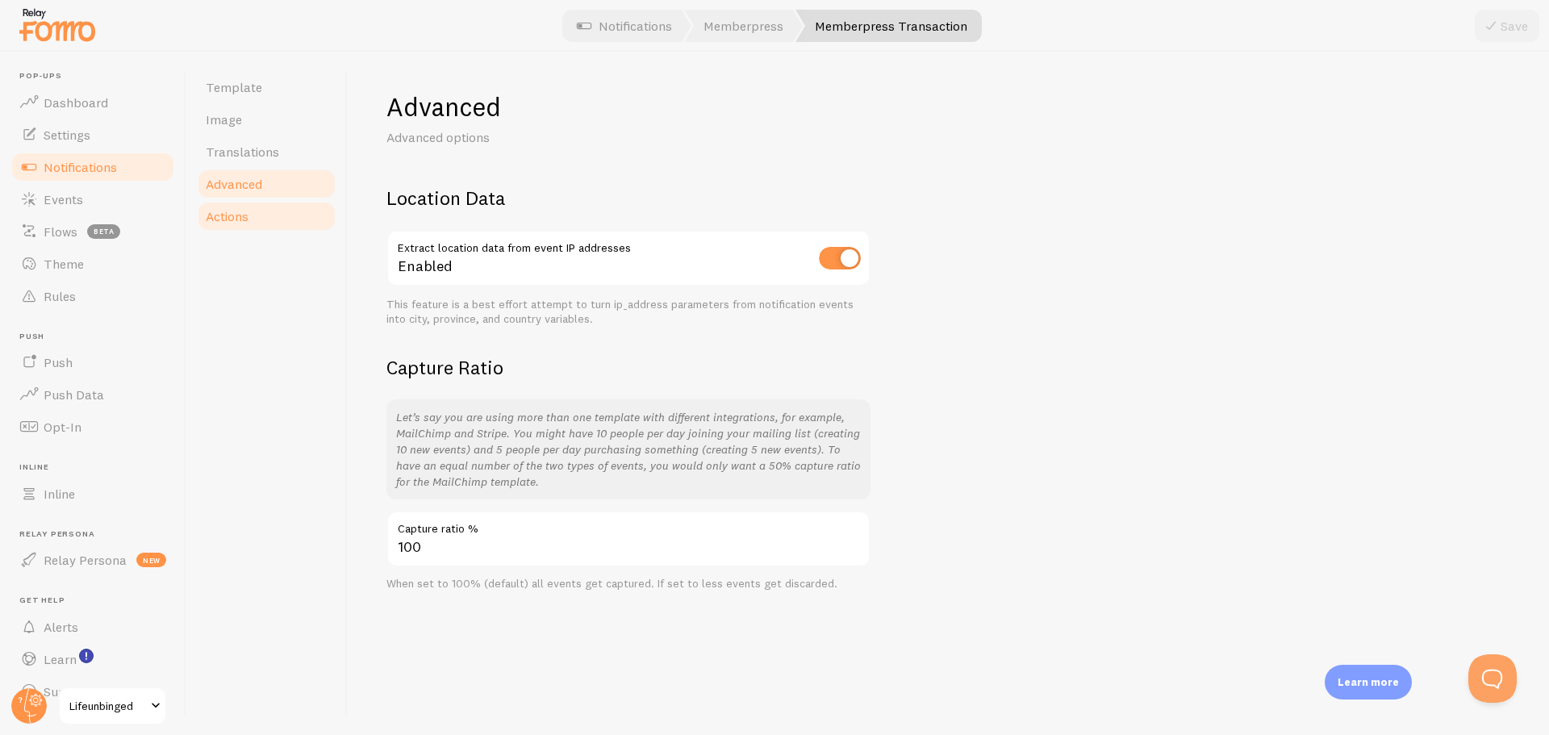
click at [277, 215] on link "Actions" at bounding box center [266, 216] width 141 height 32
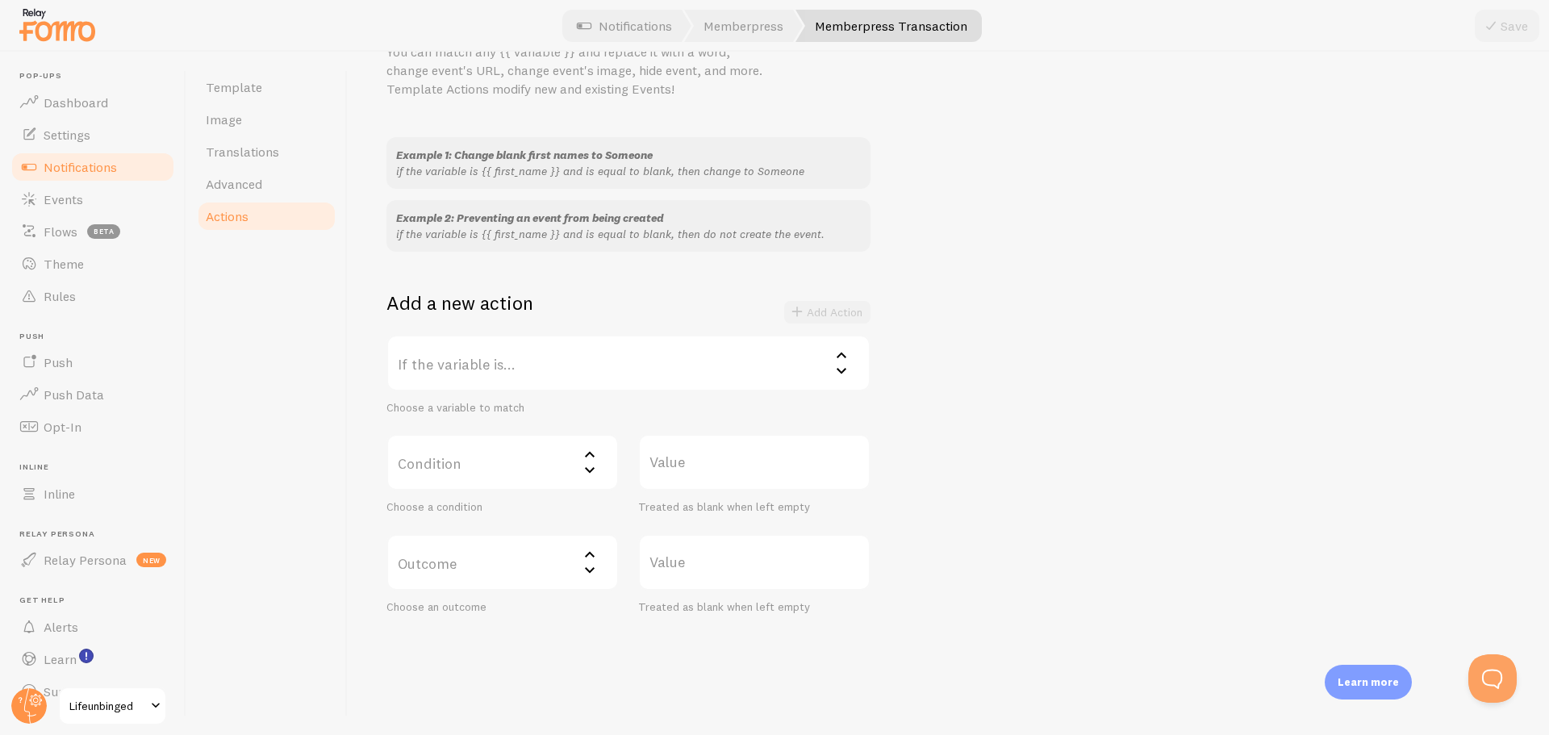
scroll to position [103, 0]
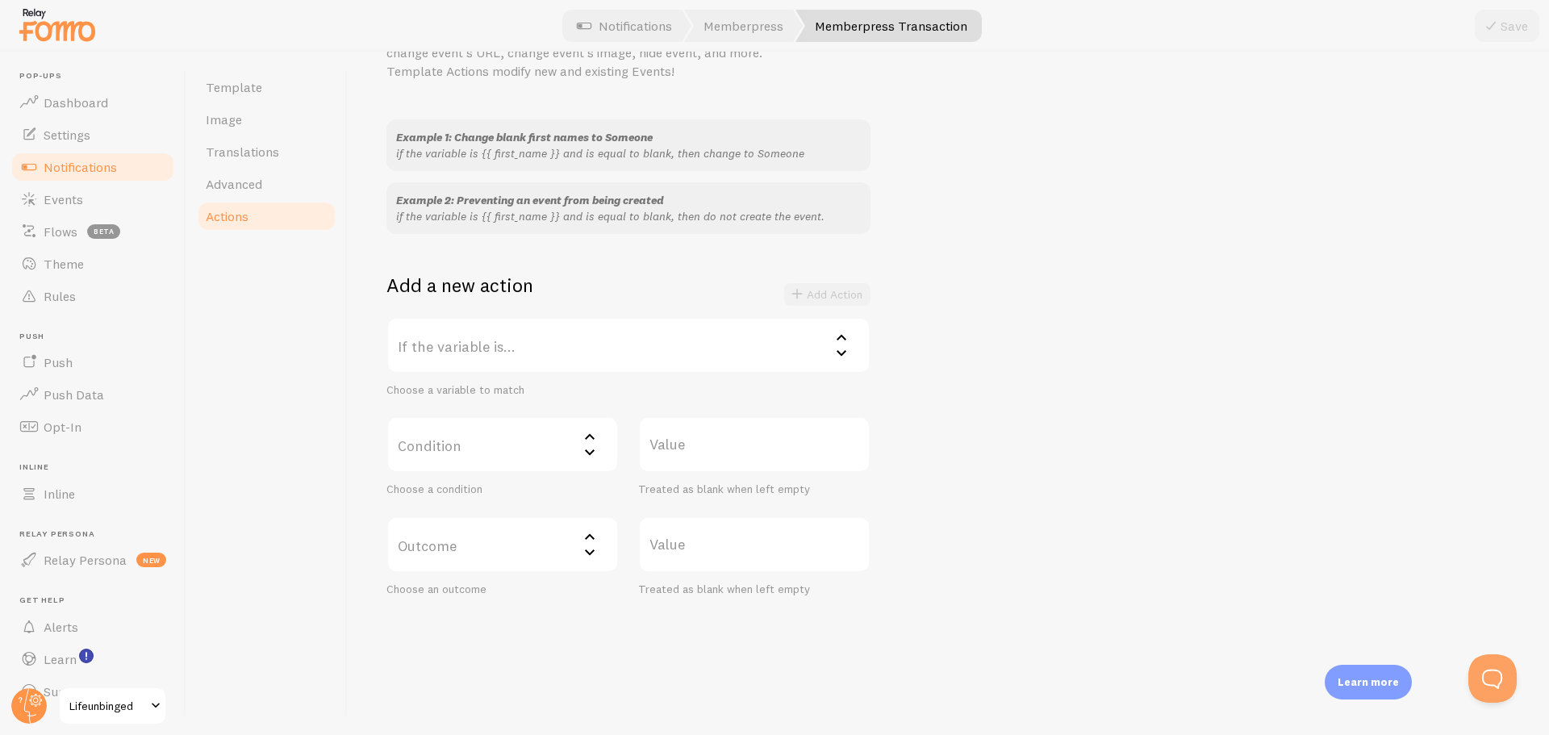
click at [630, 339] on label "If the variable is..." at bounding box center [628, 345] width 484 height 56
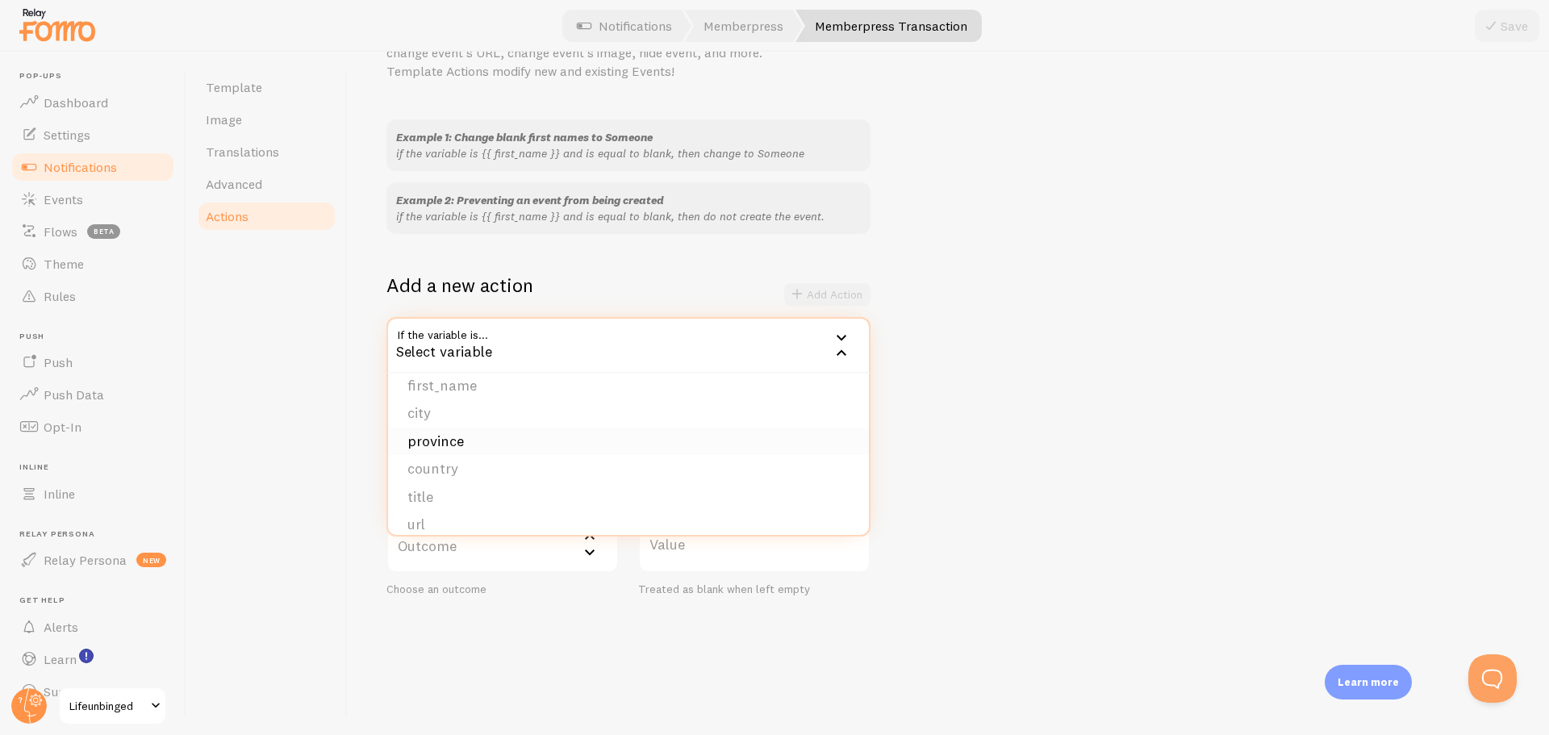
scroll to position [0, 0]
click at [911, 262] on div "Example 1: Change blank first names to Someone if the variable is {{ first_name…" at bounding box center [948, 357] width 1124 height 477
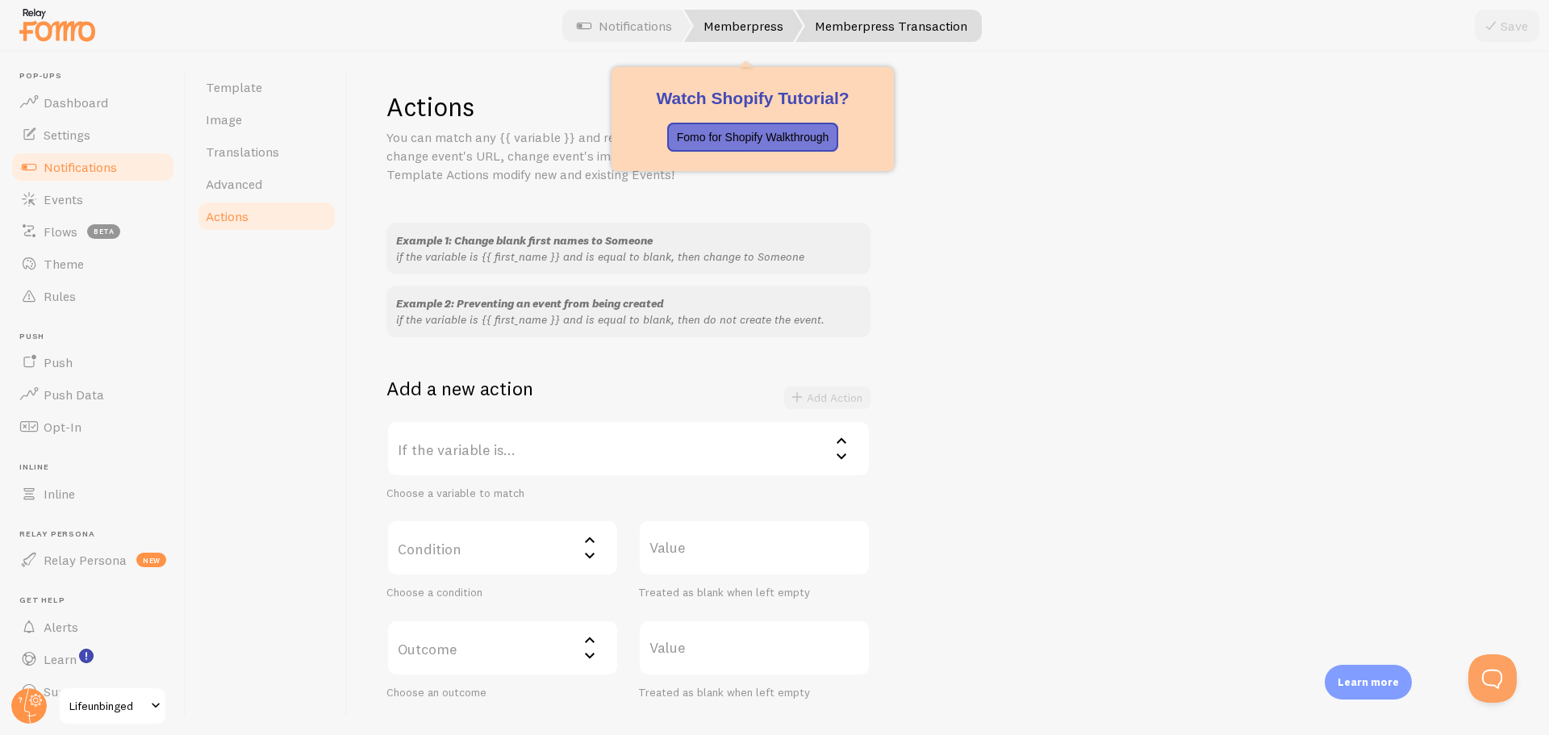
click at [727, 15] on link "Memberpress" at bounding box center [743, 26] width 119 height 32
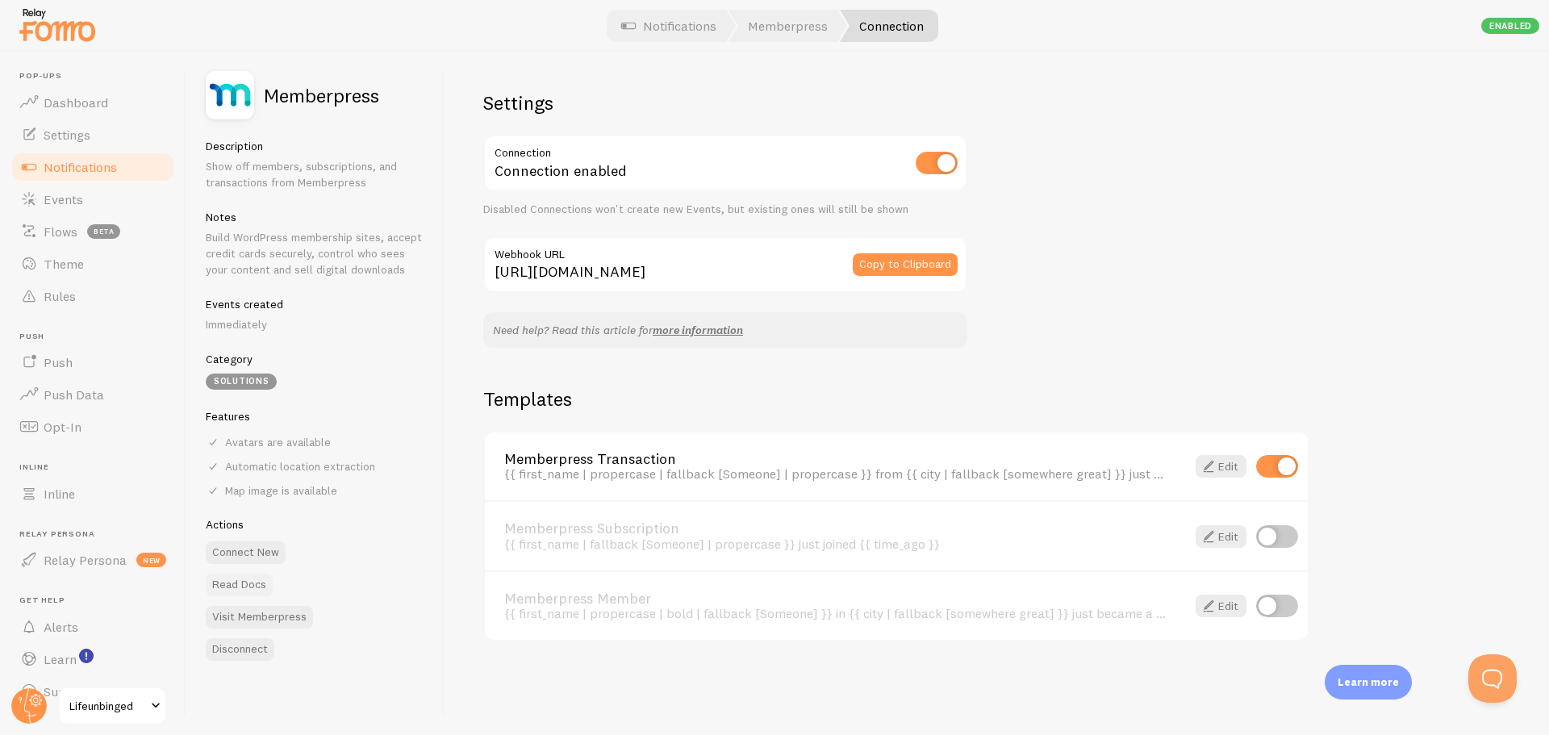
click at [236, 579] on link "Read Docs" at bounding box center [239, 585] width 67 height 23
click at [61, 297] on span "Rules" at bounding box center [60, 296] width 32 height 16
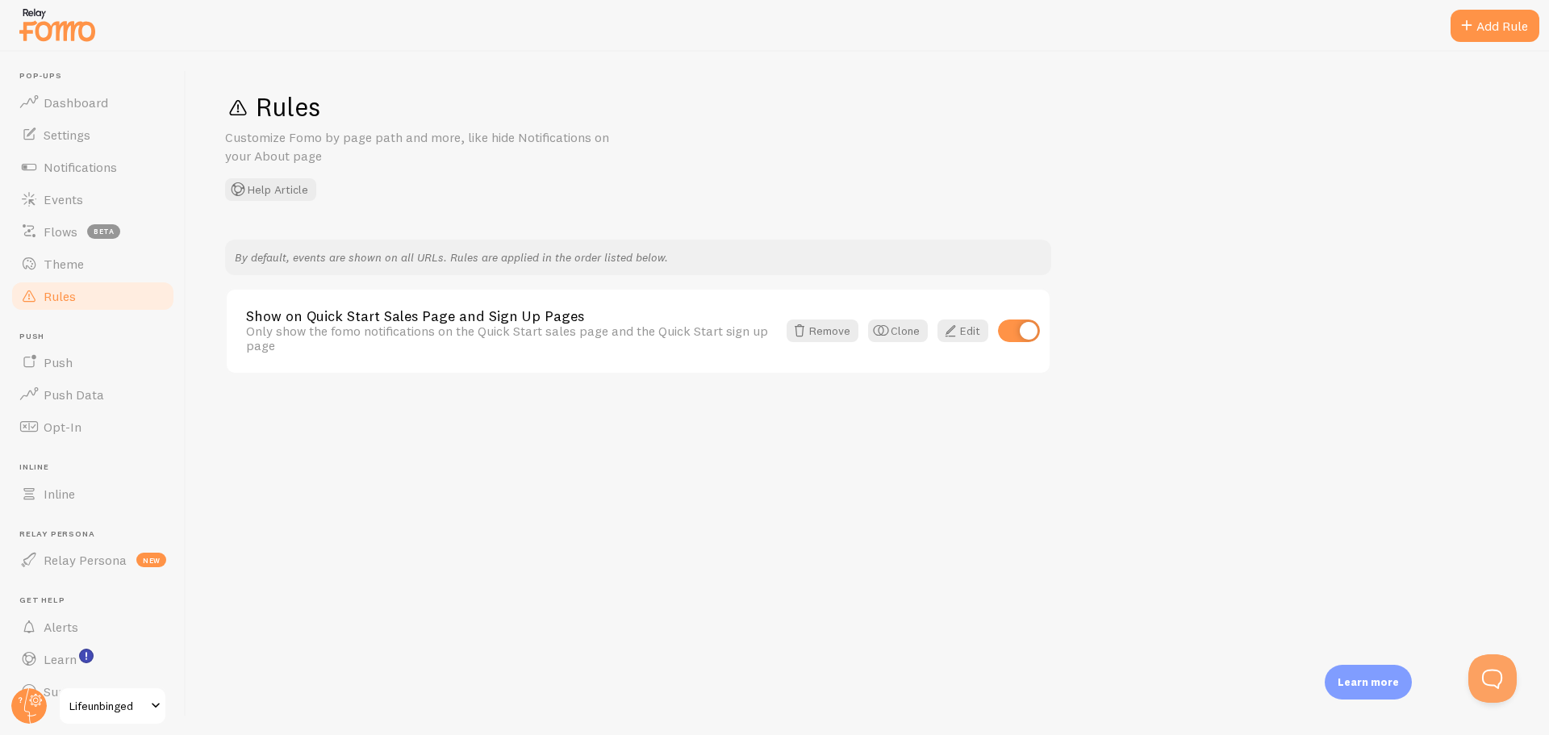
scroll to position [165, 0]
click at [956, 340] on span at bounding box center [950, 330] width 19 height 19
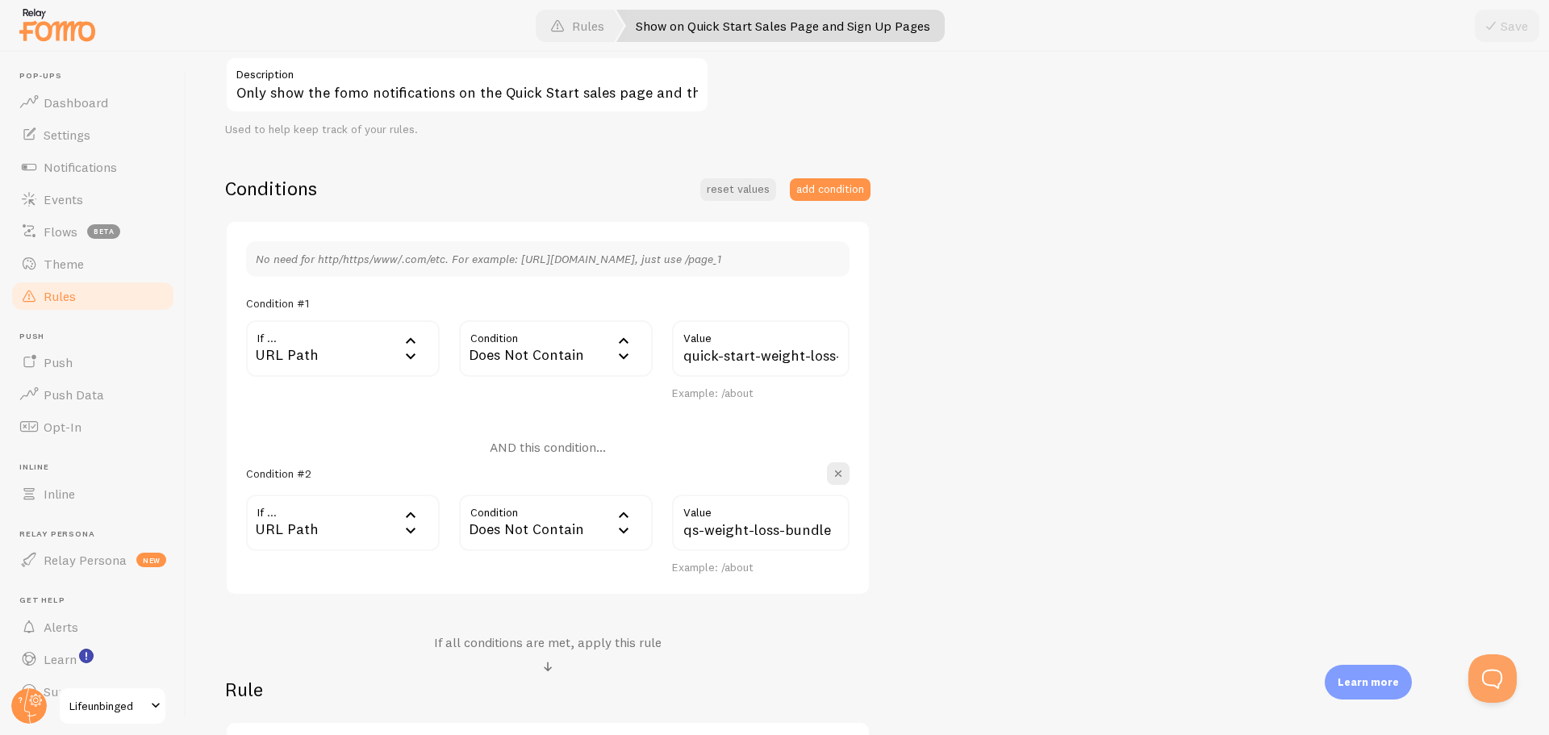
scroll to position [282, 0]
click at [104, 207] on link "Events" at bounding box center [93, 199] width 166 height 32
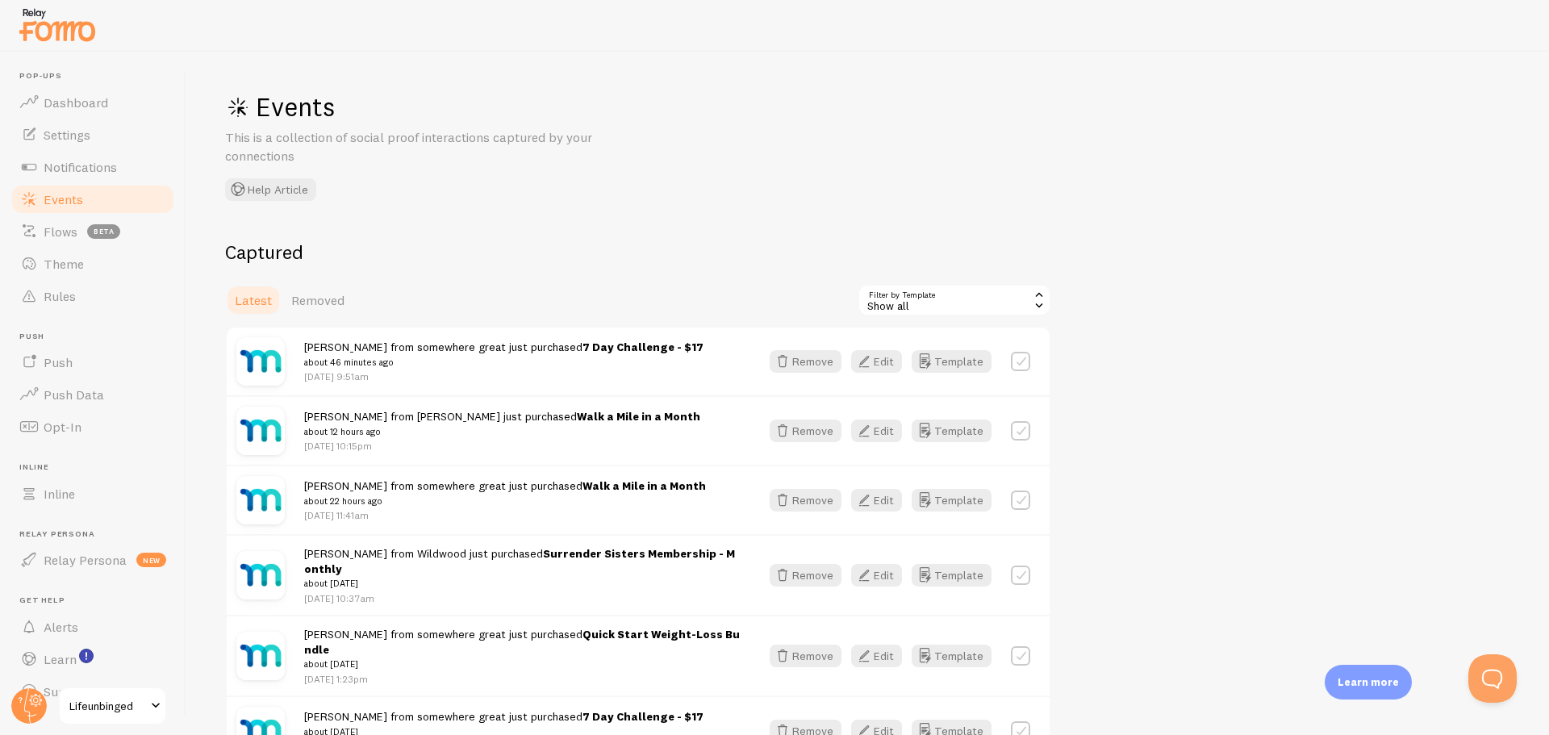
click at [960, 299] on div "Show all" at bounding box center [954, 300] width 194 height 32
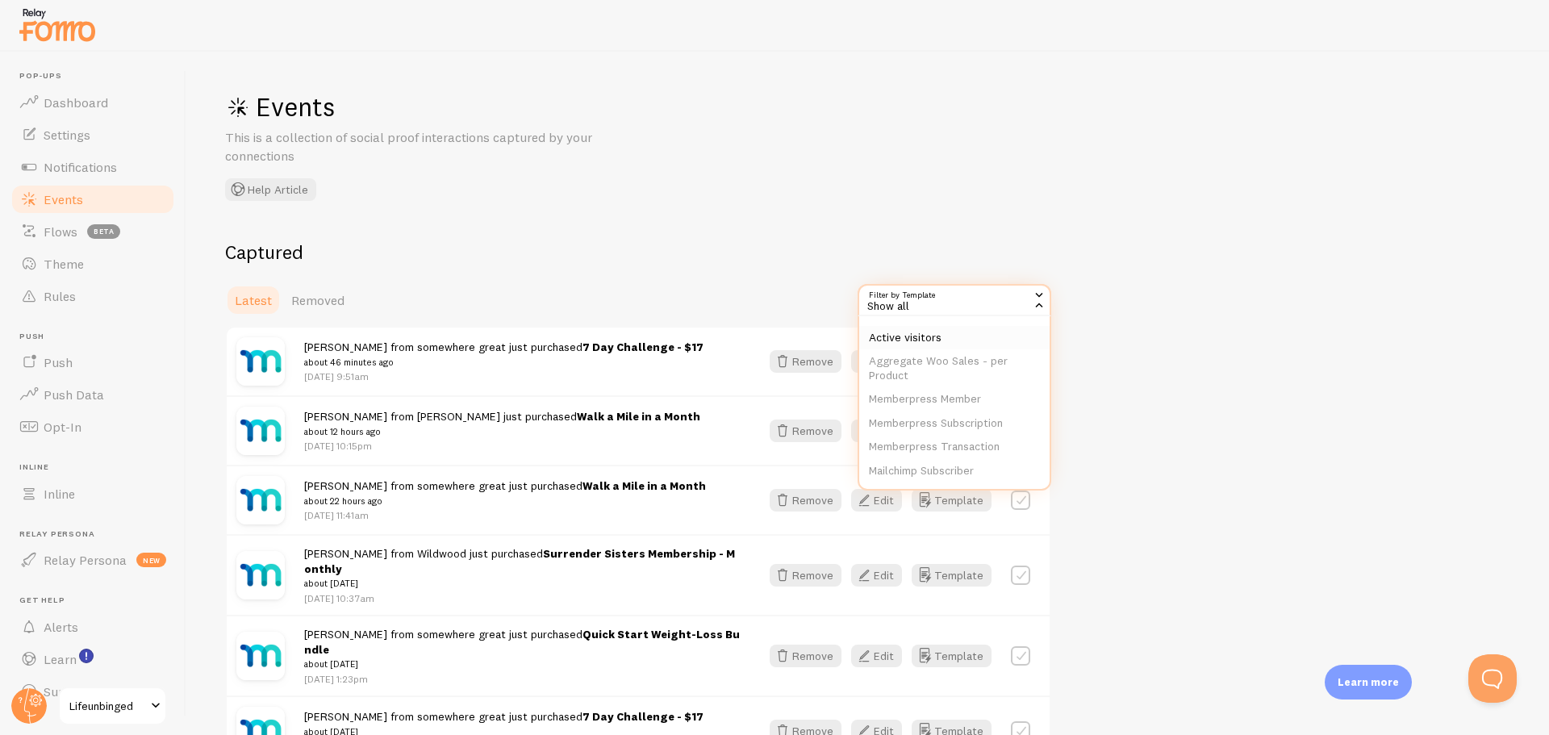
scroll to position [62, 0]
click at [982, 434] on li "Memberpress Transaction" at bounding box center [954, 439] width 190 height 24
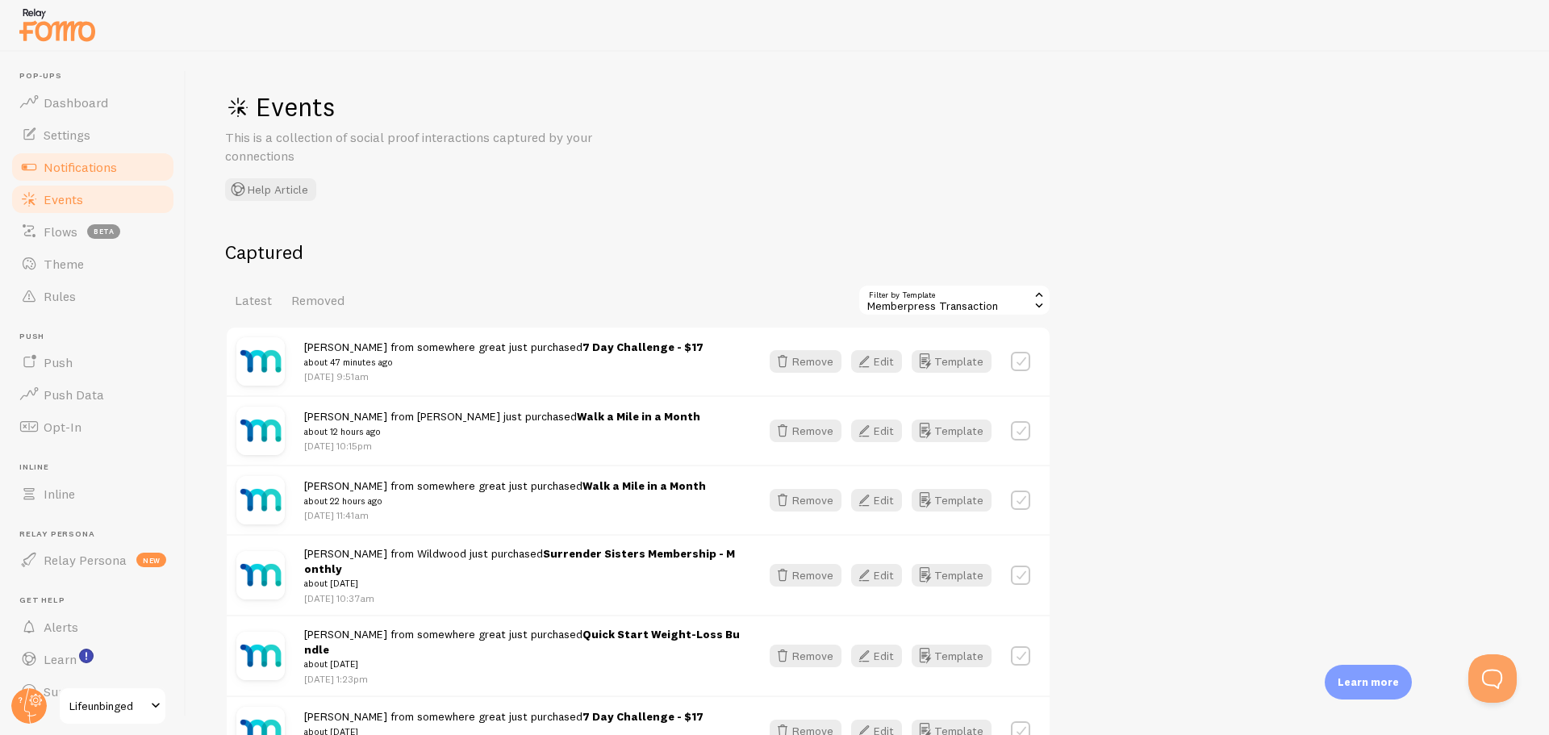
click at [89, 164] on span "Notifications" at bounding box center [80, 167] width 73 height 16
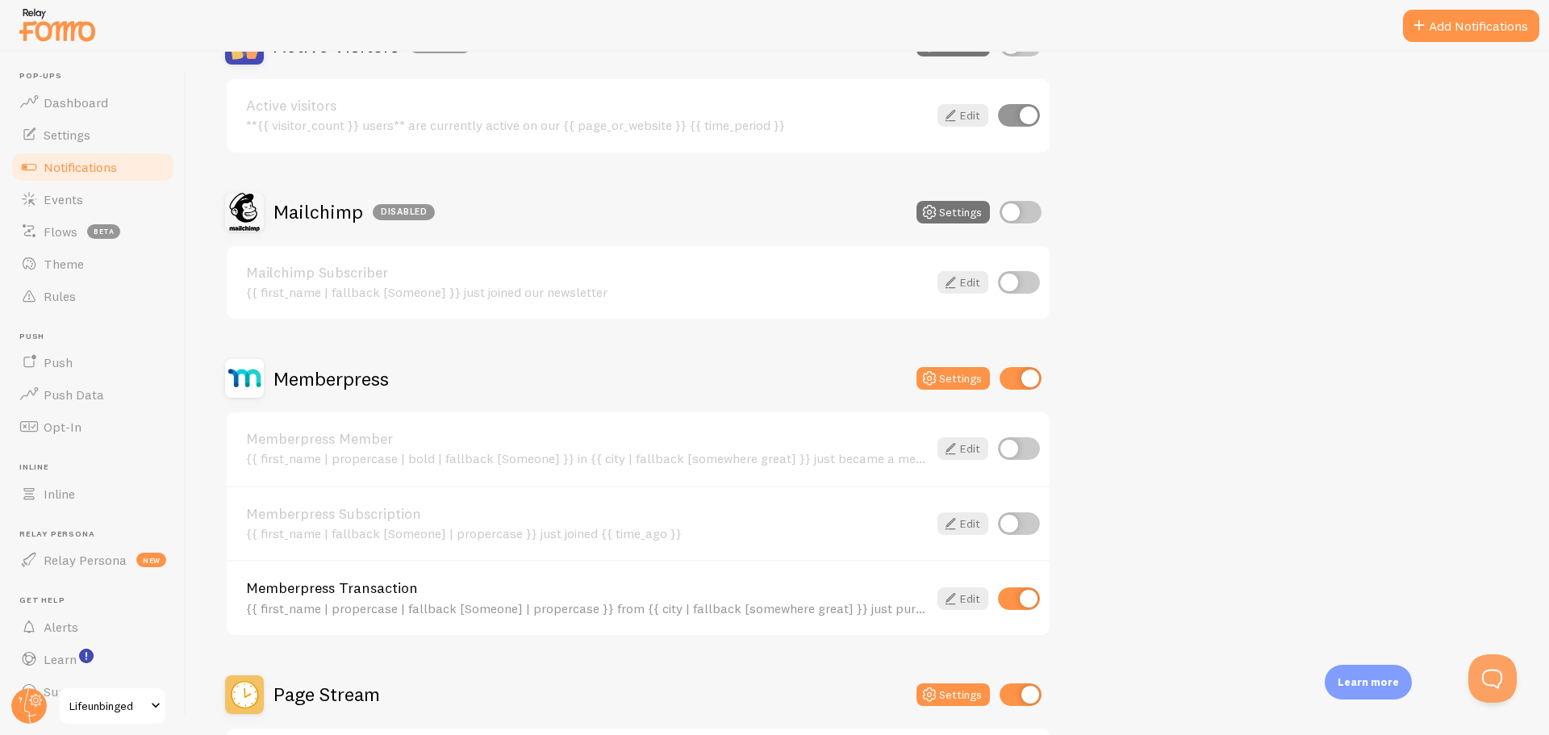
scroll to position [305, 0]
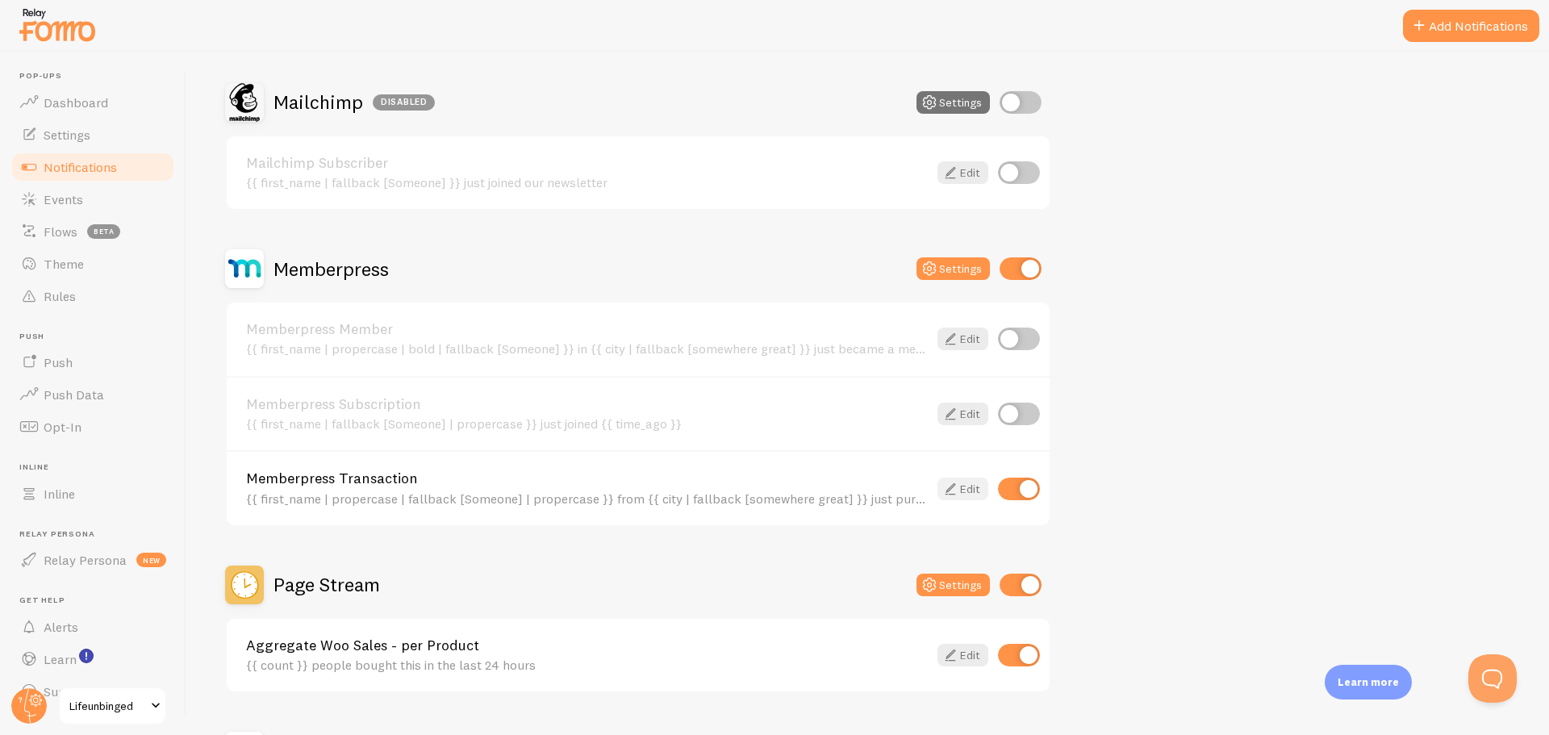
click at [959, 479] on icon at bounding box center [950, 488] width 19 height 19
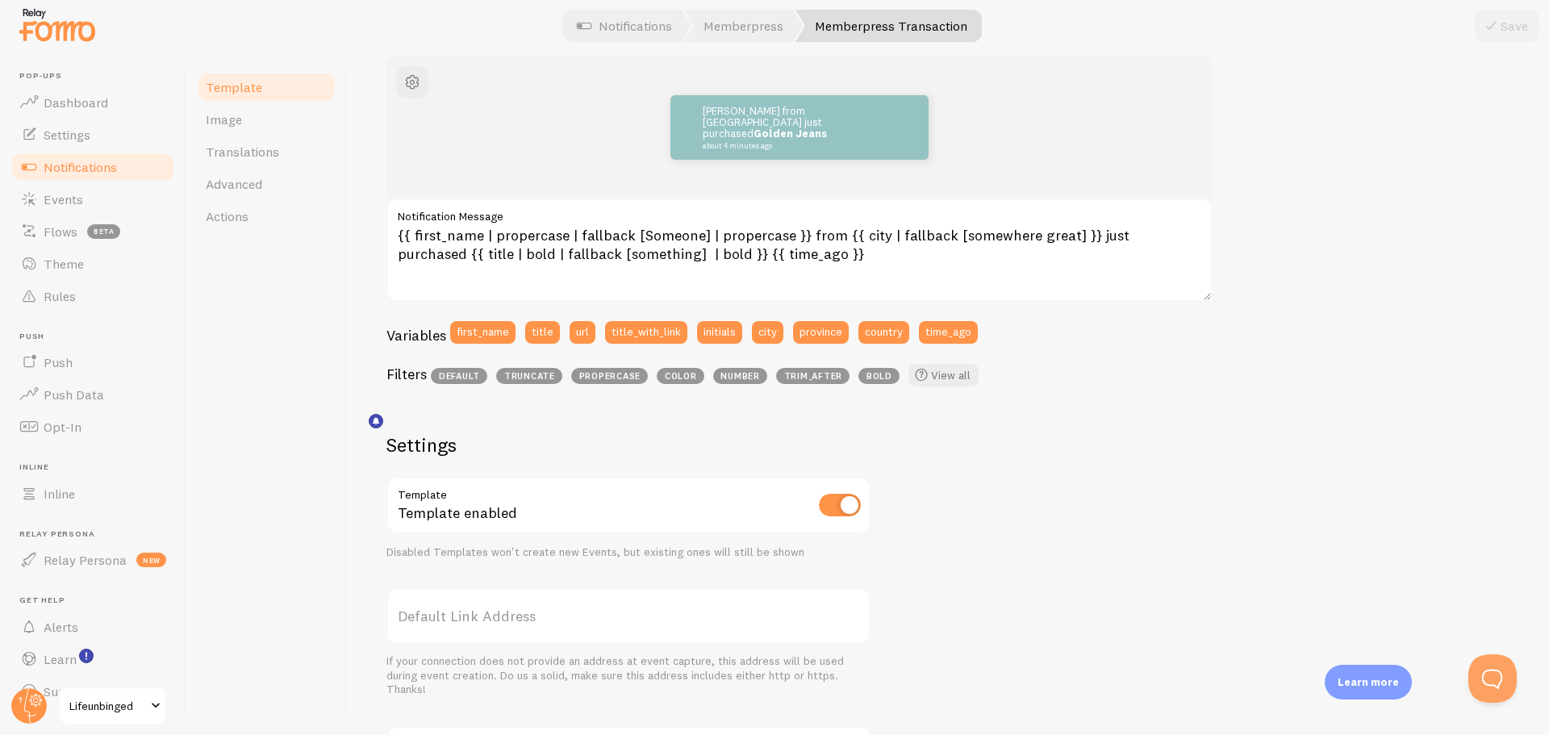
scroll to position [116, 0]
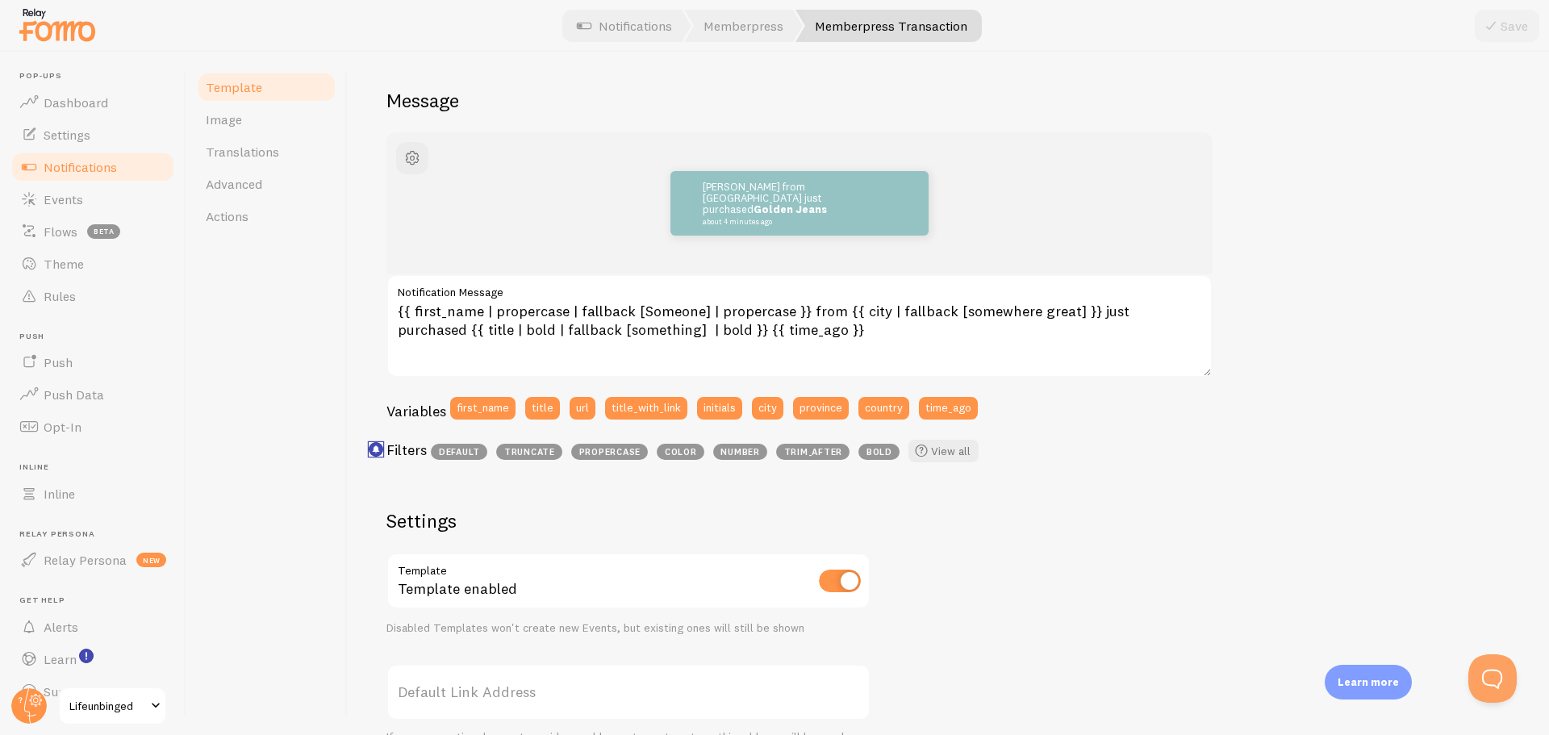
click at [375, 447] on icon "<p>Use filters like | propercase to change CITY to City in your templates</p>" at bounding box center [376, 448] width 7 height 7
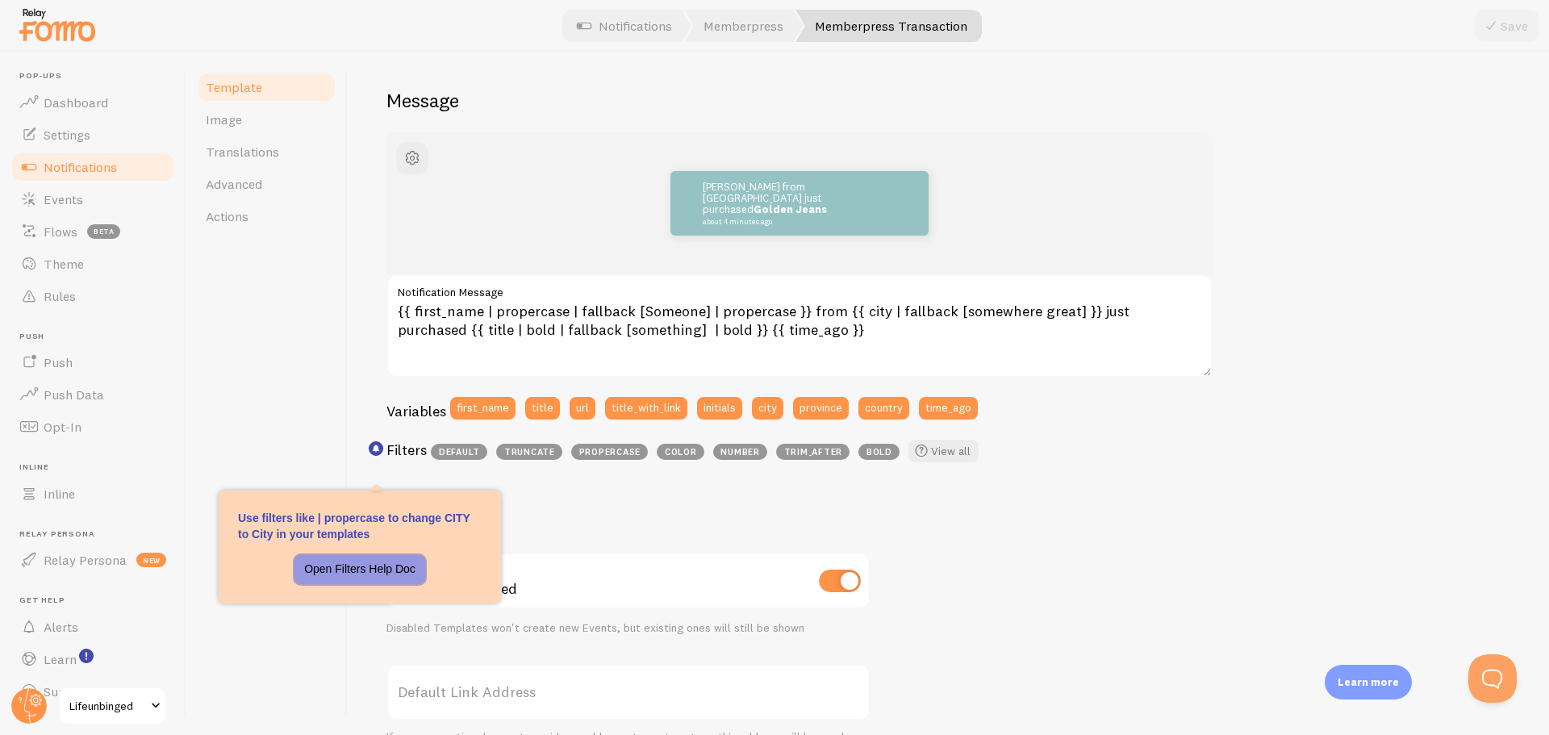
click at [350, 567] on button "Open Filters Help Doc" at bounding box center [359, 569] width 131 height 29
click at [261, 186] on span "Advanced" at bounding box center [234, 184] width 56 height 16
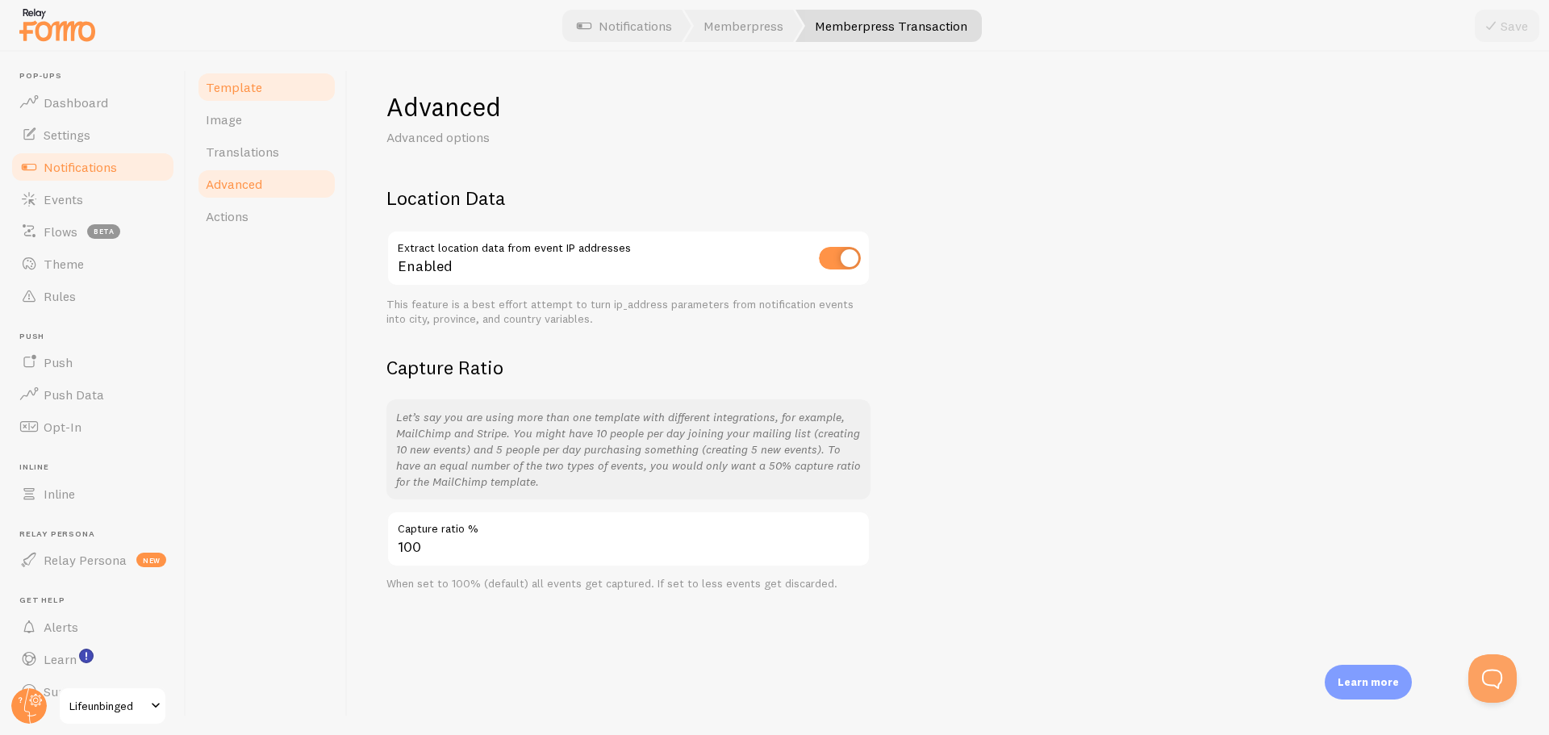
click at [249, 90] on span "Template" at bounding box center [234, 87] width 56 height 16
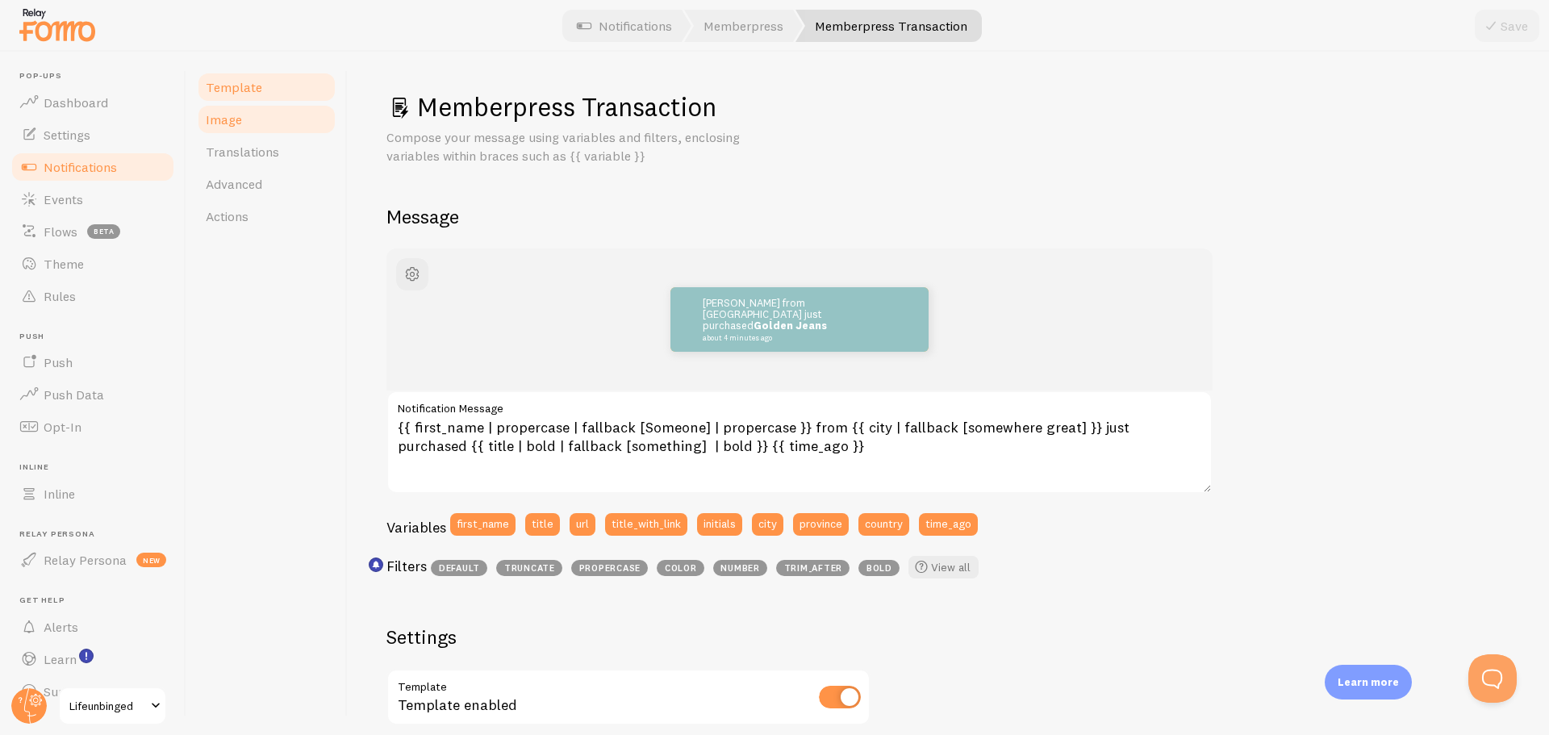
click at [225, 127] on link "Image" at bounding box center [266, 119] width 141 height 32
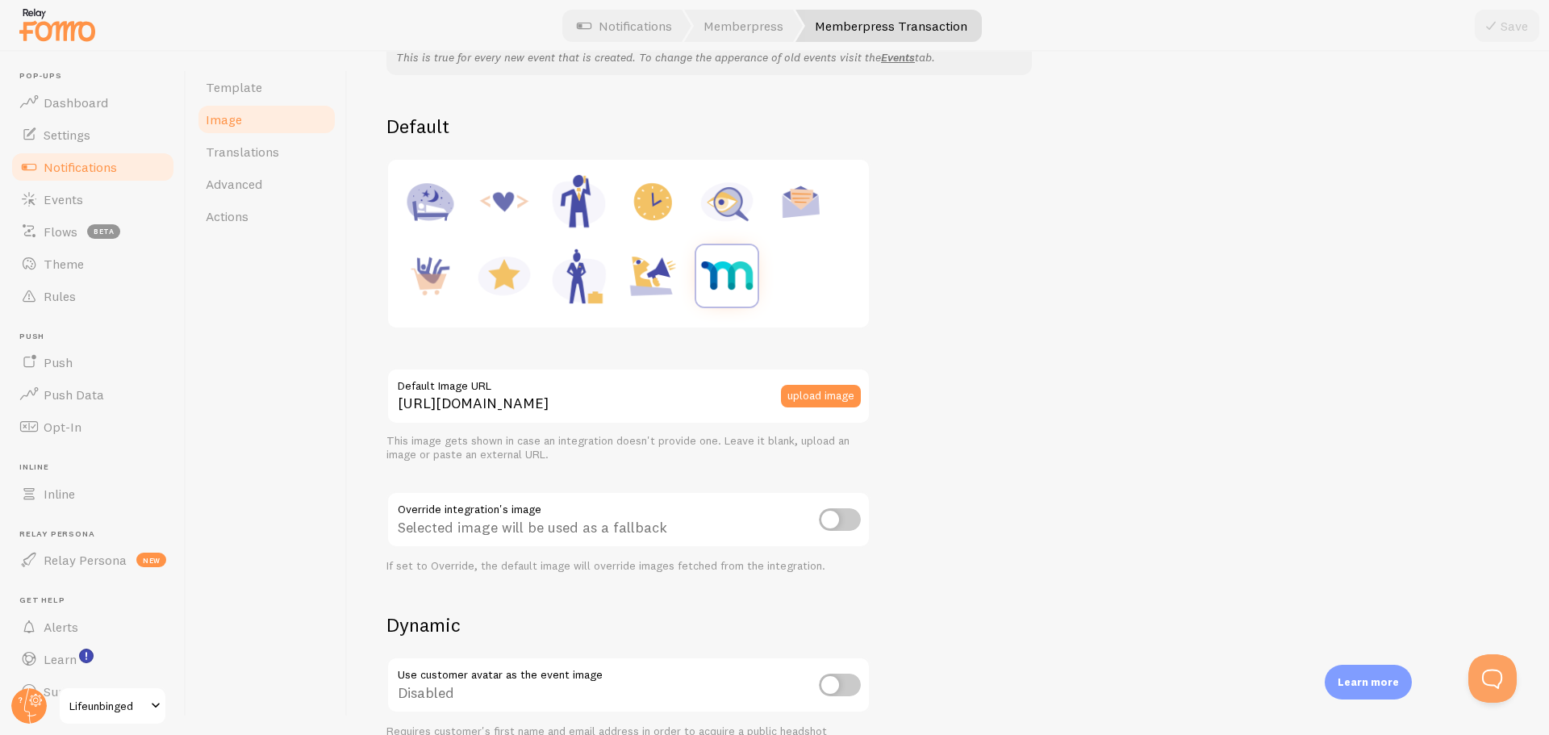
scroll to position [164, 0]
click at [248, 219] on span "Actions" at bounding box center [227, 216] width 43 height 16
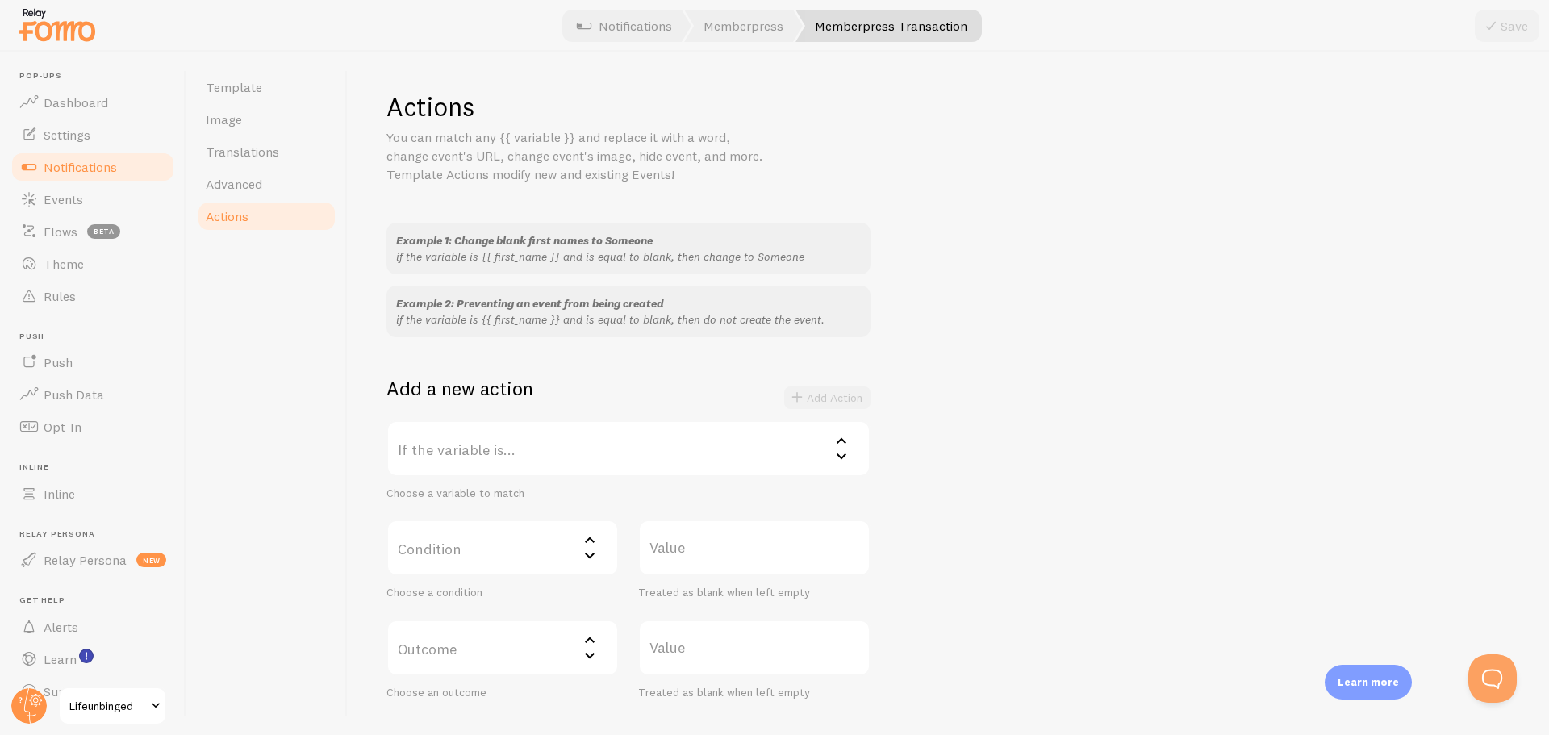
click at [486, 444] on label "If the variable is..." at bounding box center [628, 448] width 484 height 56
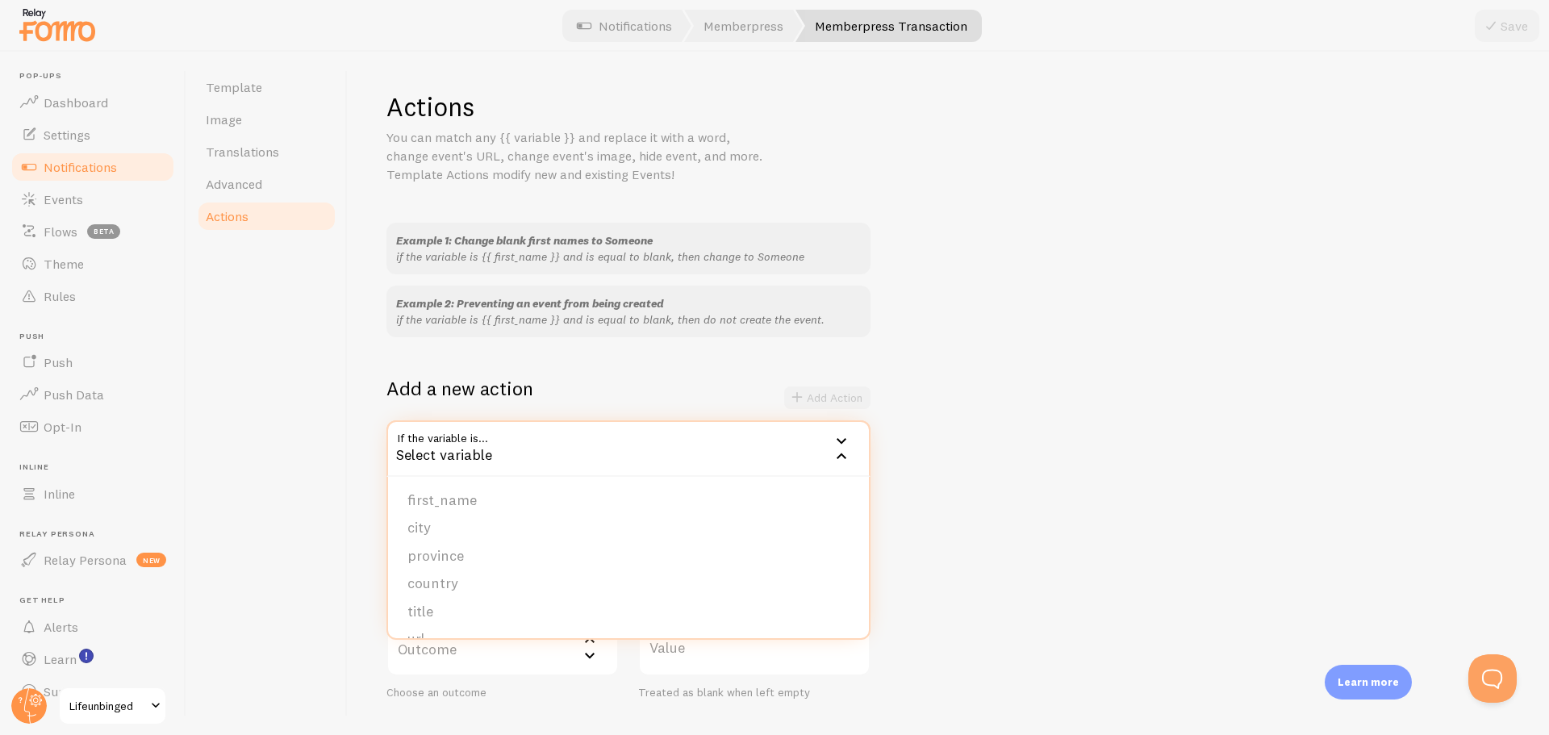
click at [583, 381] on div "Add a new action Add Action" at bounding box center [628, 398] width 484 height 44
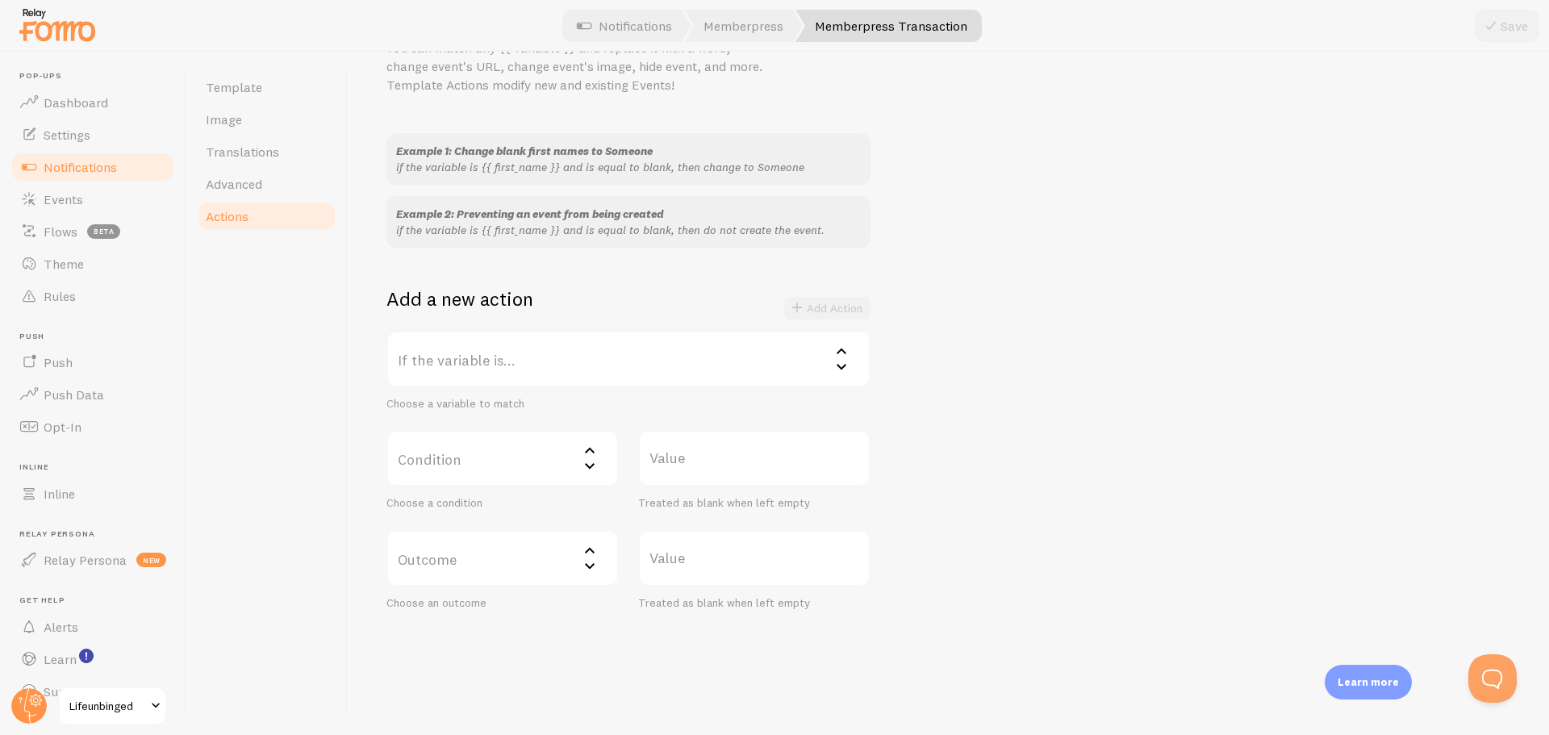
scroll to position [90, 0]
click at [589, 367] on label "If the variable is..." at bounding box center [628, 358] width 484 height 56
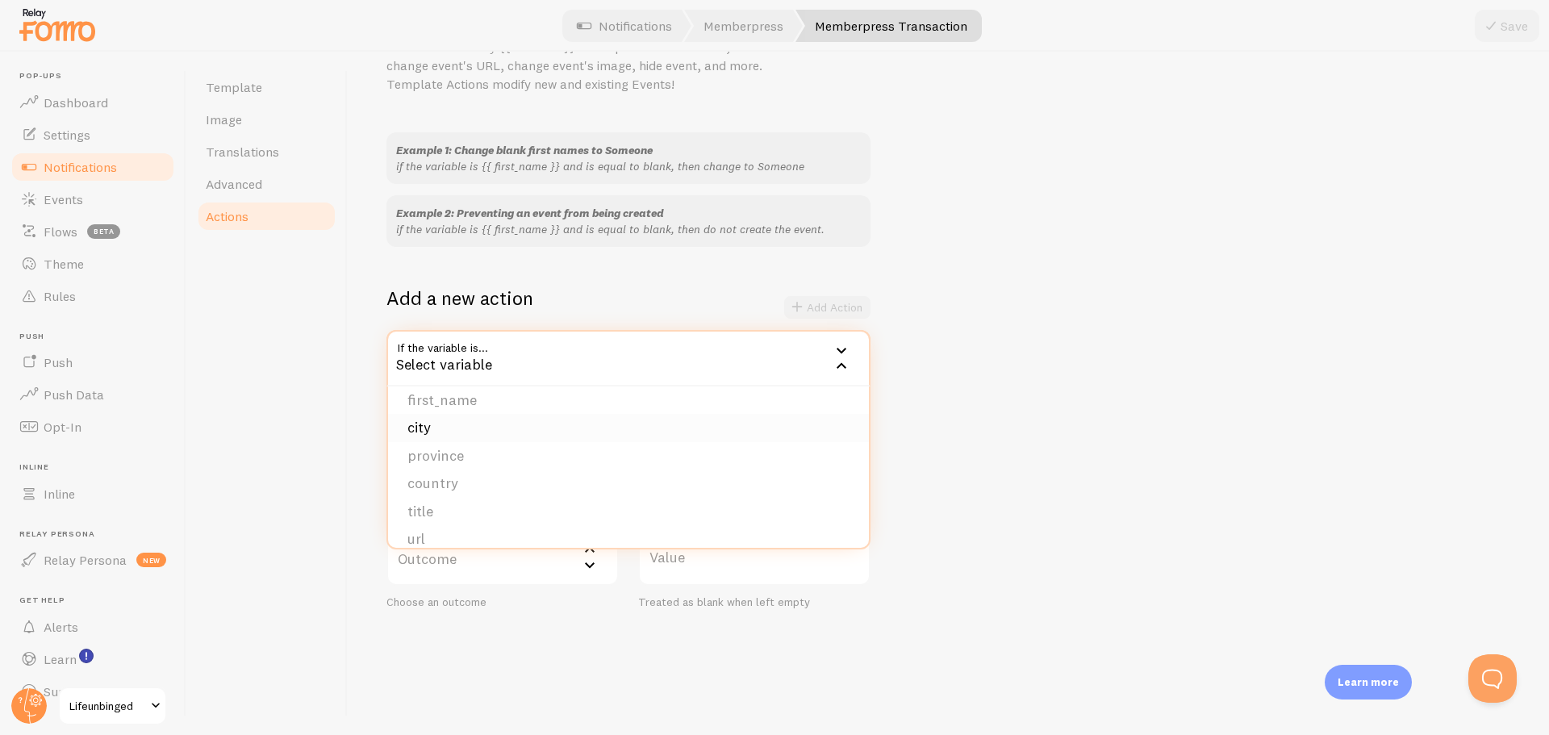
scroll to position [0, 0]
click at [618, 273] on div "Example 1: Change blank first names to Someone if the variable is {{ first_name…" at bounding box center [948, 370] width 1124 height 477
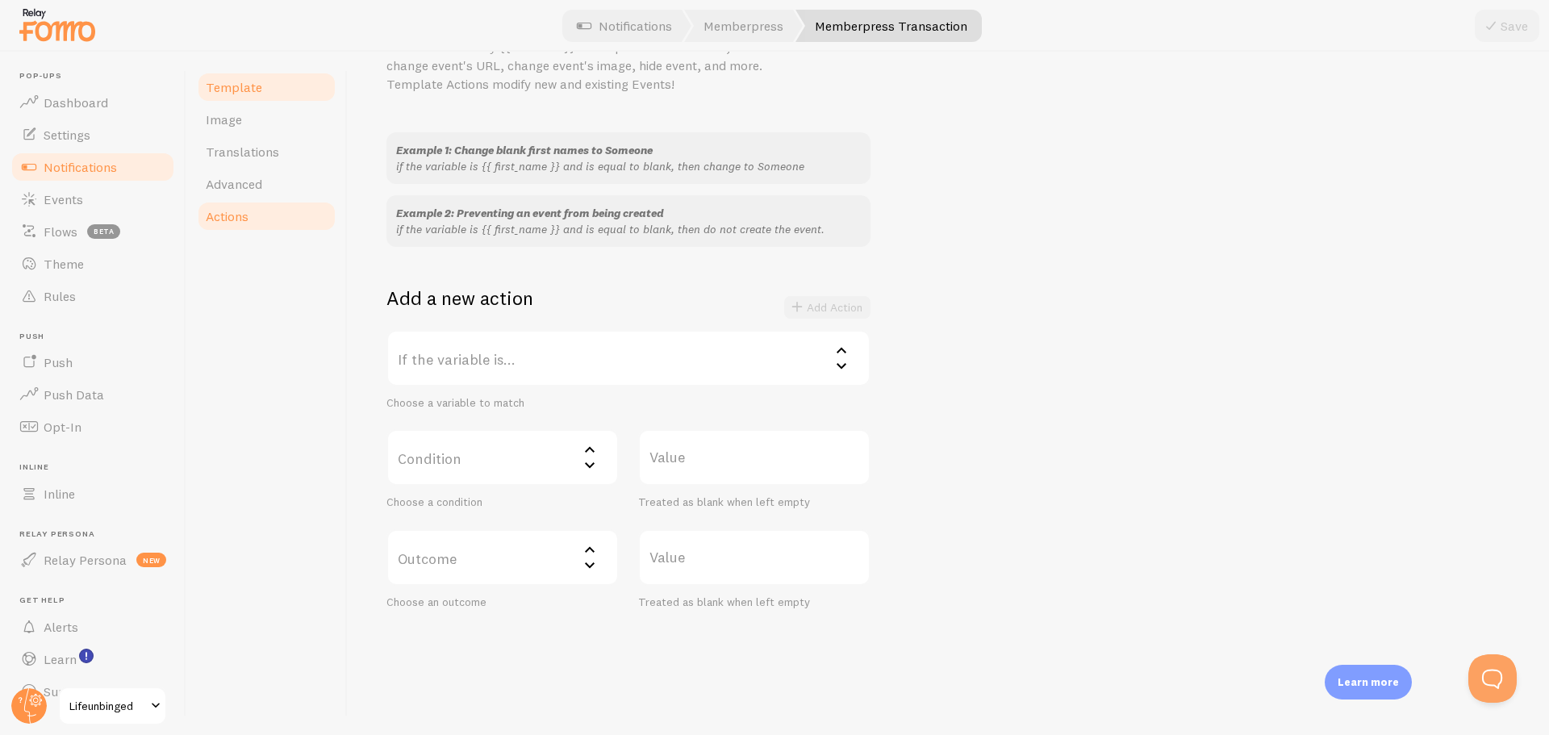
click at [257, 90] on span "Template" at bounding box center [234, 87] width 56 height 16
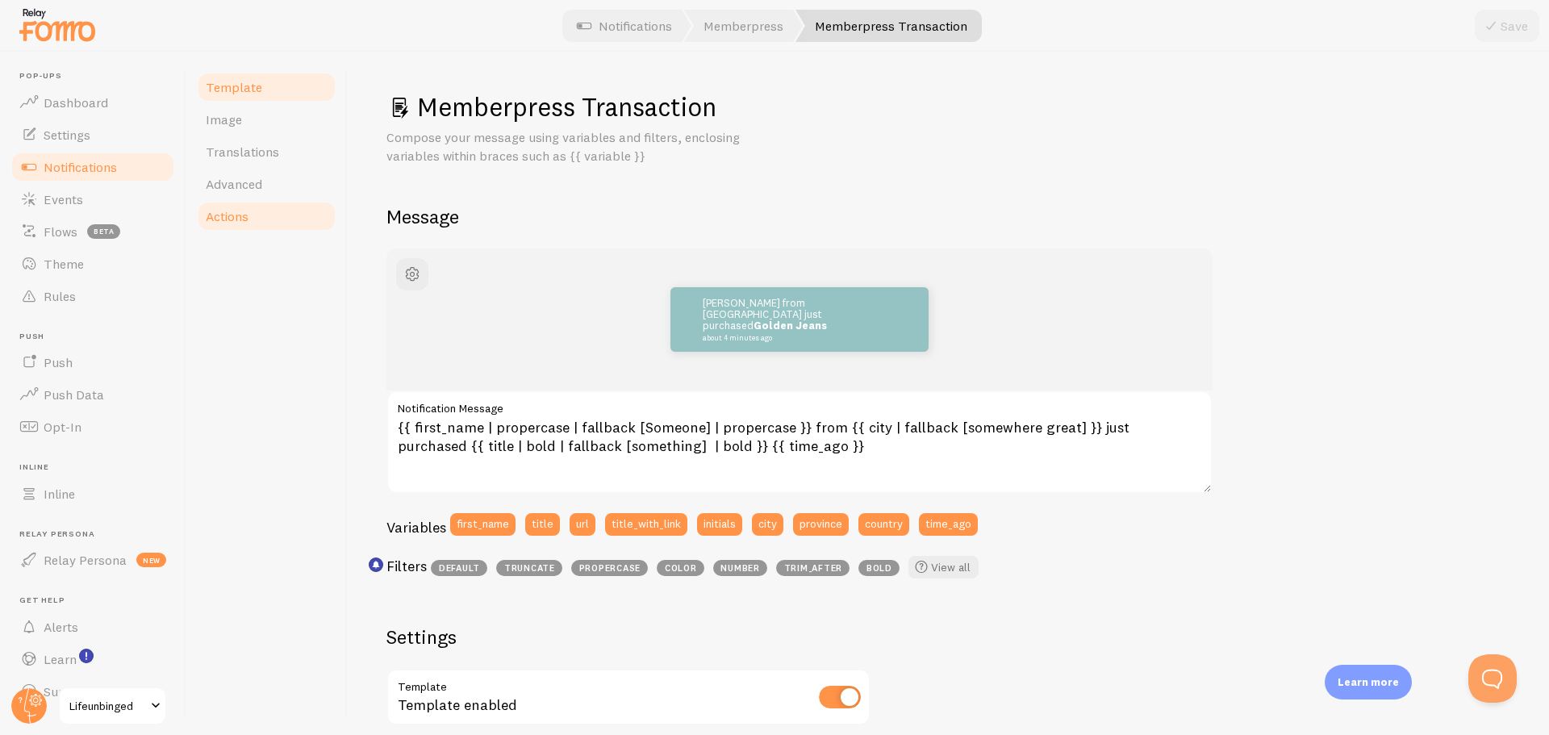
click at [257, 202] on link "Actions" at bounding box center [266, 216] width 141 height 32
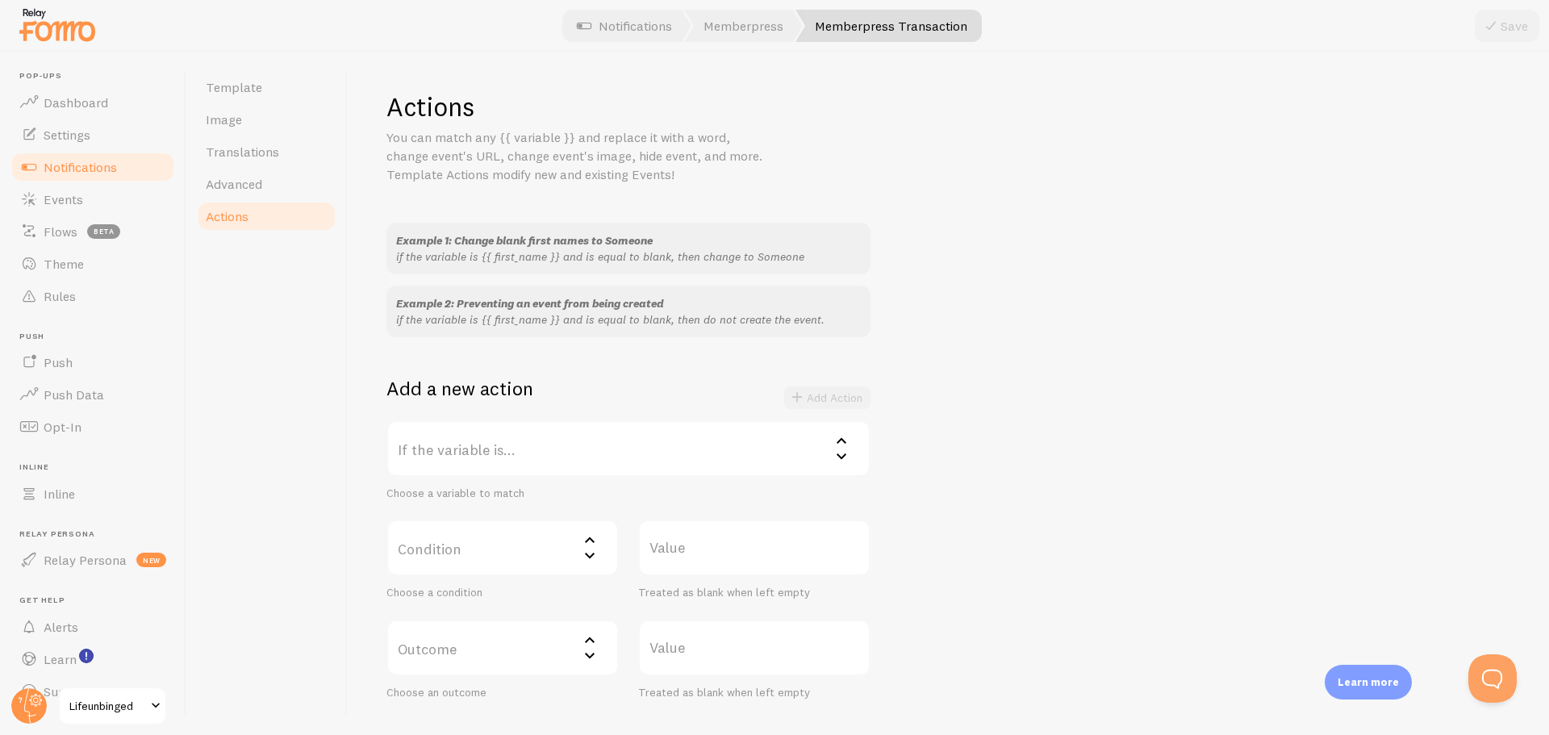
click at [517, 450] on label "If the variable is..." at bounding box center [628, 448] width 484 height 56
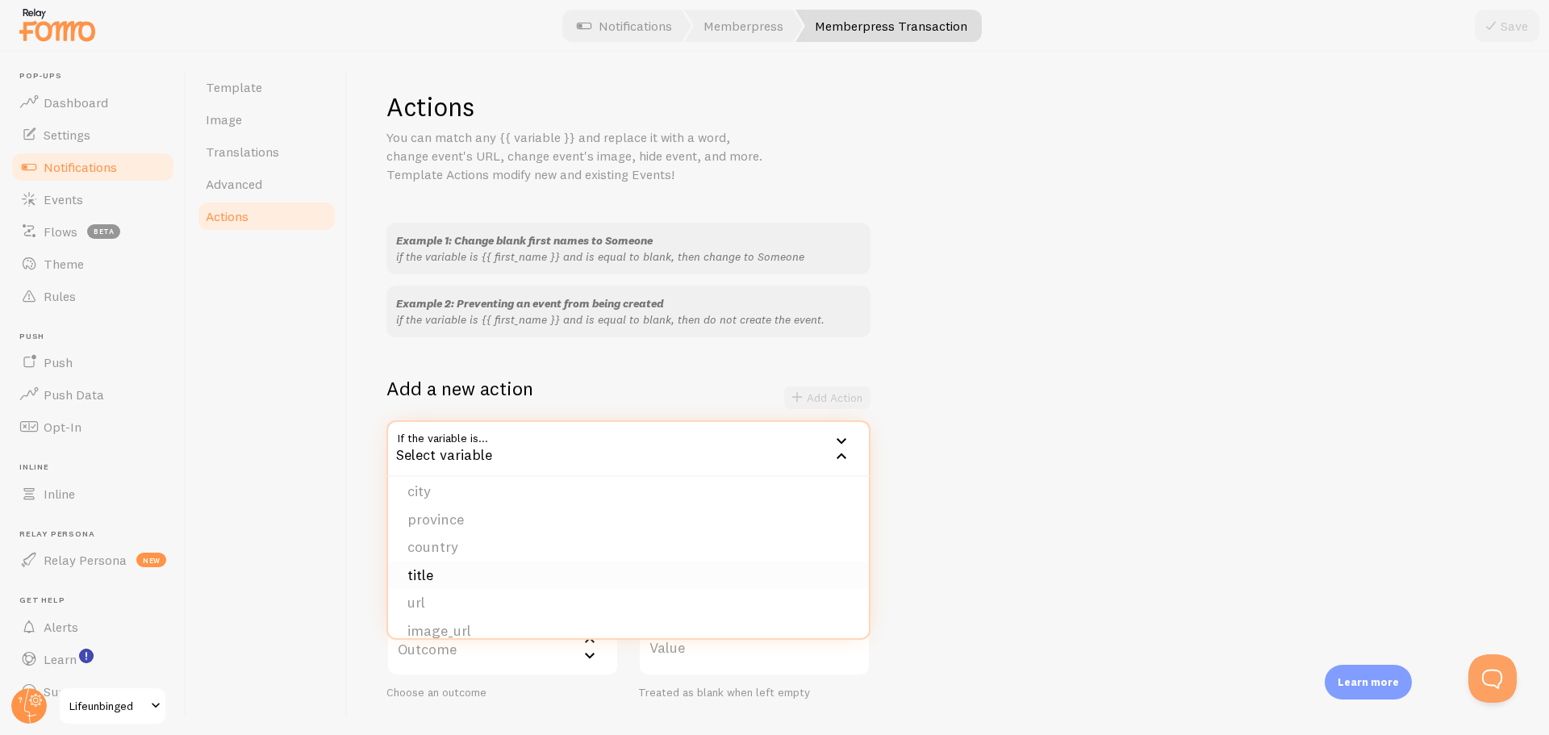
scroll to position [36, 0]
click at [619, 573] on li "title" at bounding box center [628, 575] width 481 height 28
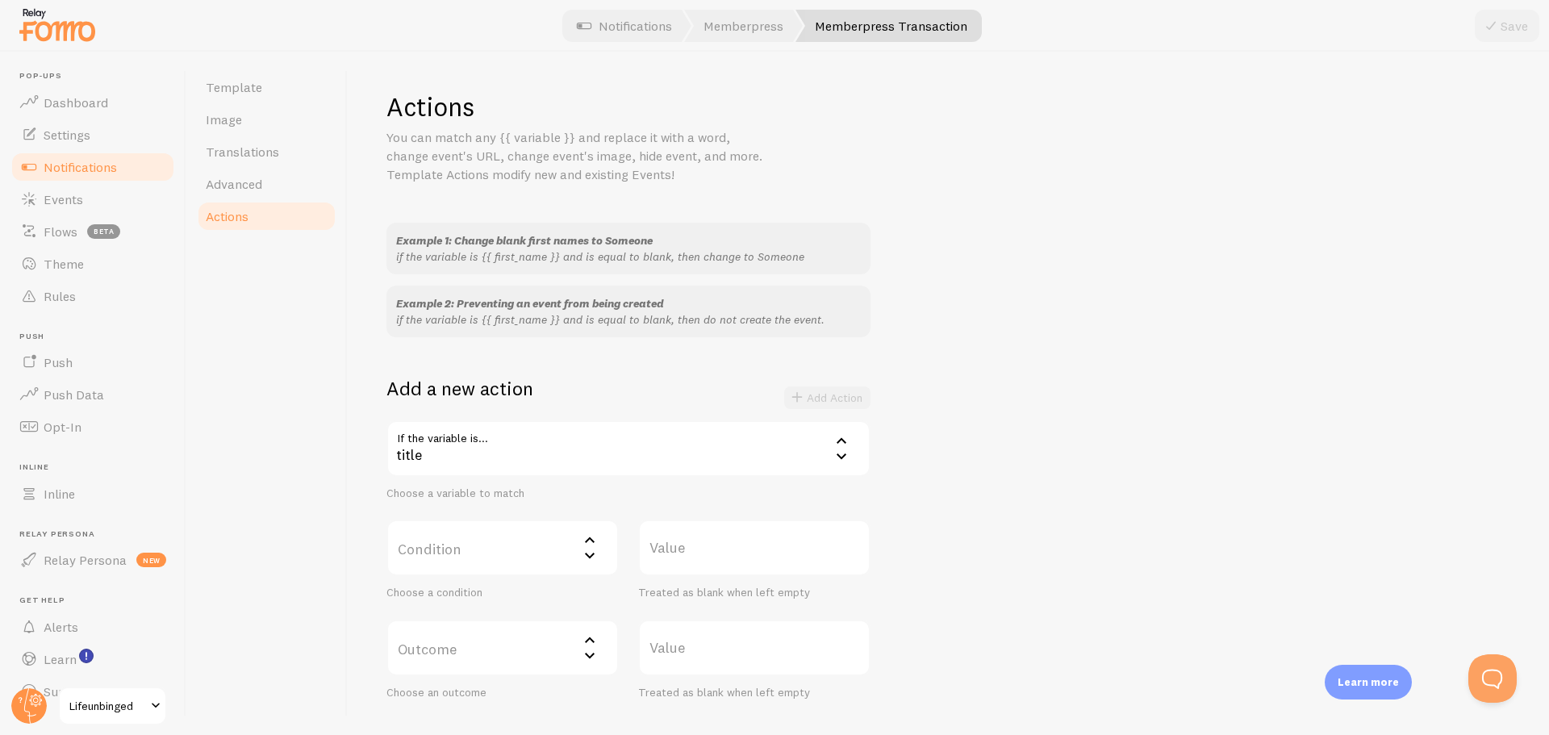
click at [592, 546] on icon at bounding box center [589, 540] width 19 height 19
click at [567, 619] on li "not equal" at bounding box center [502, 628] width 229 height 28
click at [922, 567] on div "Example 1: Change blank first names to Someone if the variable is {{ first_name…" at bounding box center [948, 461] width 1124 height 477
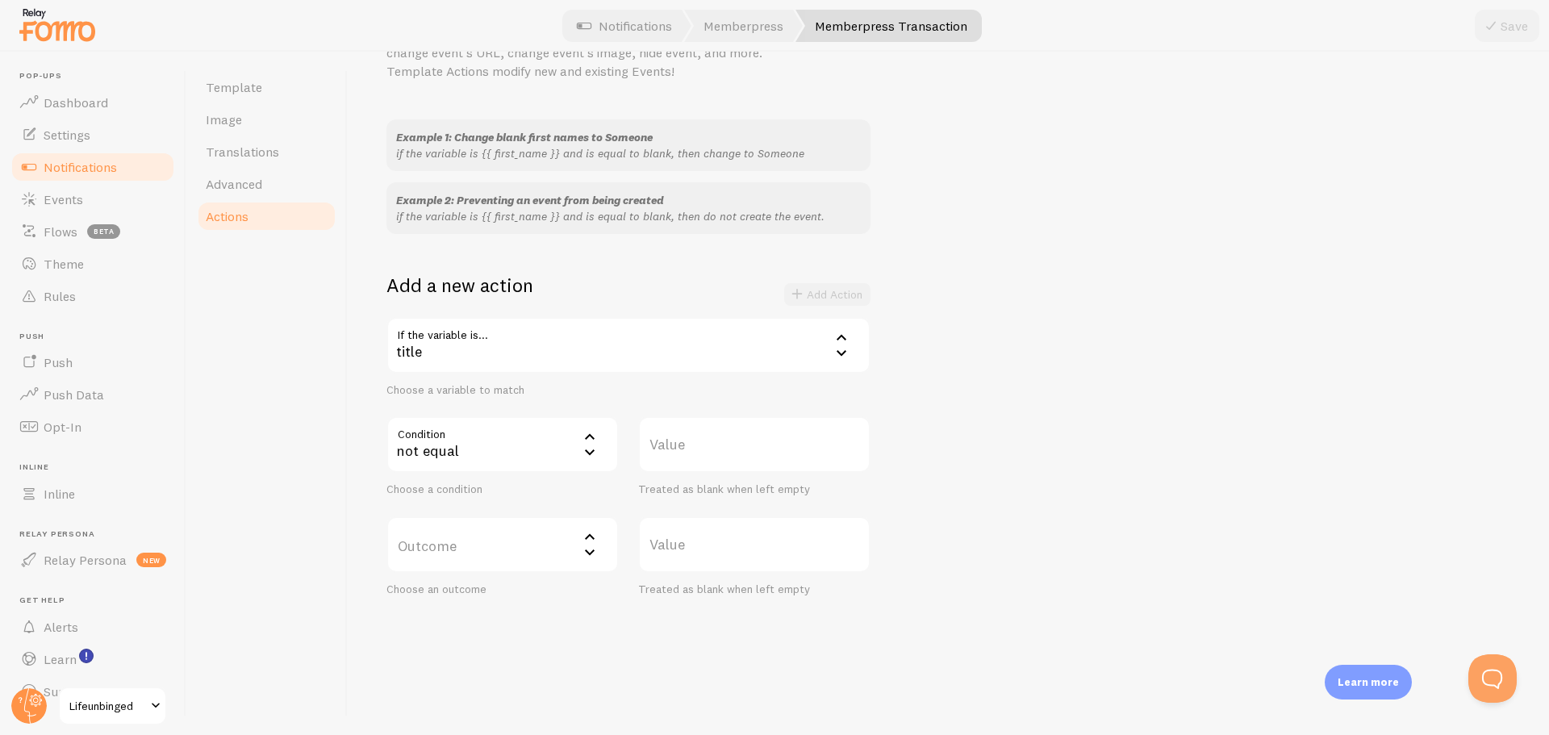
click at [749, 453] on label "Value" at bounding box center [754, 444] width 232 height 56
click at [749, 453] on input "Value" at bounding box center [754, 444] width 232 height 56
paste input "Quick Start Weight-Loss Bundle"
type input "Quick Start Weight-Loss Bundle"
click at [584, 536] on icon at bounding box center [589, 536] width 19 height 19
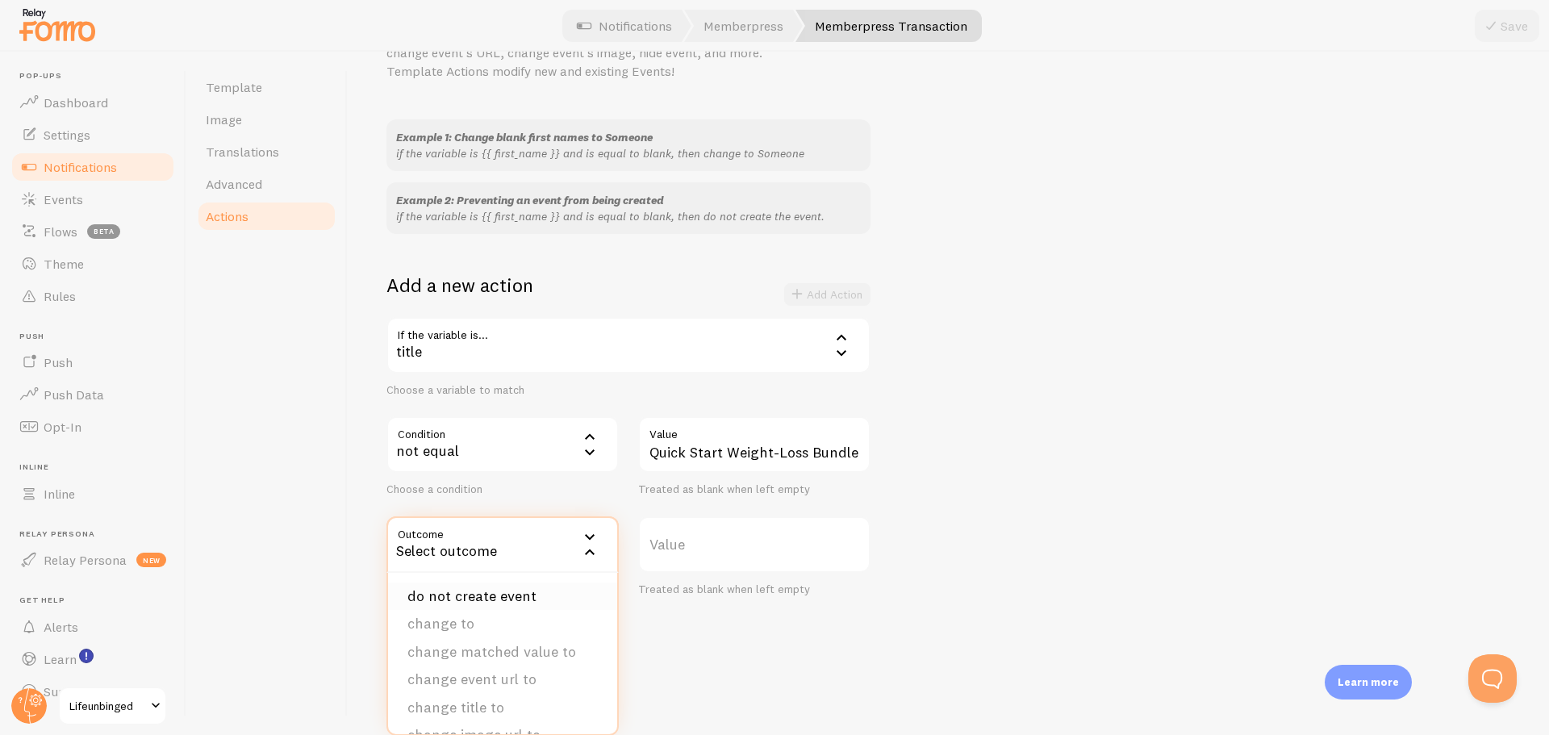
click at [546, 594] on li "do not create event" at bounding box center [502, 596] width 229 height 28
click at [828, 291] on button "Add Action" at bounding box center [827, 294] width 86 height 23
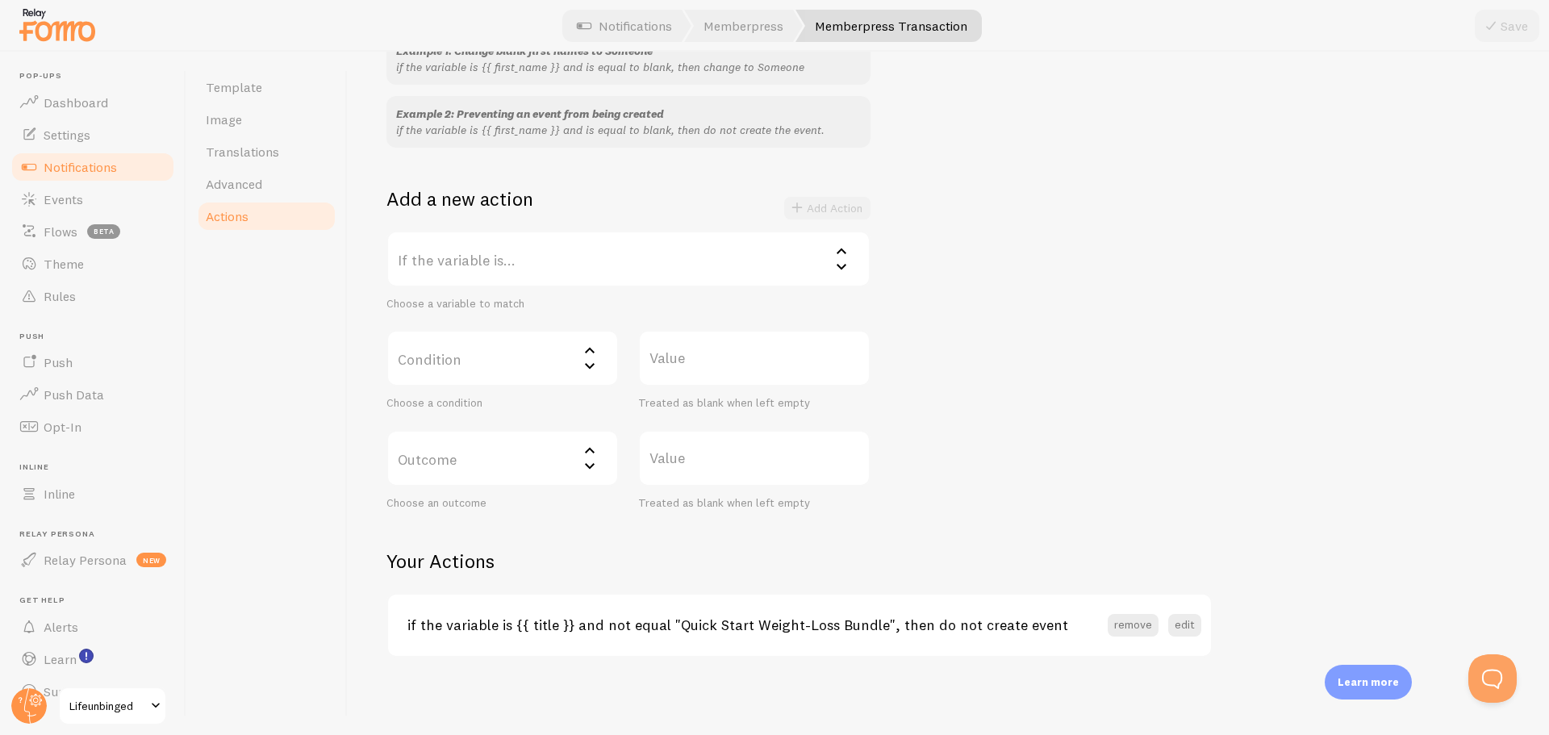
scroll to position [0, 0]
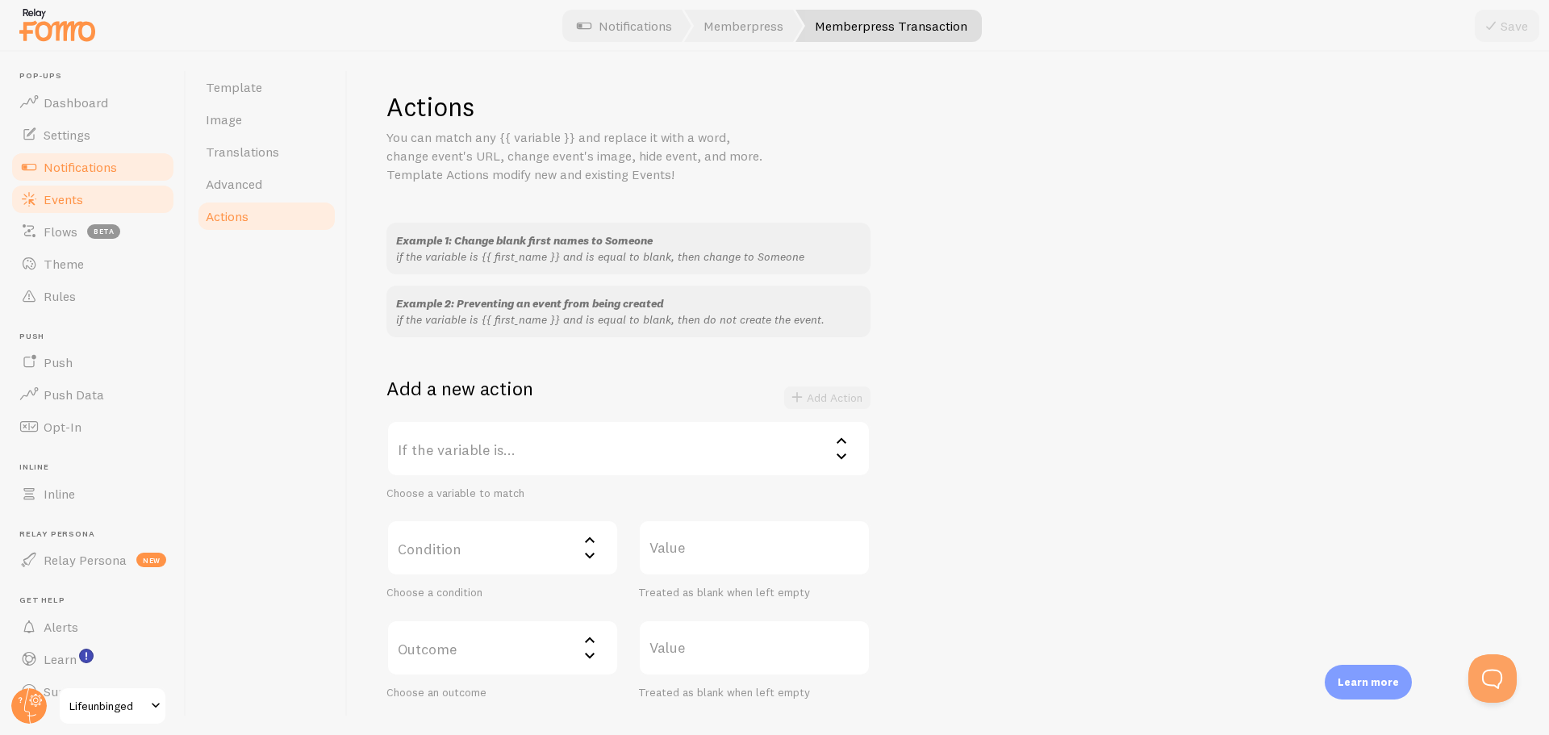
click at [99, 201] on link "Events" at bounding box center [93, 199] width 166 height 32
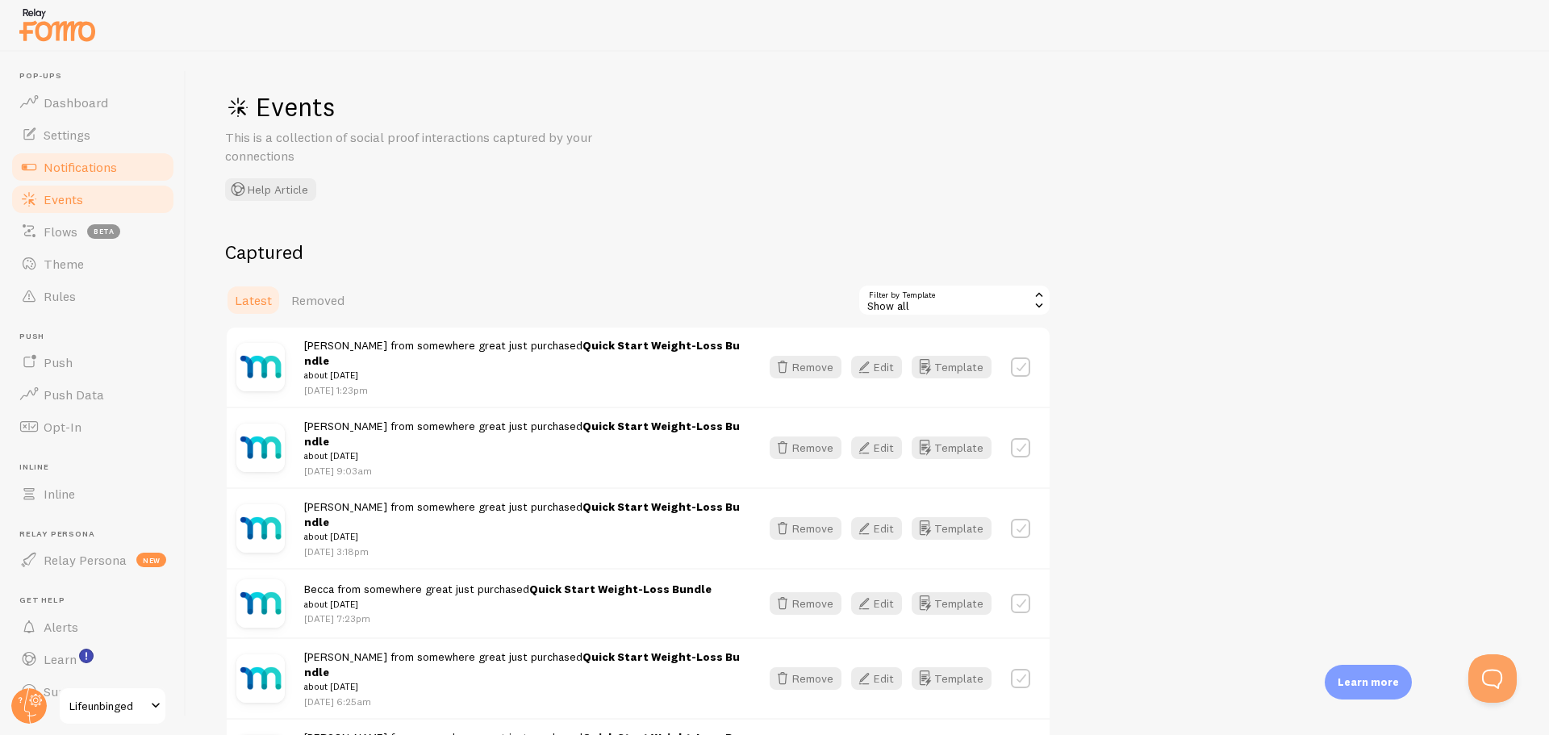
click at [82, 163] on span "Notifications" at bounding box center [80, 167] width 73 height 16
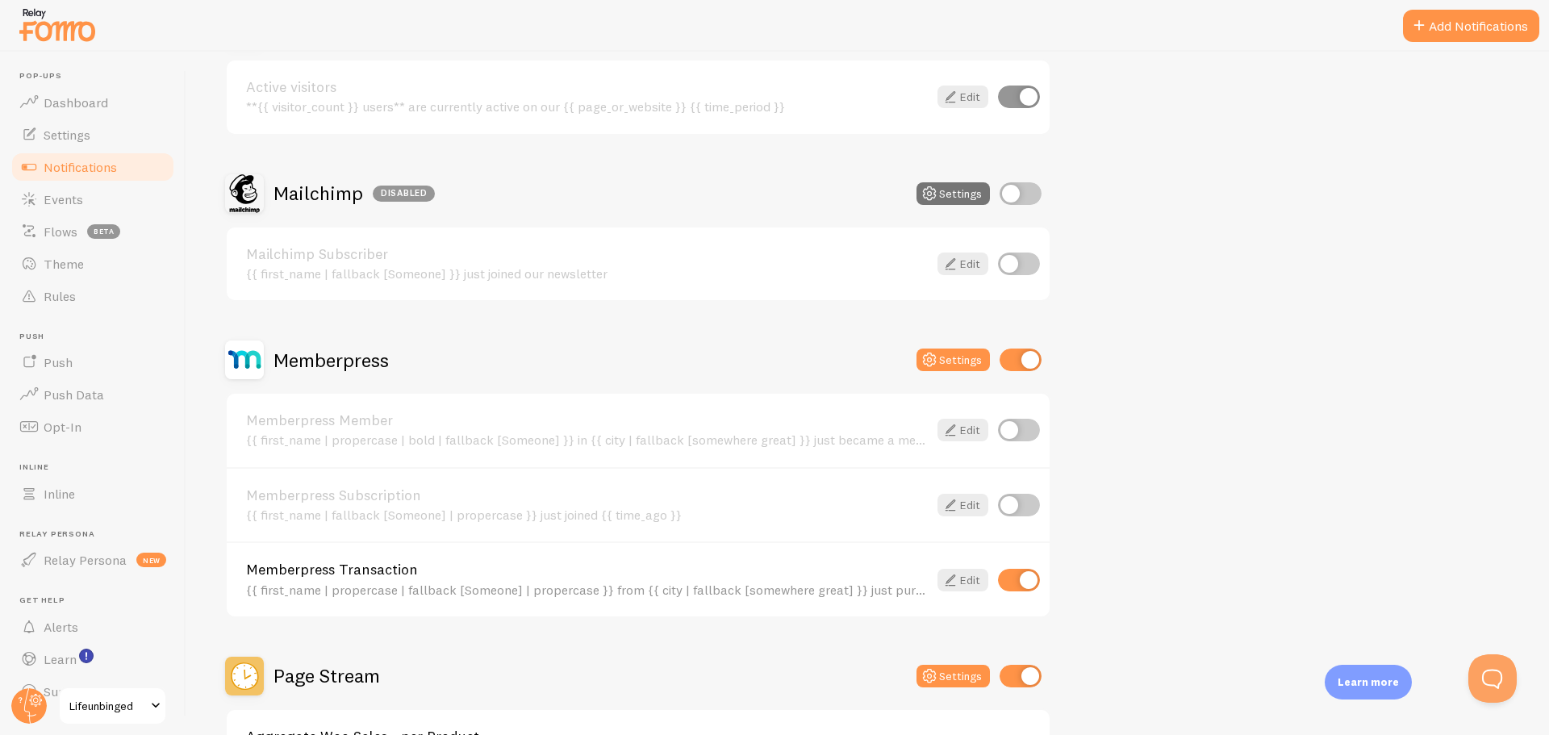
scroll to position [215, 0]
click at [953, 575] on icon at bounding box center [950, 578] width 19 height 19
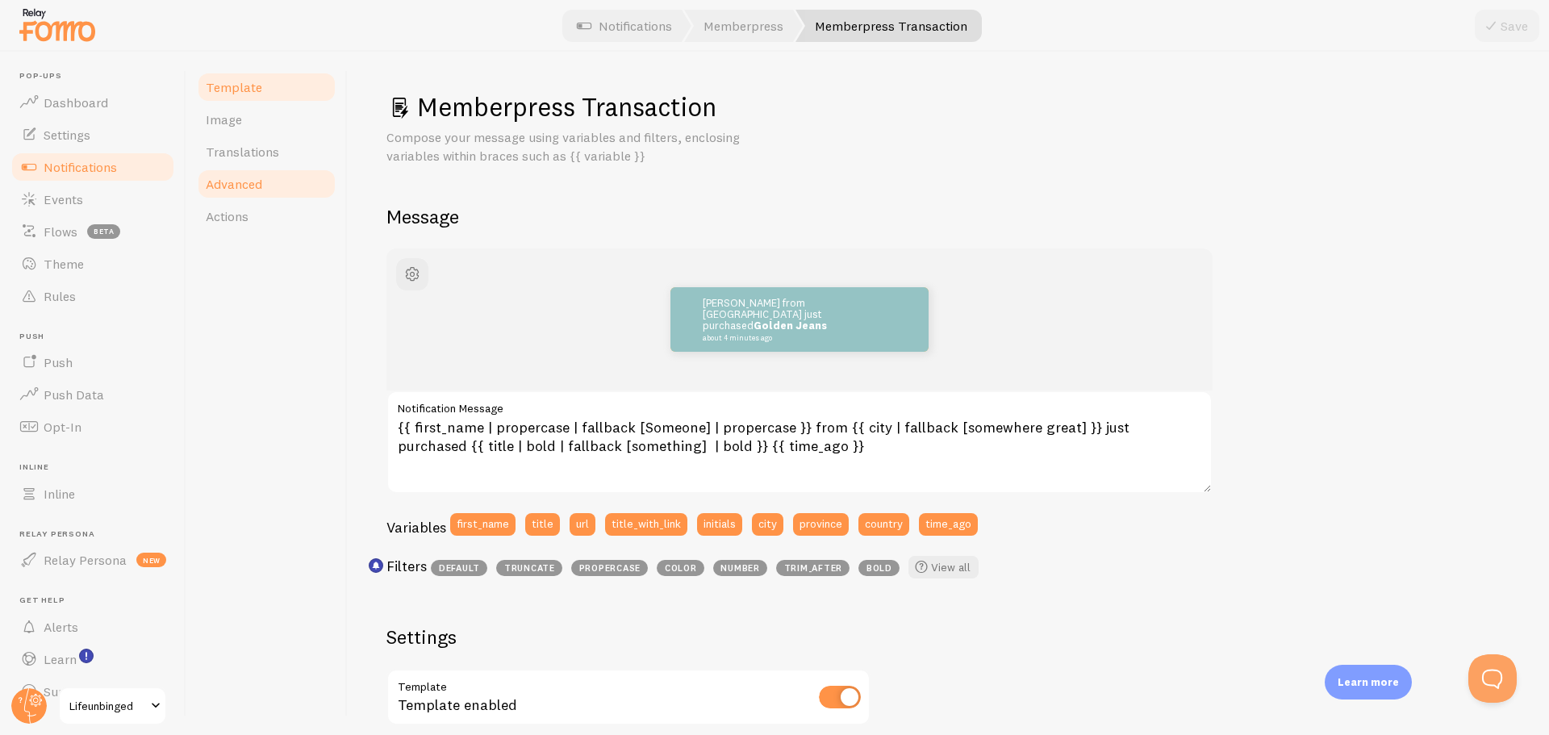
click at [265, 179] on link "Advanced" at bounding box center [266, 184] width 141 height 32
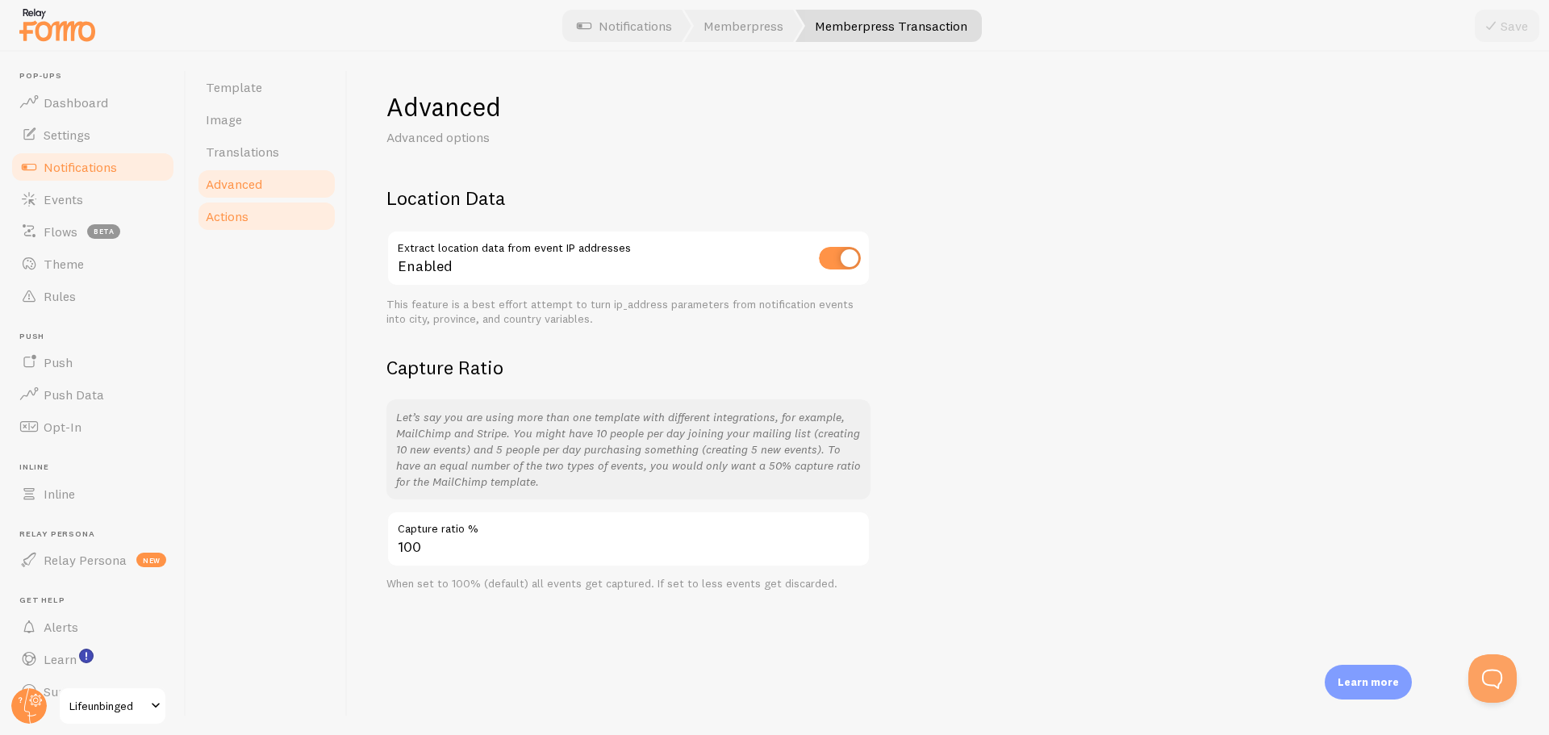
click at [261, 212] on link "Actions" at bounding box center [266, 216] width 141 height 32
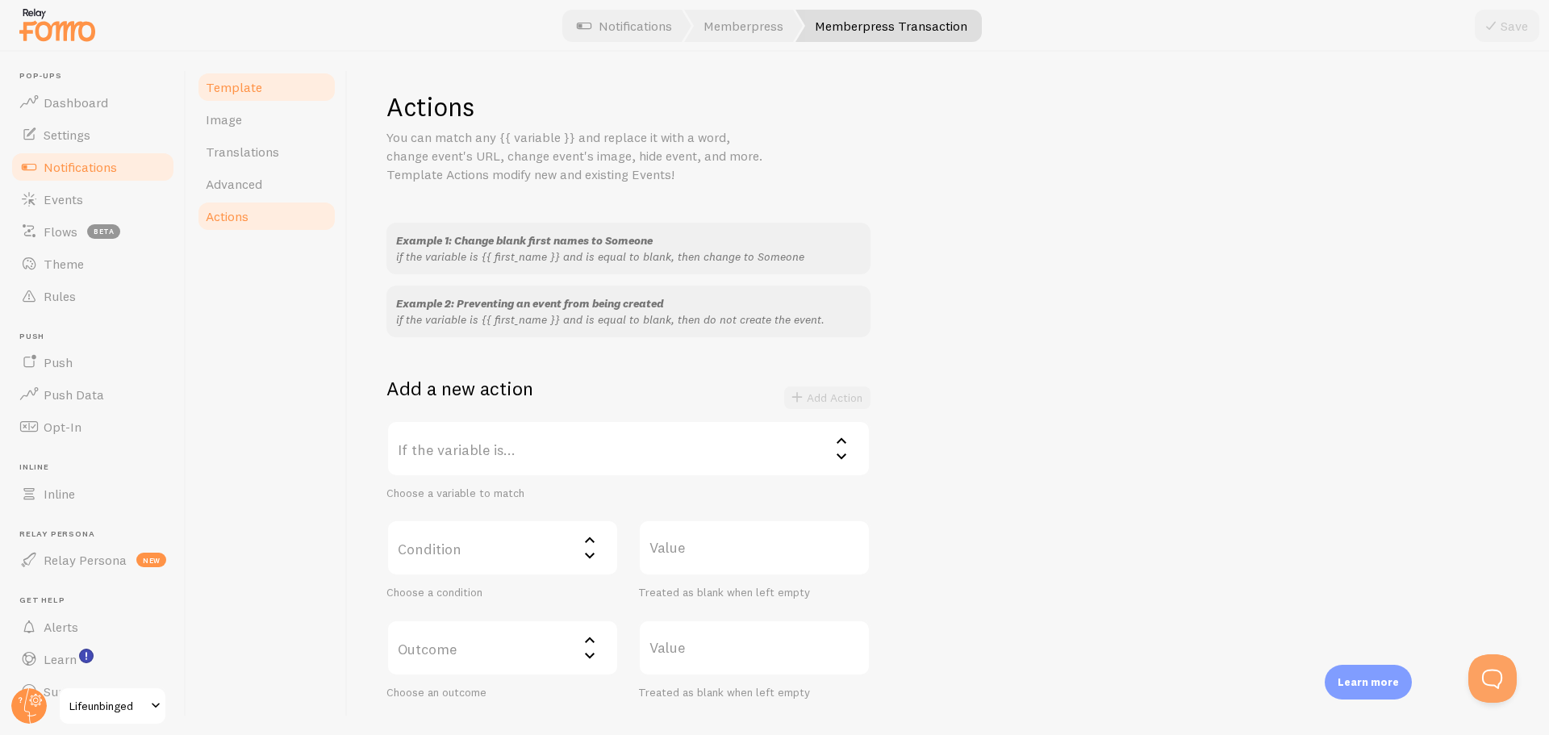
click at [238, 84] on span "Template" at bounding box center [234, 87] width 56 height 16
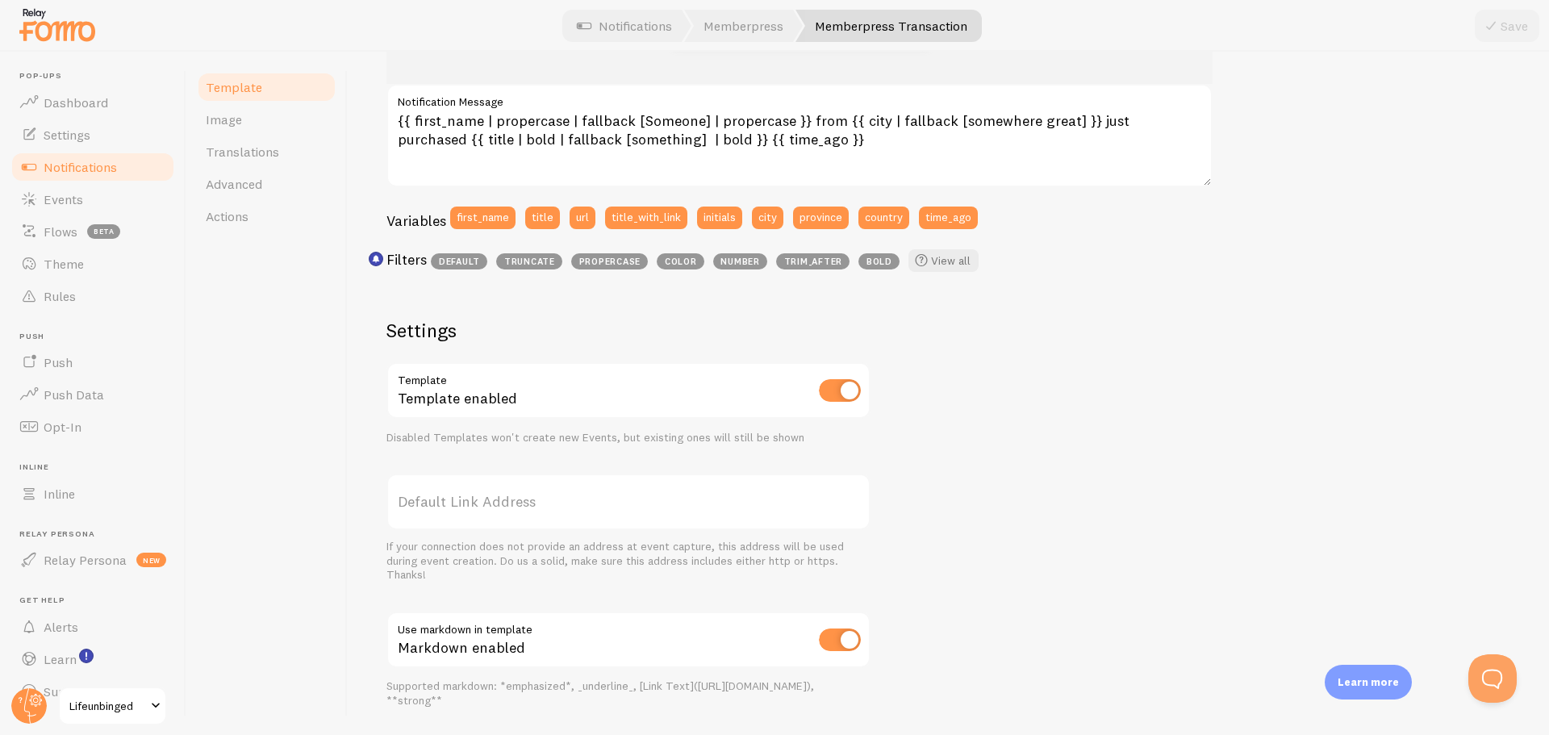
scroll to position [306, 0]
click at [62, 203] on span "Events" at bounding box center [64, 199] width 40 height 16
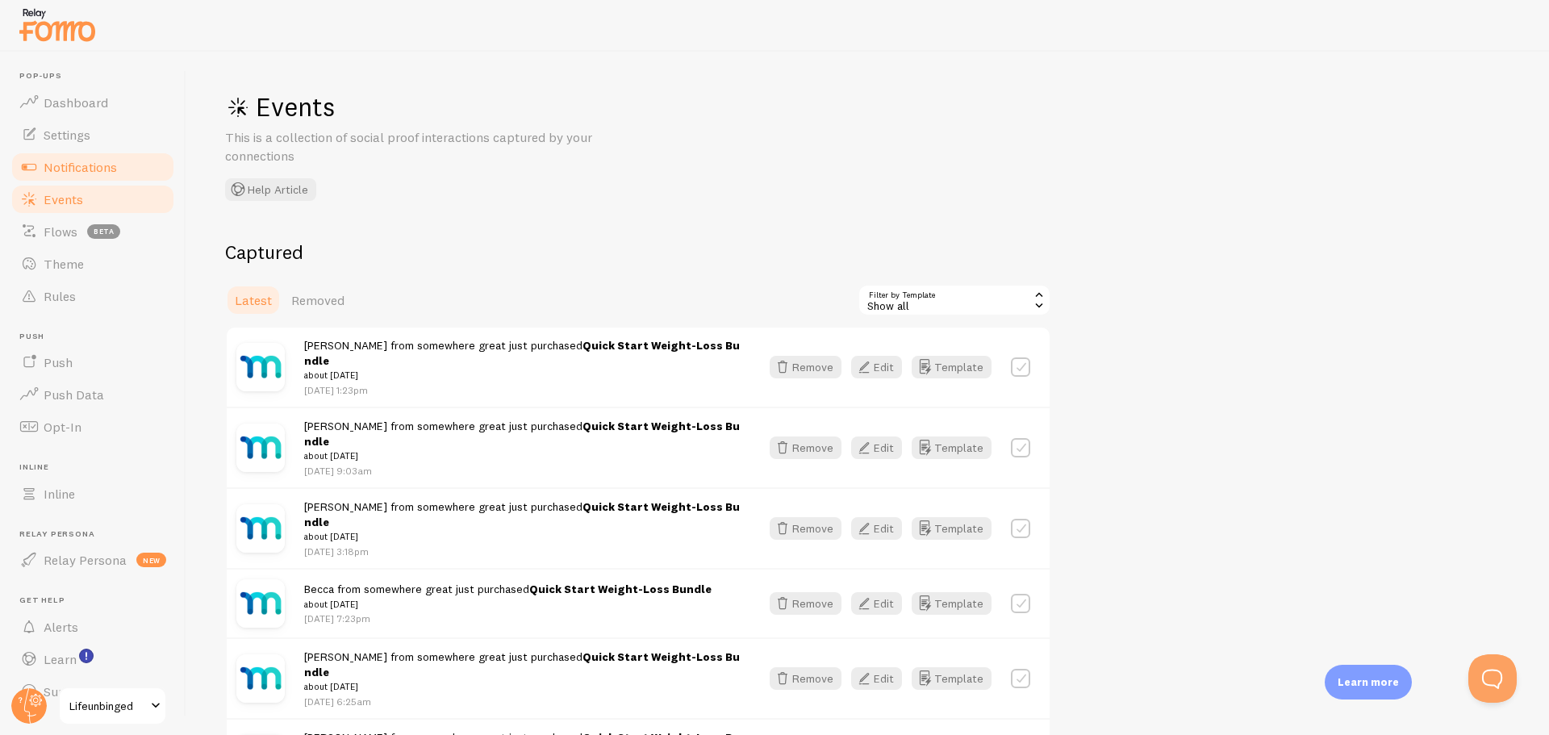
click at [91, 169] on span "Notifications" at bounding box center [80, 167] width 73 height 16
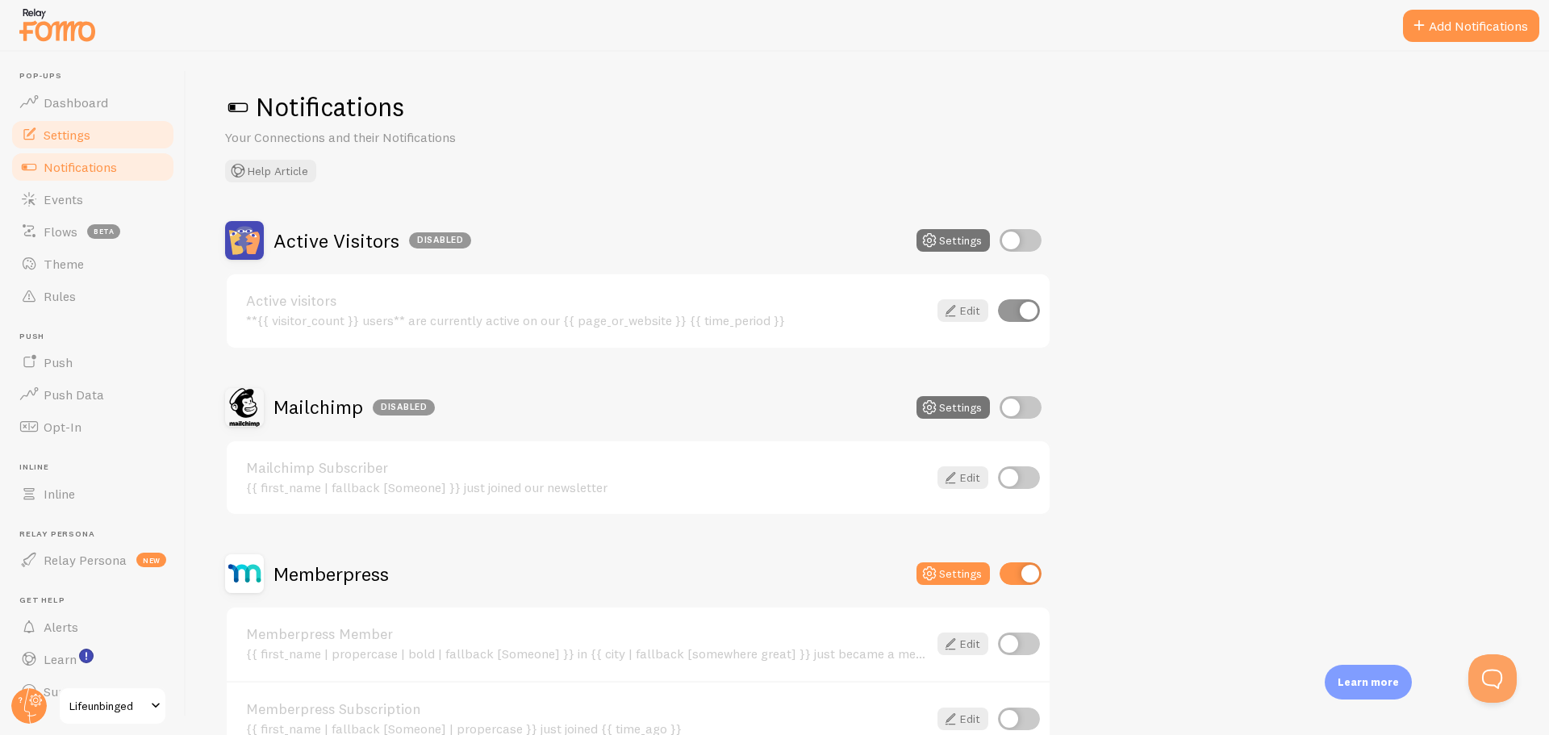
click at [82, 136] on span "Settings" at bounding box center [67, 135] width 47 height 16
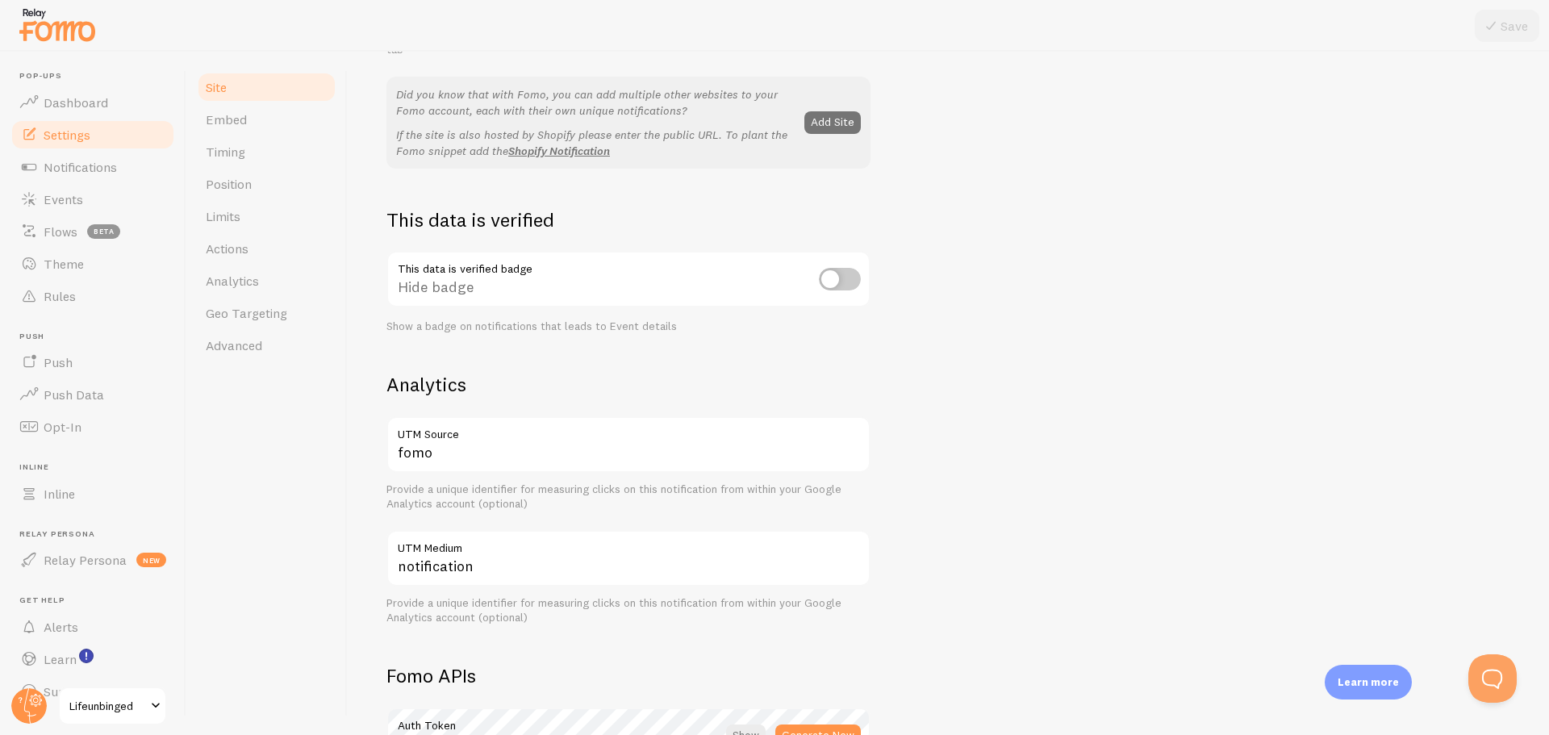
scroll to position [310, 0]
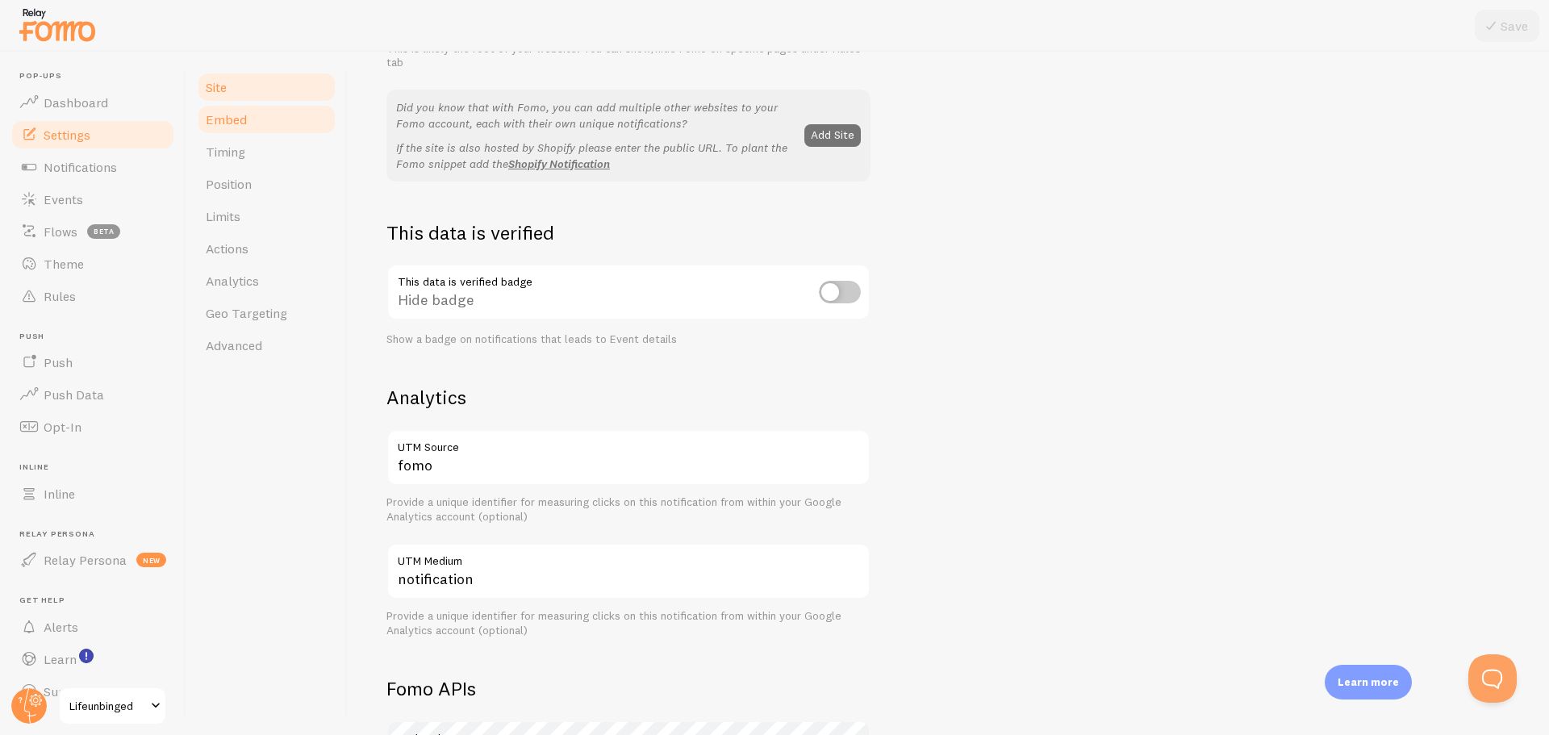
click at [243, 121] on span "Embed" at bounding box center [226, 119] width 41 height 16
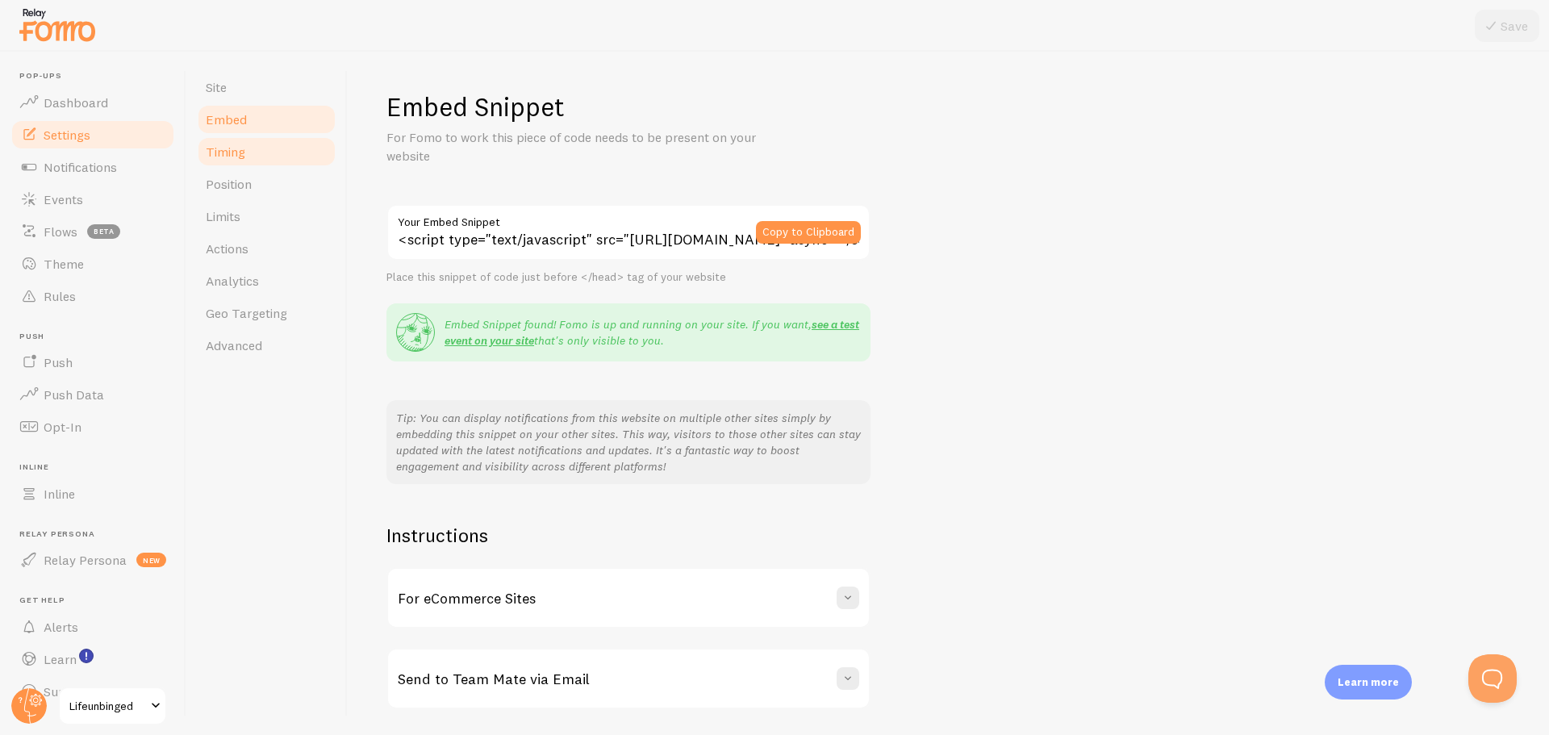
click at [239, 153] on span "Timing" at bounding box center [226, 152] width 40 height 16
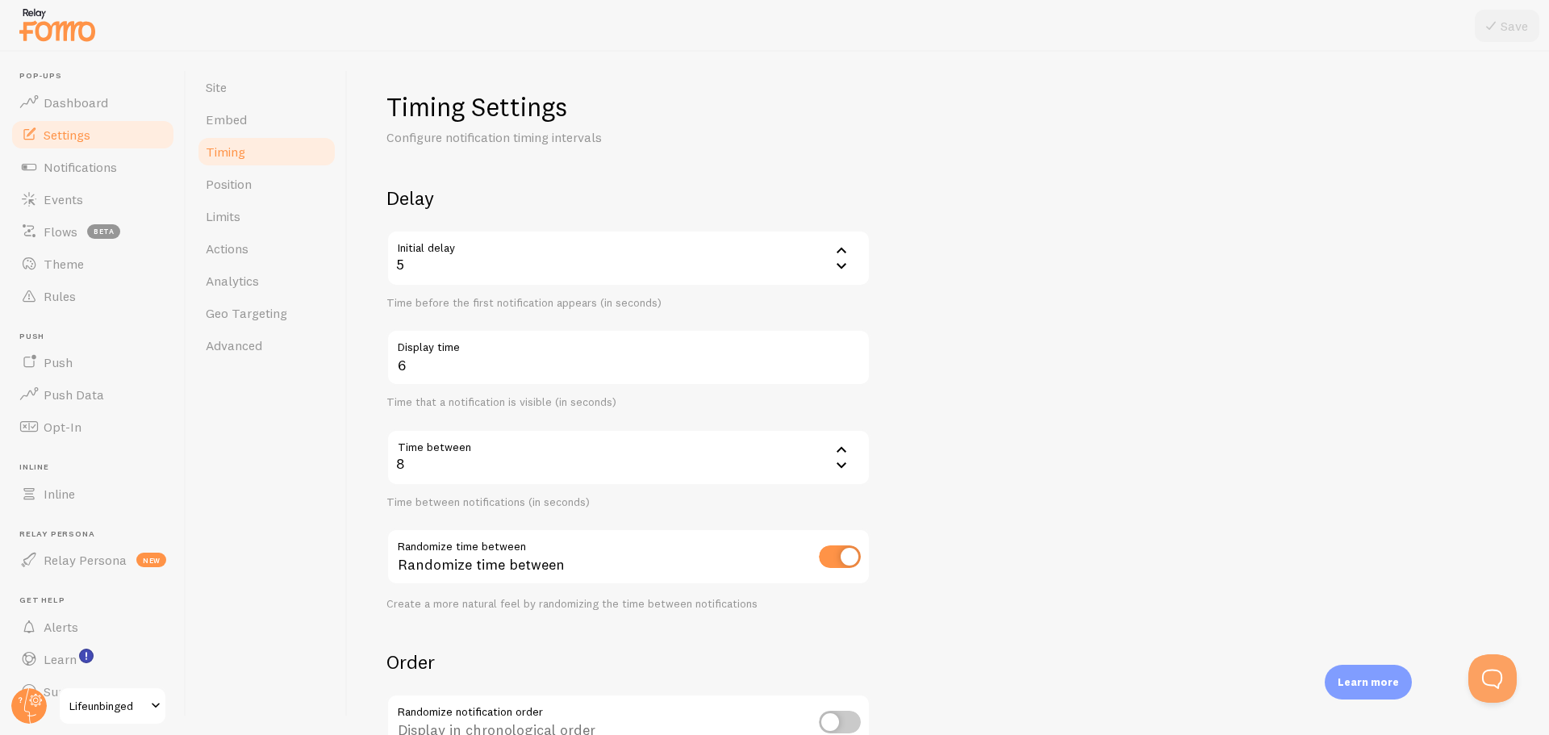
scroll to position [220, 0]
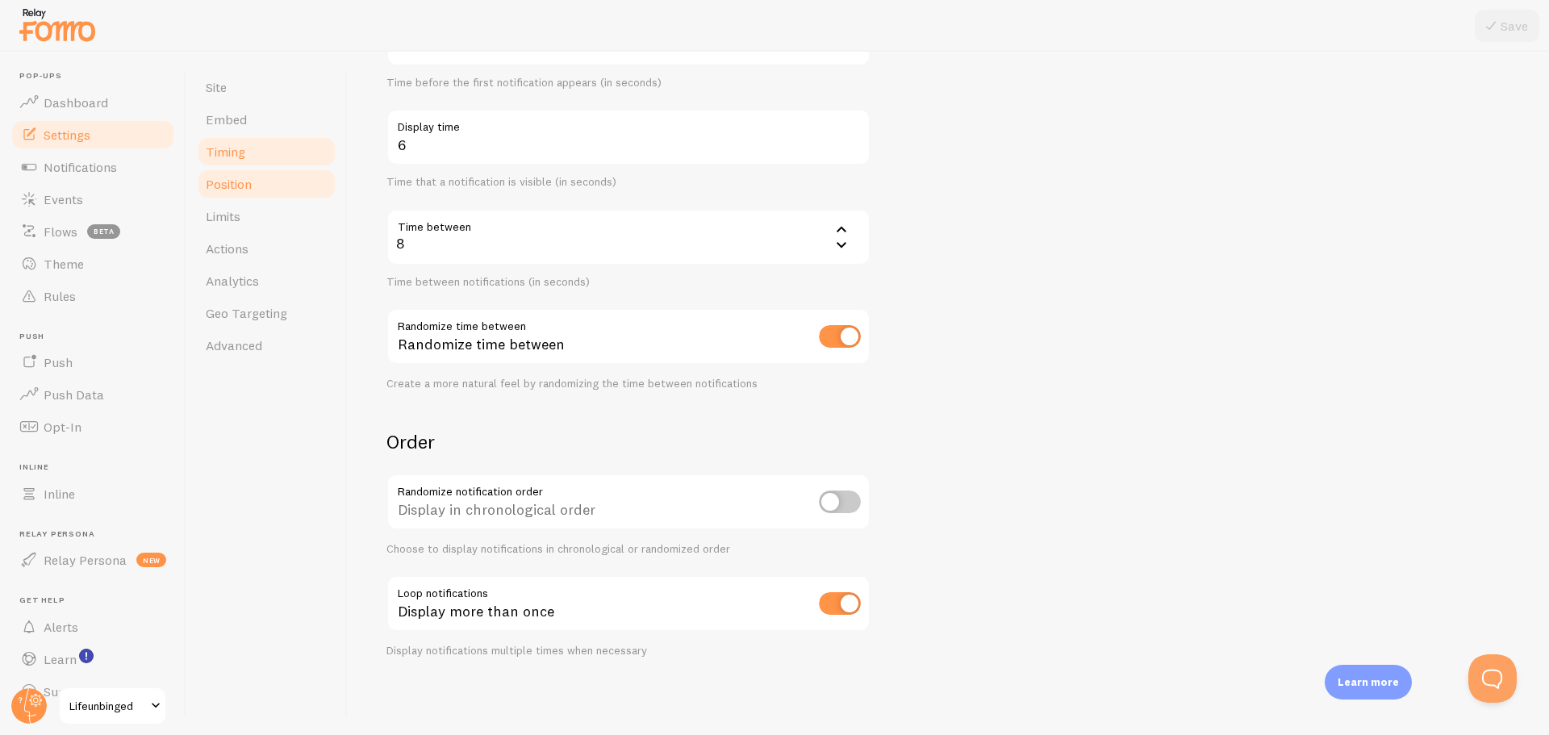
click at [244, 194] on link "Position" at bounding box center [266, 184] width 141 height 32
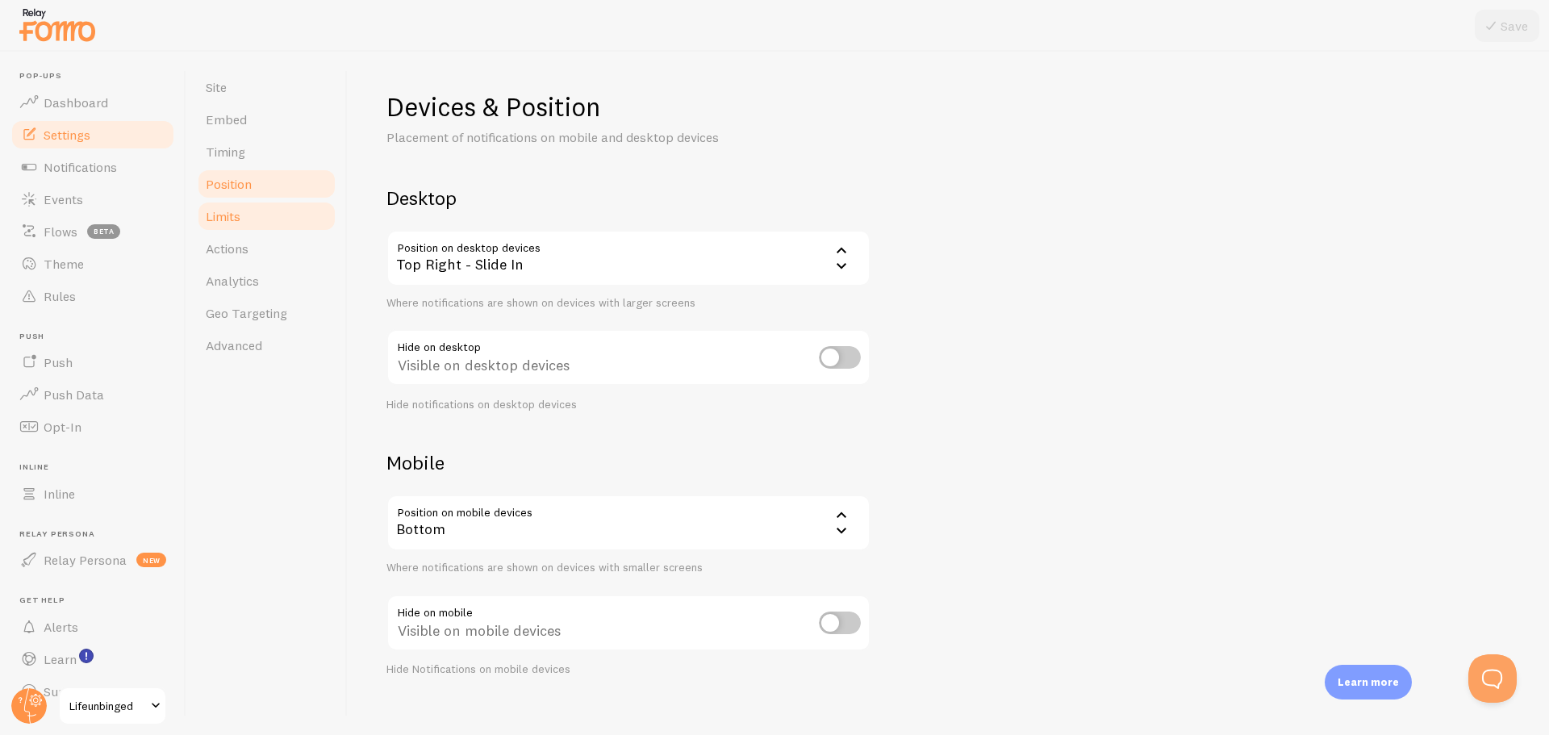
click at [245, 227] on link "Limits" at bounding box center [266, 216] width 141 height 32
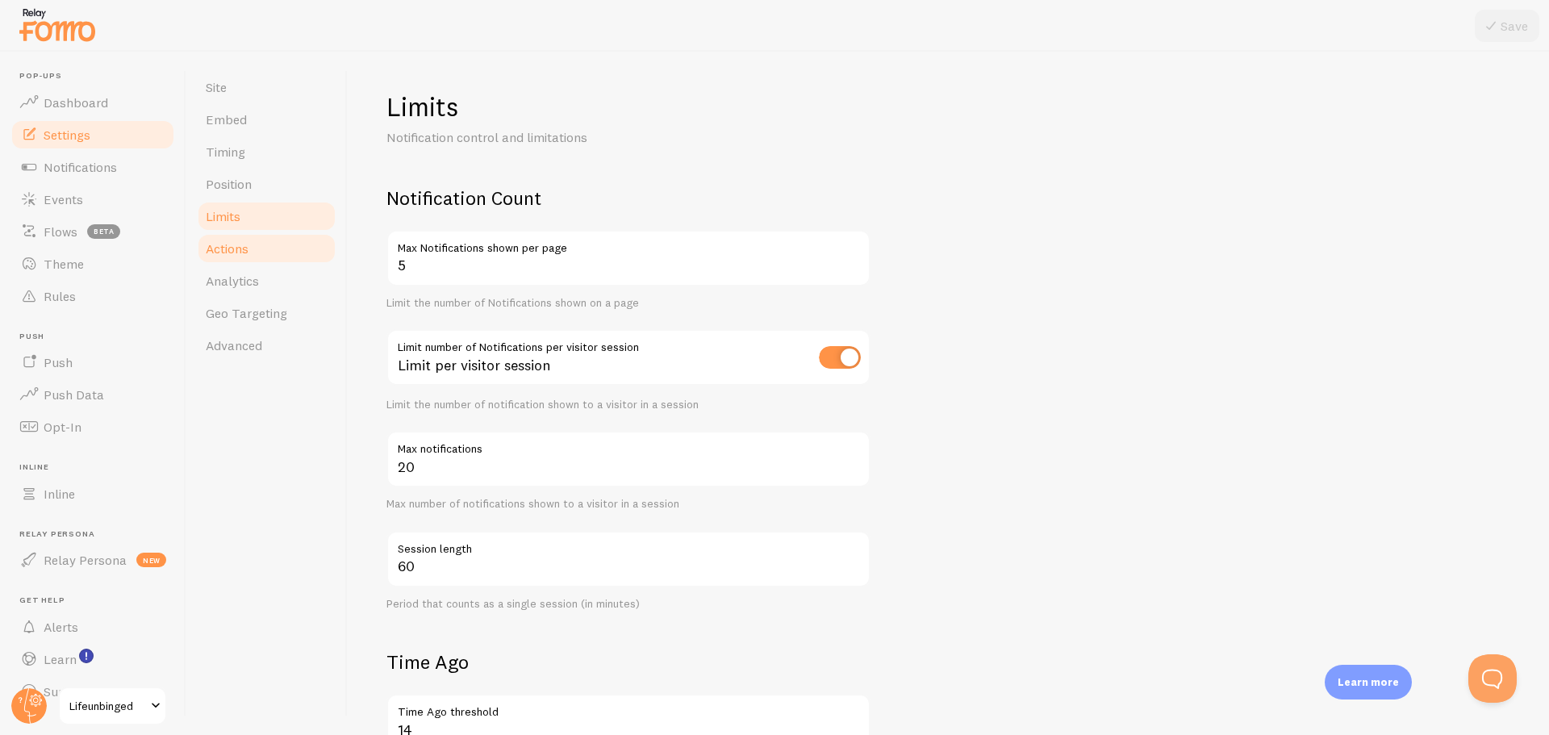
click at [231, 252] on span "Actions" at bounding box center [227, 248] width 43 height 16
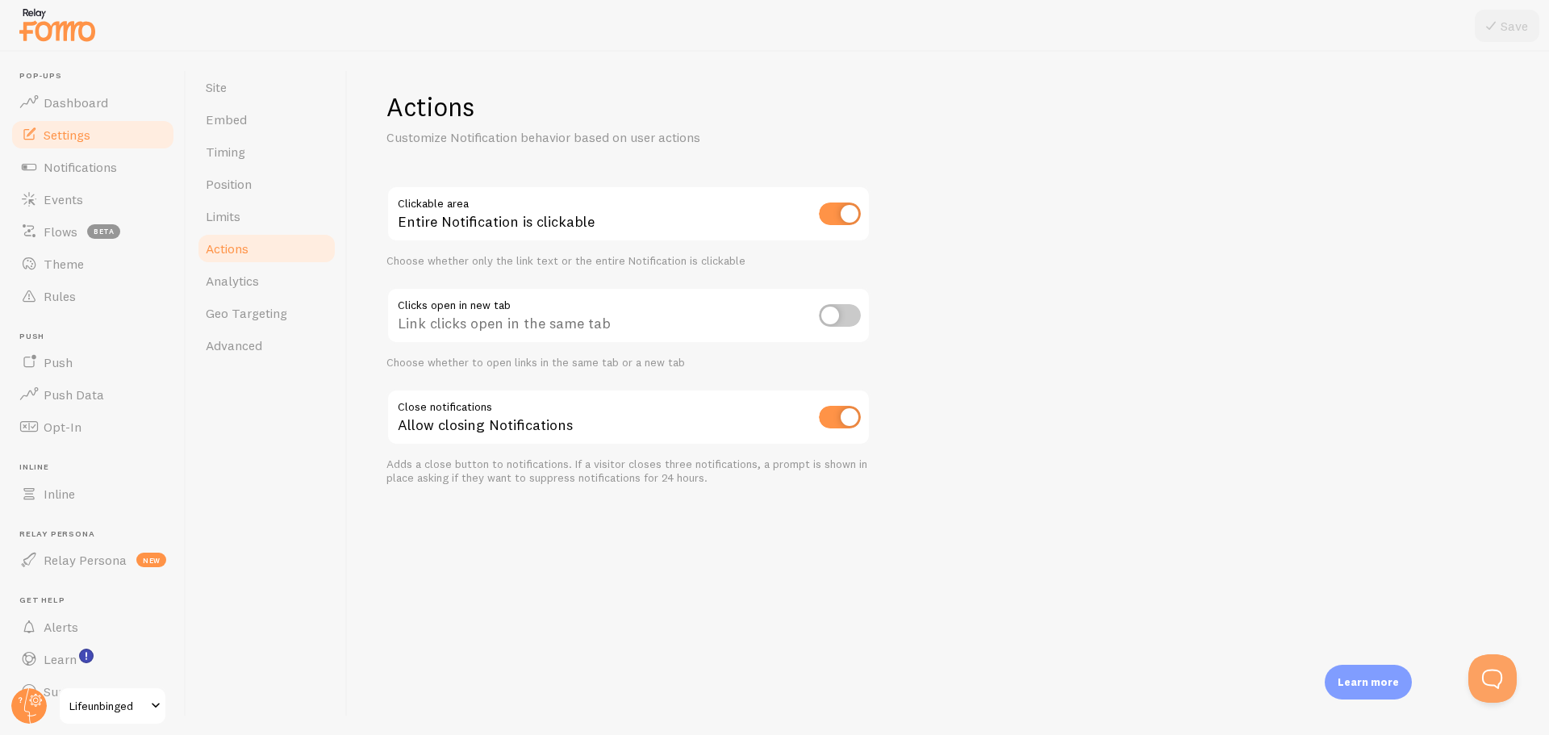
click at [825, 212] on input "checkbox" at bounding box center [840, 213] width 42 height 23
checkbox input "false"
click at [1499, 19] on icon at bounding box center [1490, 25] width 19 height 19
click at [86, 96] on span "Dashboard" at bounding box center [76, 102] width 65 height 16
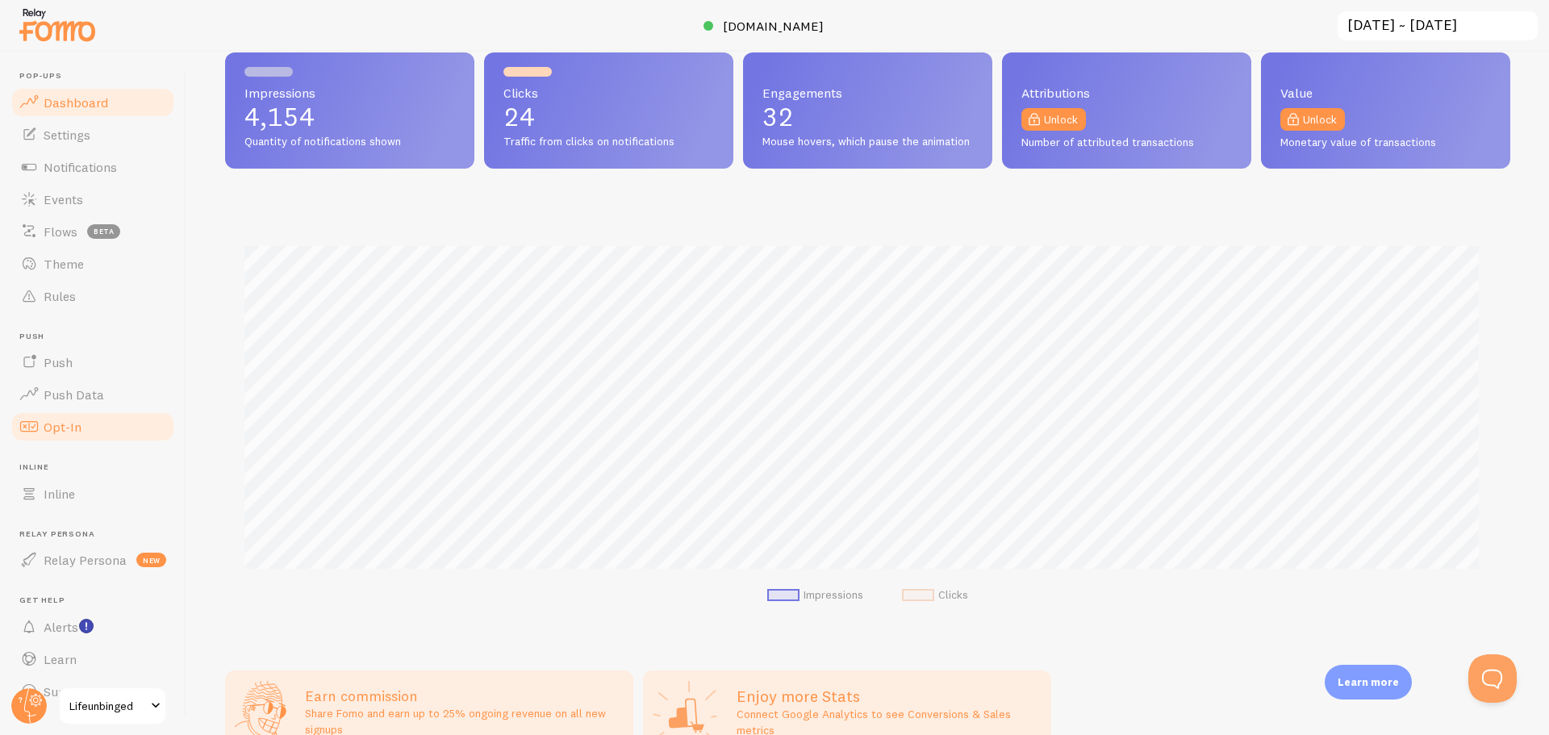
scroll to position [30, 0]
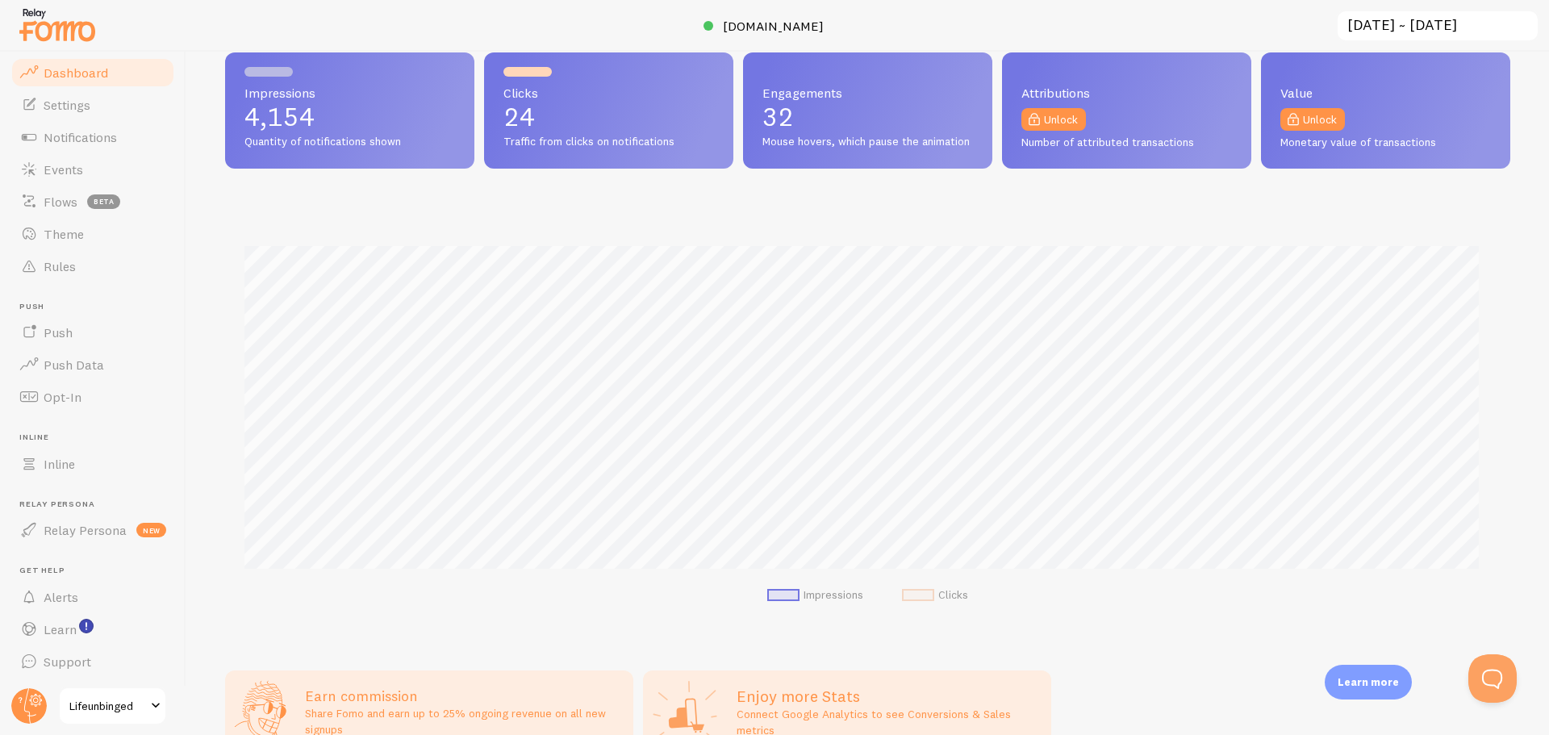
click at [154, 708] on span at bounding box center [155, 705] width 19 height 19
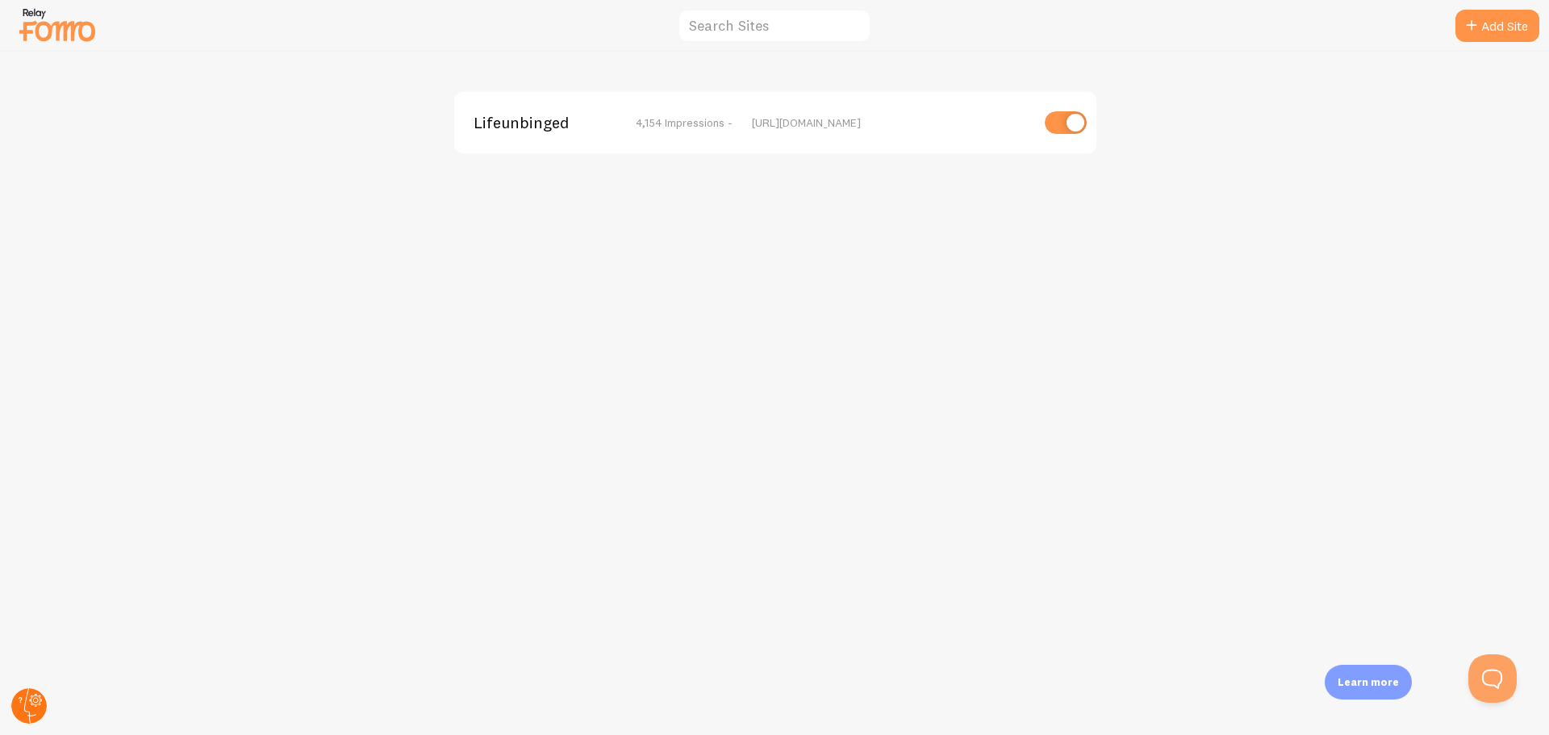
click at [29, 695] on circle at bounding box center [28, 705] width 35 height 35
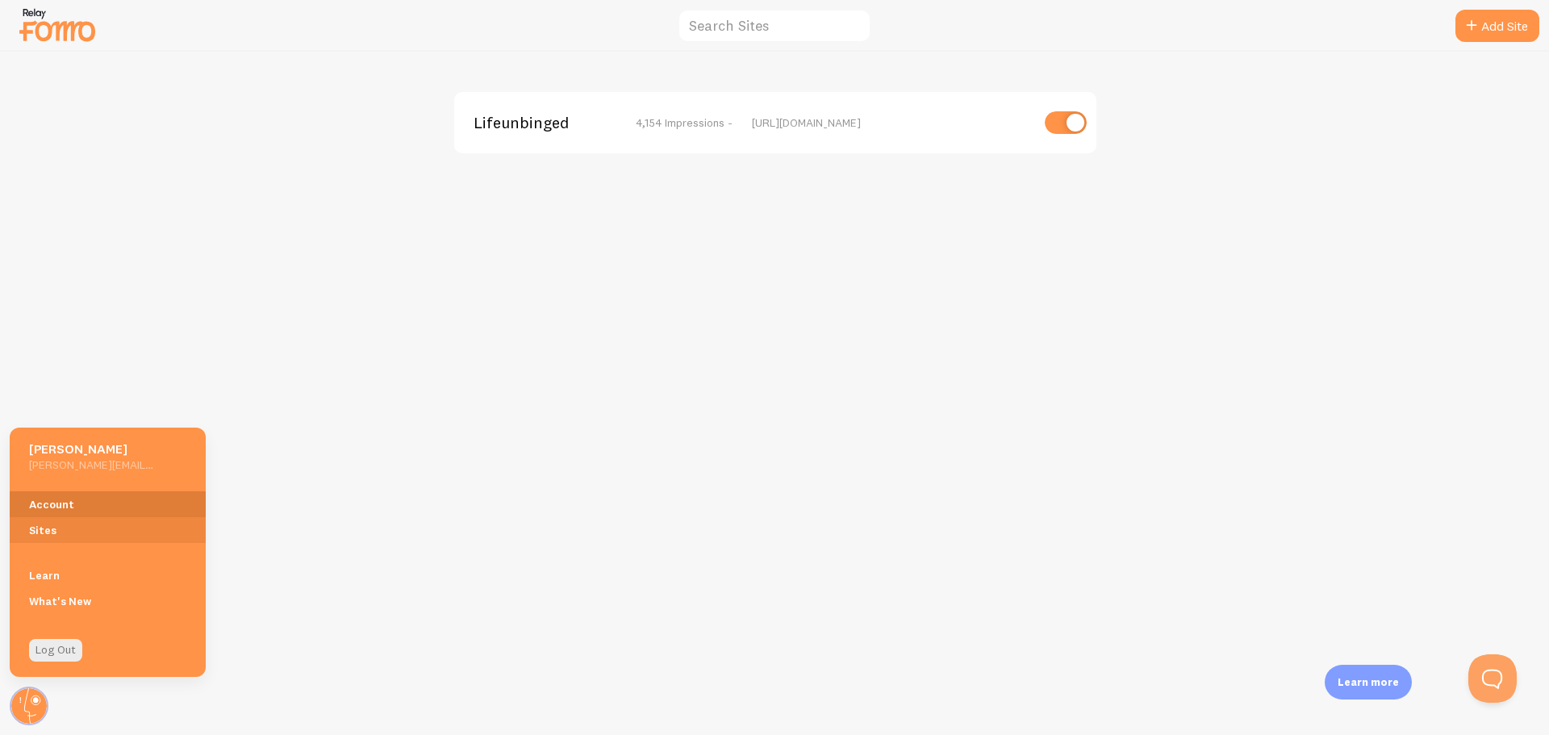
click at [90, 507] on link "Account" at bounding box center [108, 504] width 196 height 26
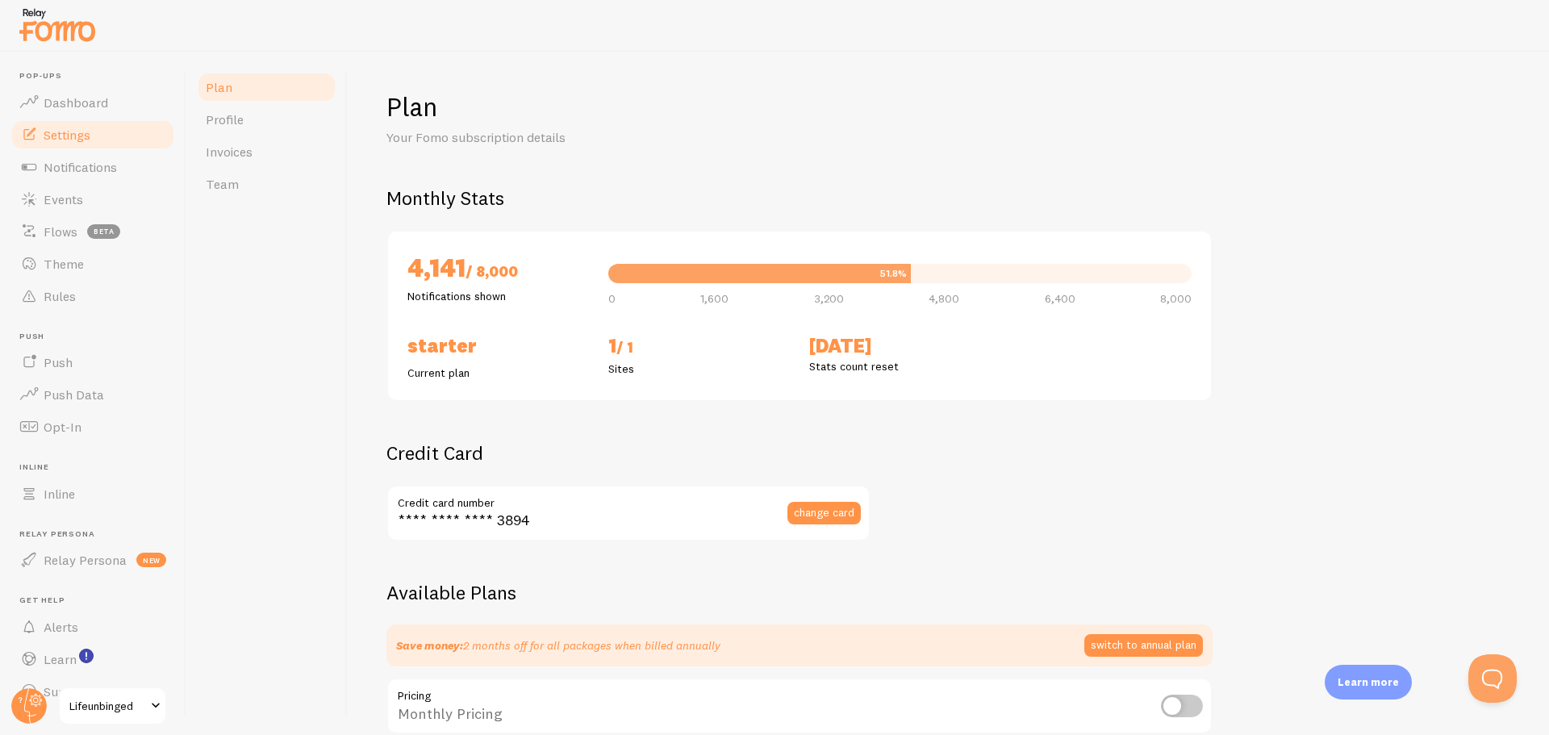
click at [91, 142] on link "Settings" at bounding box center [93, 135] width 166 height 32
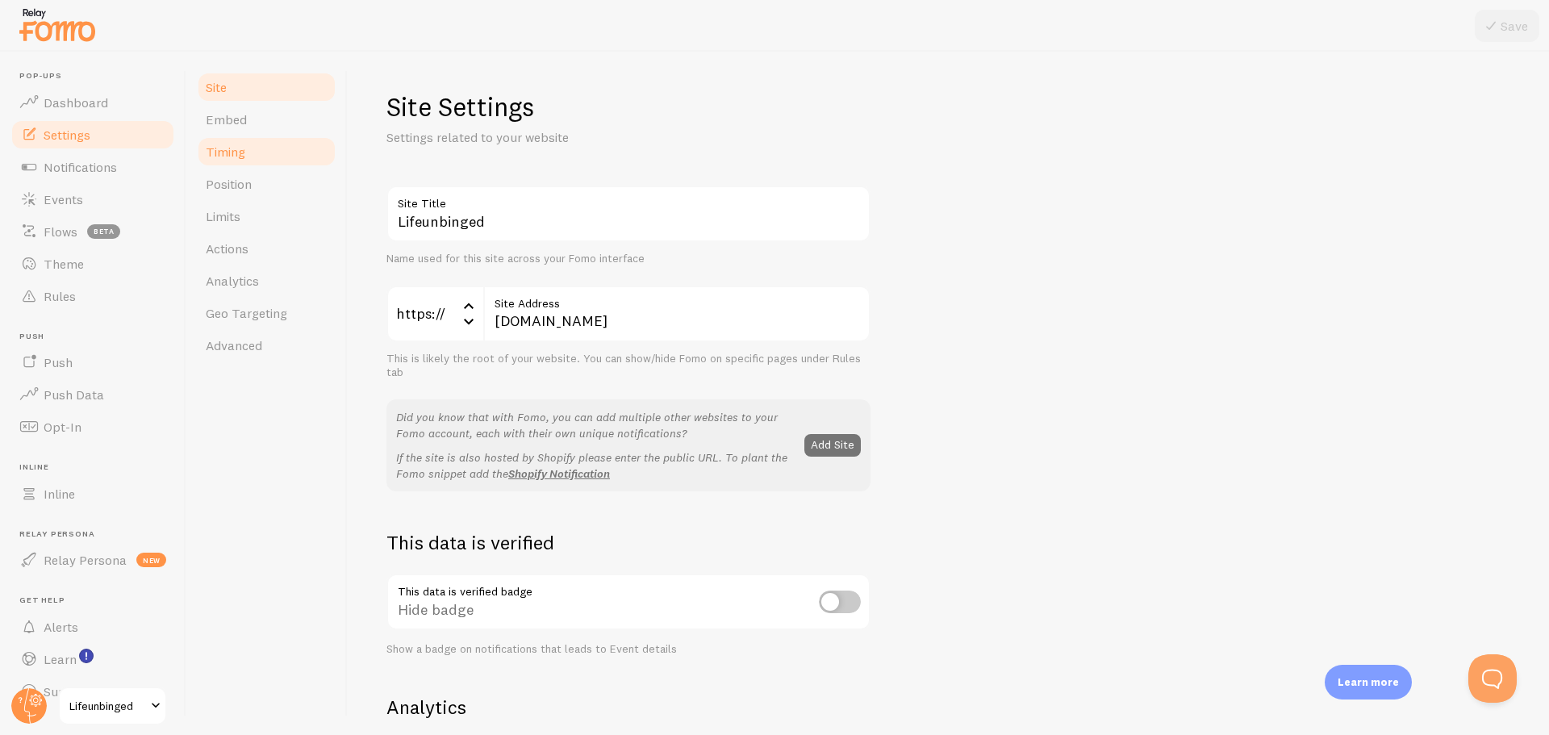
click at [204, 149] on link "Timing" at bounding box center [266, 152] width 141 height 32
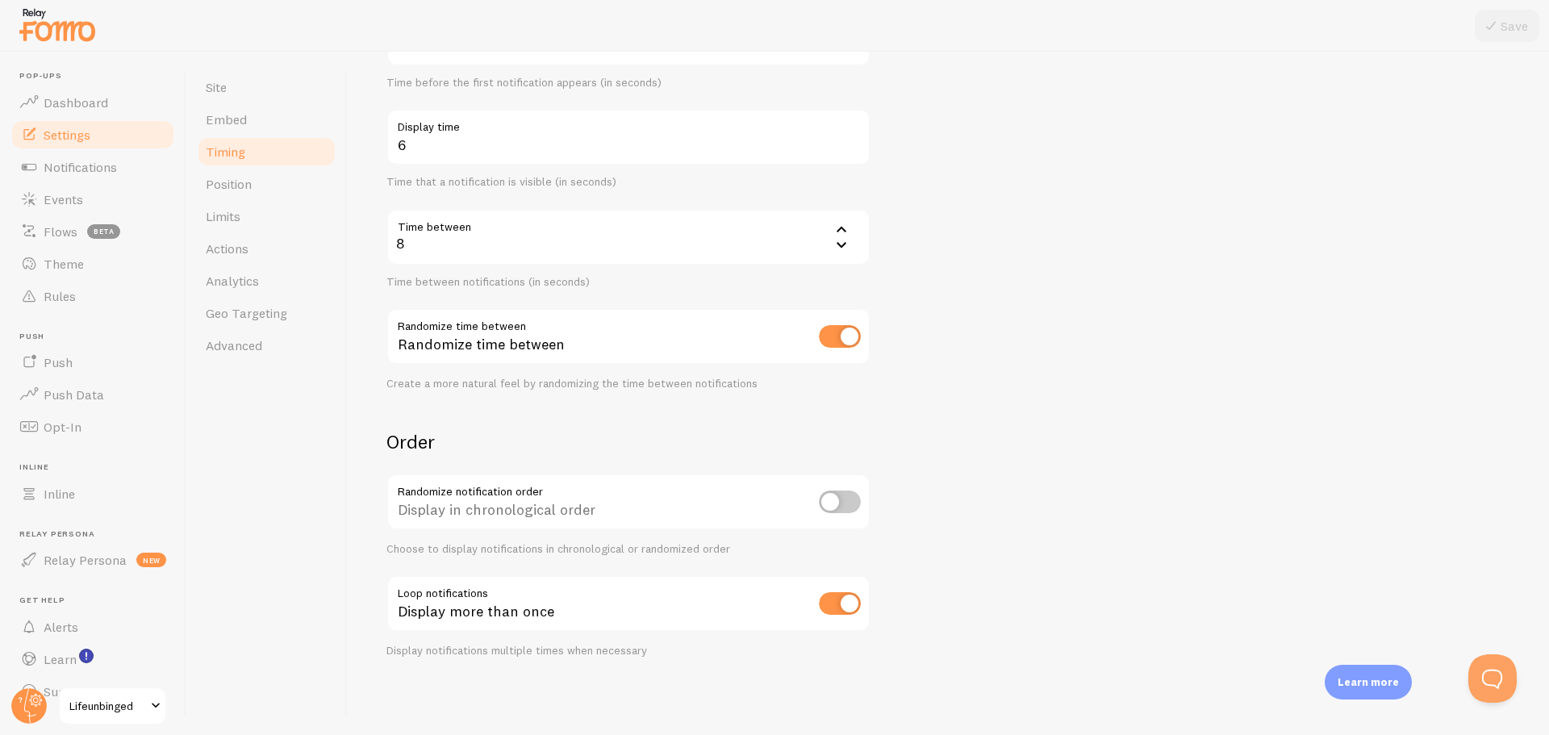
scroll to position [220, 0]
click at [245, 213] on link "Limits" at bounding box center [266, 216] width 141 height 32
